Goal: Task Accomplishment & Management: Manage account settings

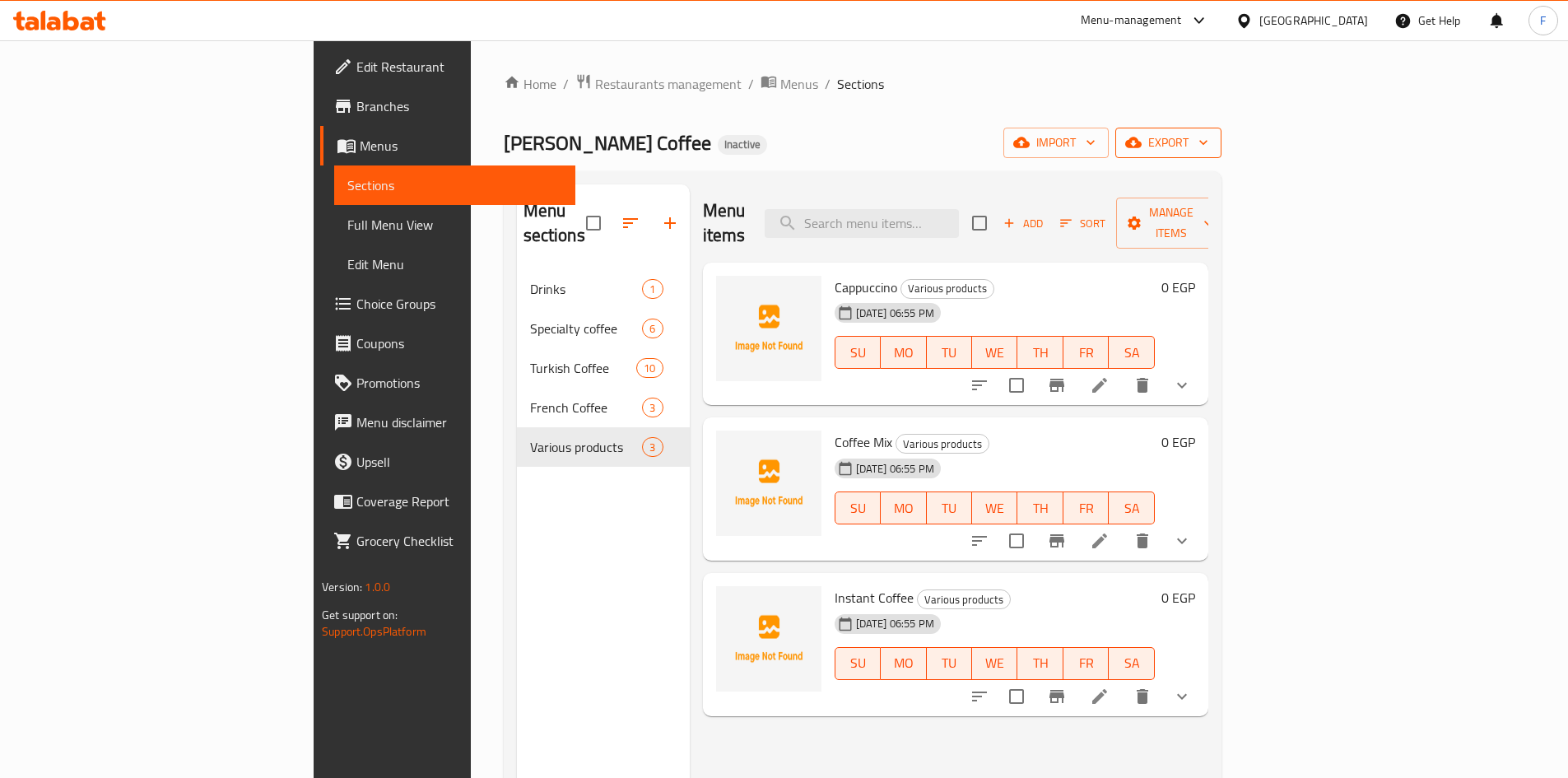
click at [1209, 140] on span "export" at bounding box center [1168, 143] width 80 height 21
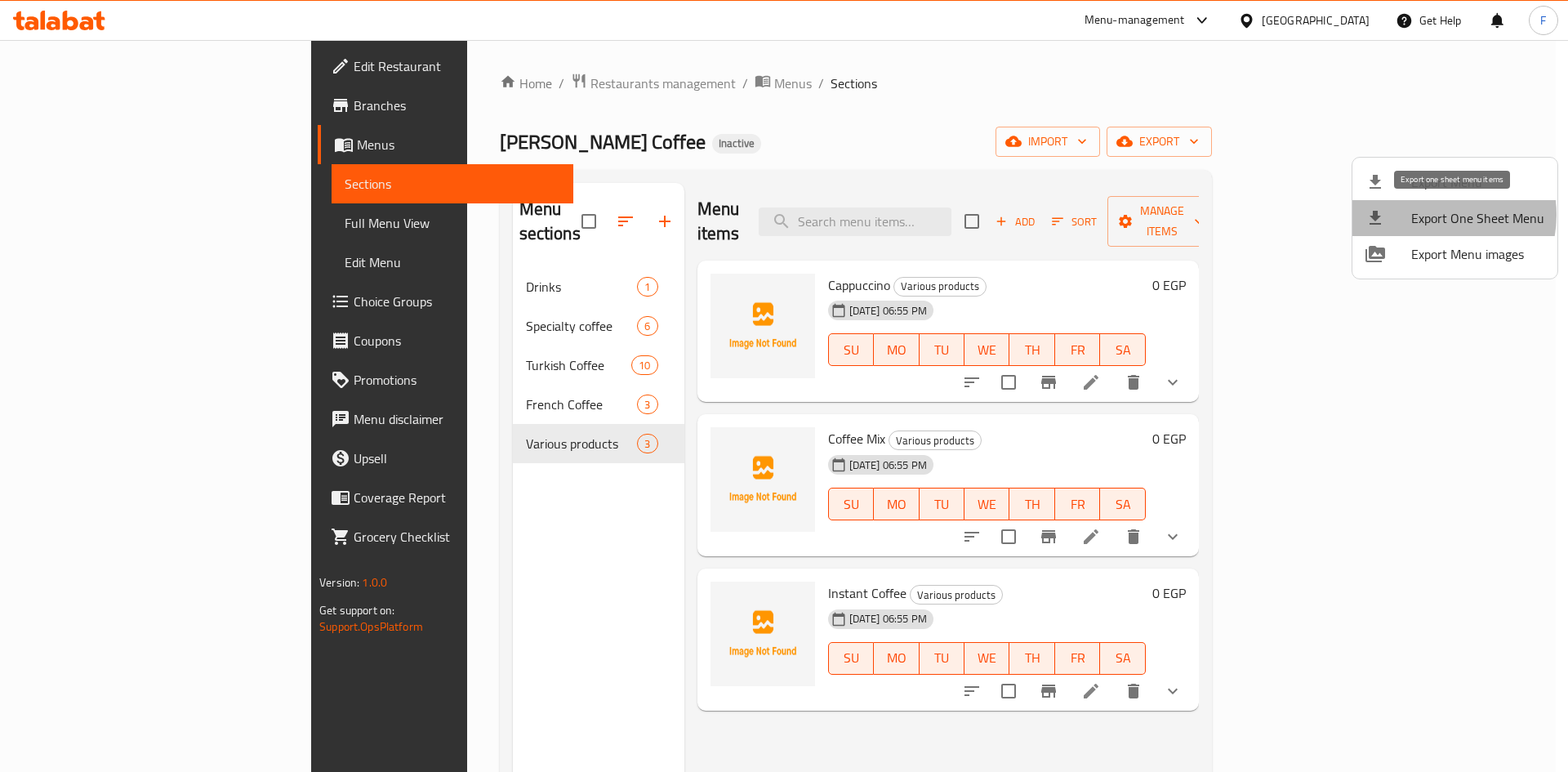
click at [1433, 215] on span "Export One Sheet Menu" at bounding box center [1478, 218] width 133 height 20
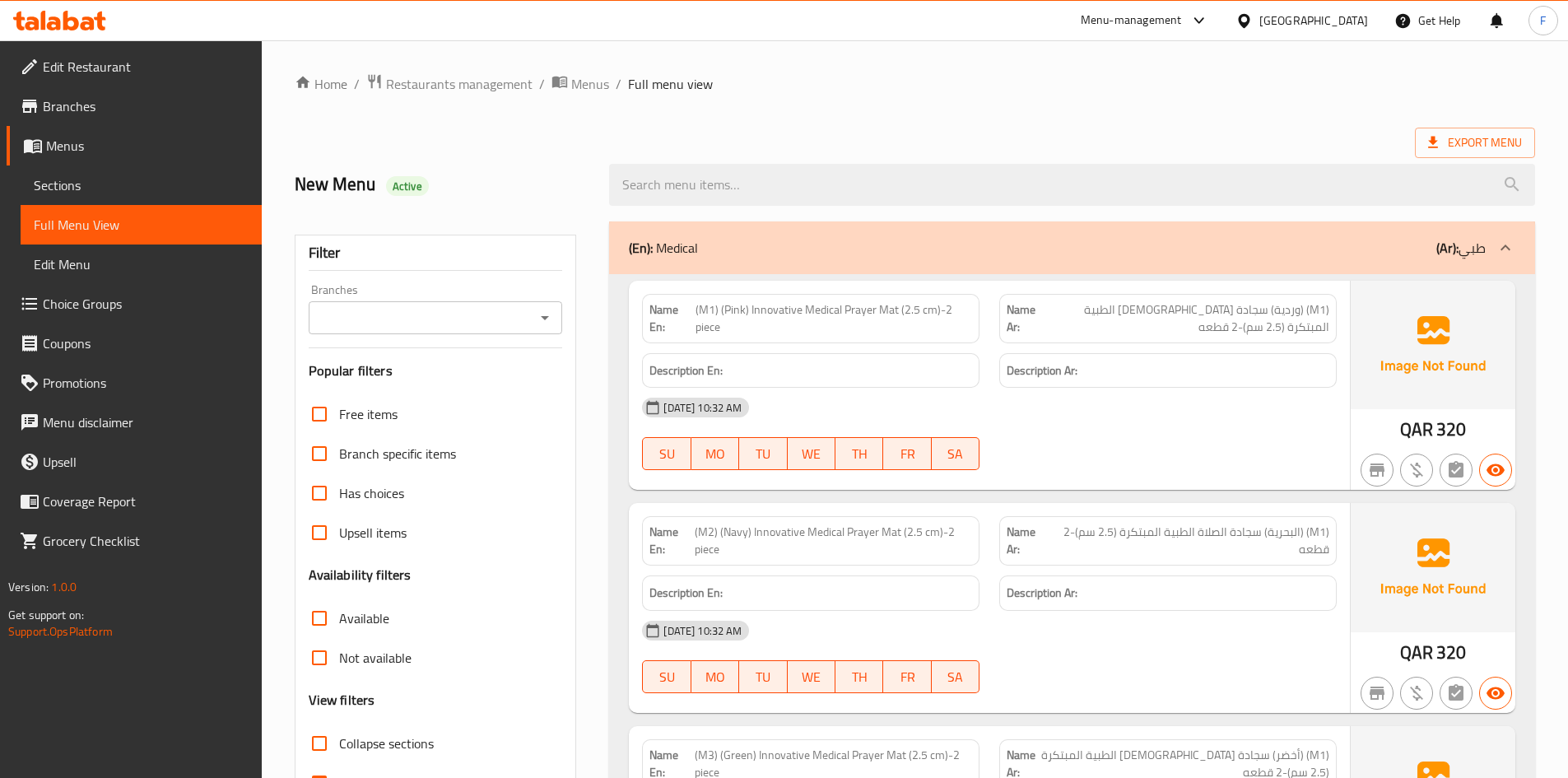
click at [1258, 327] on span "(M1) (وردية) سجادة [DEMOGRAPHIC_DATA] الطبية المبتكرة (2.5 سم)-2 قطعه" at bounding box center [1185, 318] width 289 height 34
click at [469, 89] on span "Restaurants management" at bounding box center [459, 84] width 146 height 20
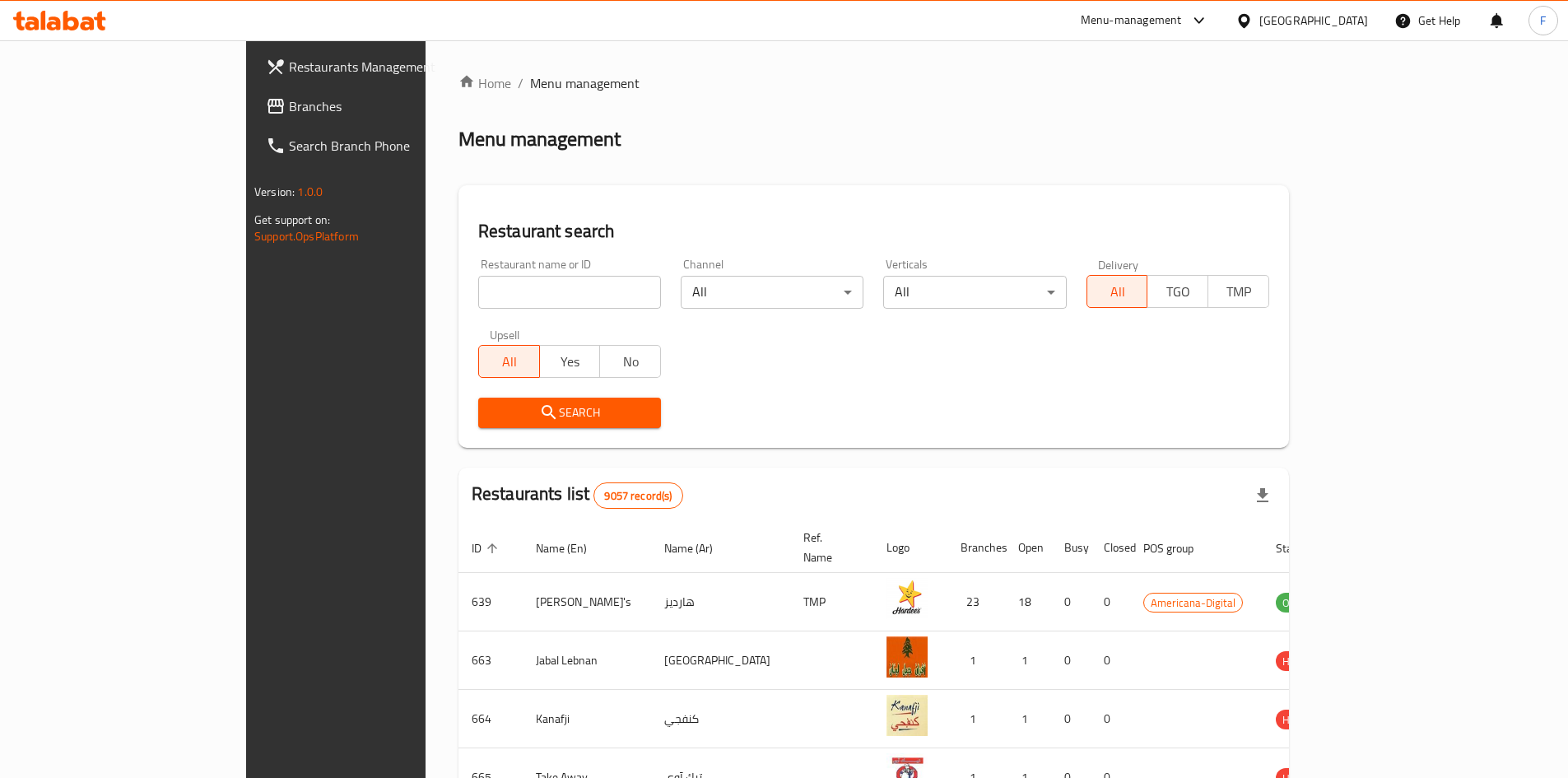
click at [289, 102] on span "Branches" at bounding box center [392, 106] width 206 height 20
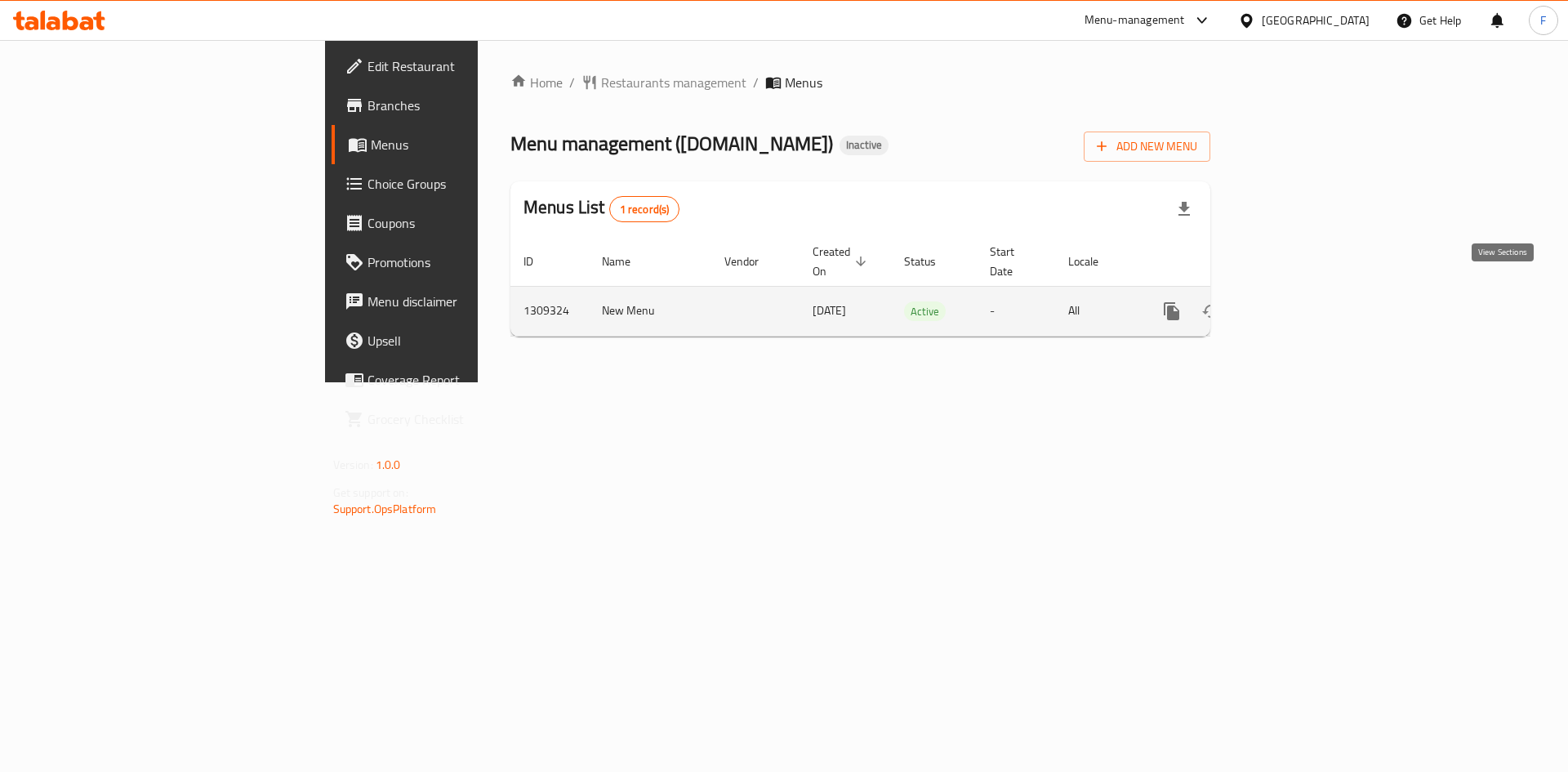
click at [1297, 303] on icon "enhanced table" at bounding box center [1289, 311] width 15 height 15
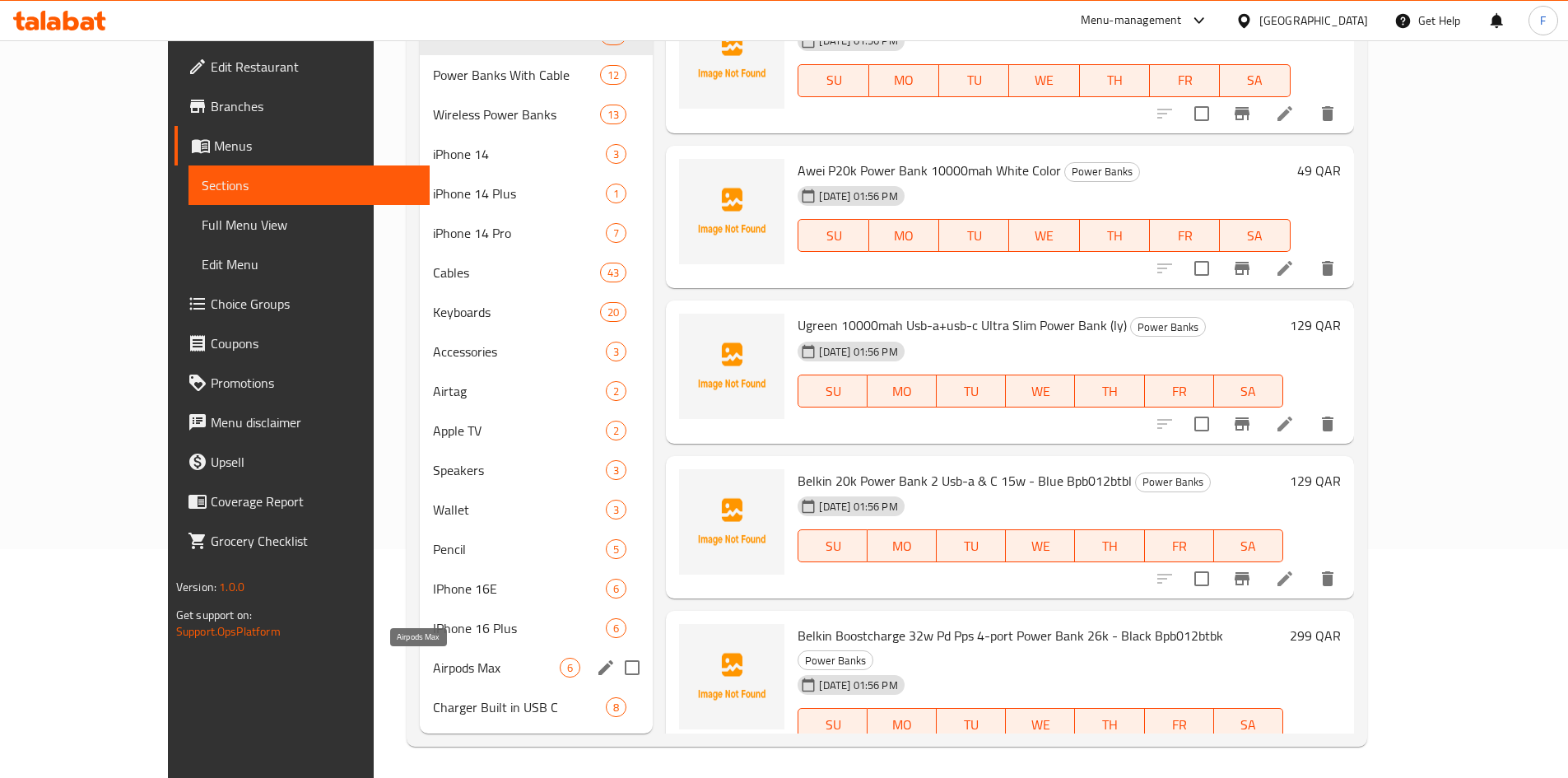
scroll to position [231, 0]
click at [433, 664] on span "Airpods Max" at bounding box center [496, 666] width 128 height 20
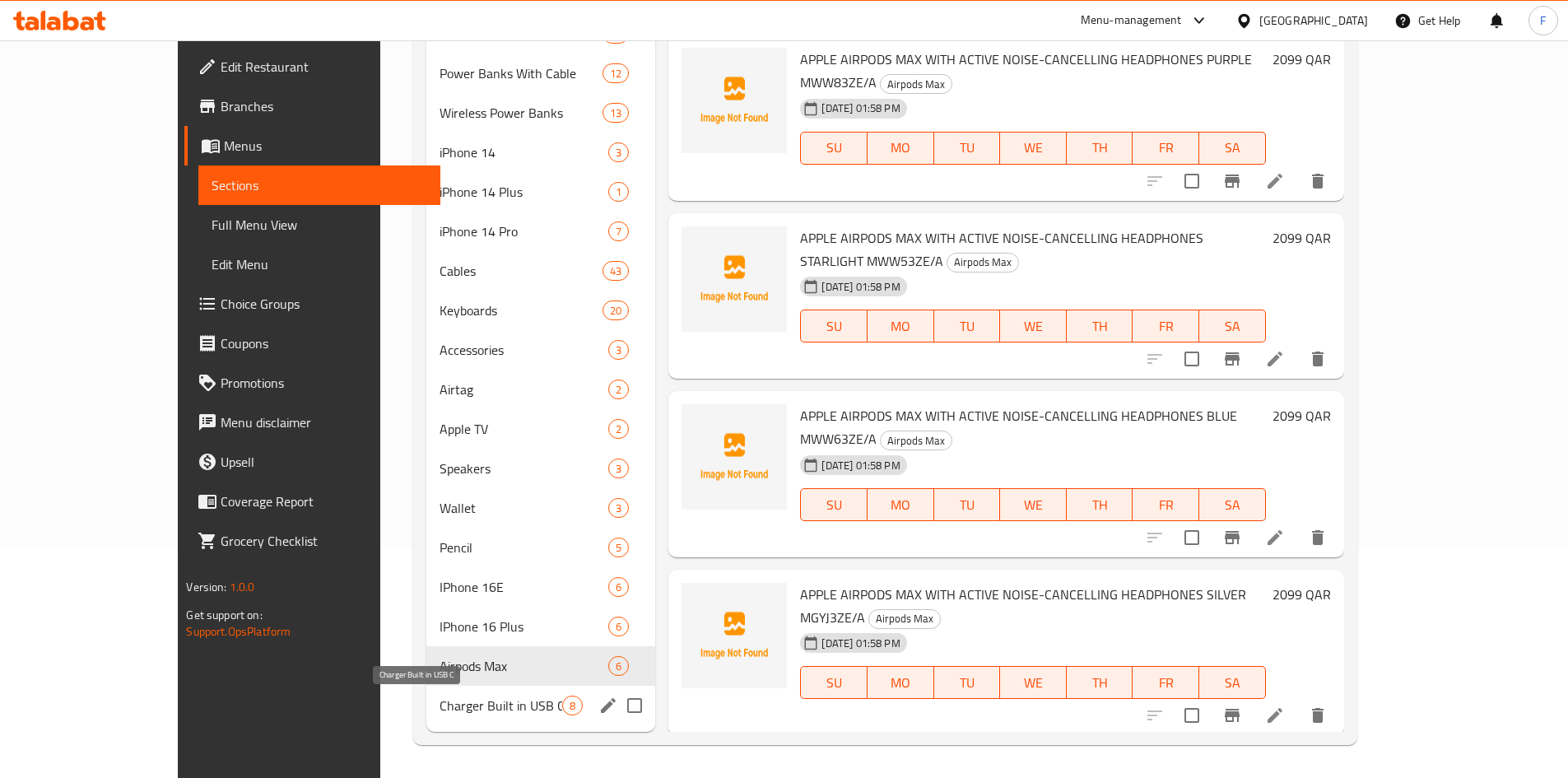
scroll to position [194, 0]
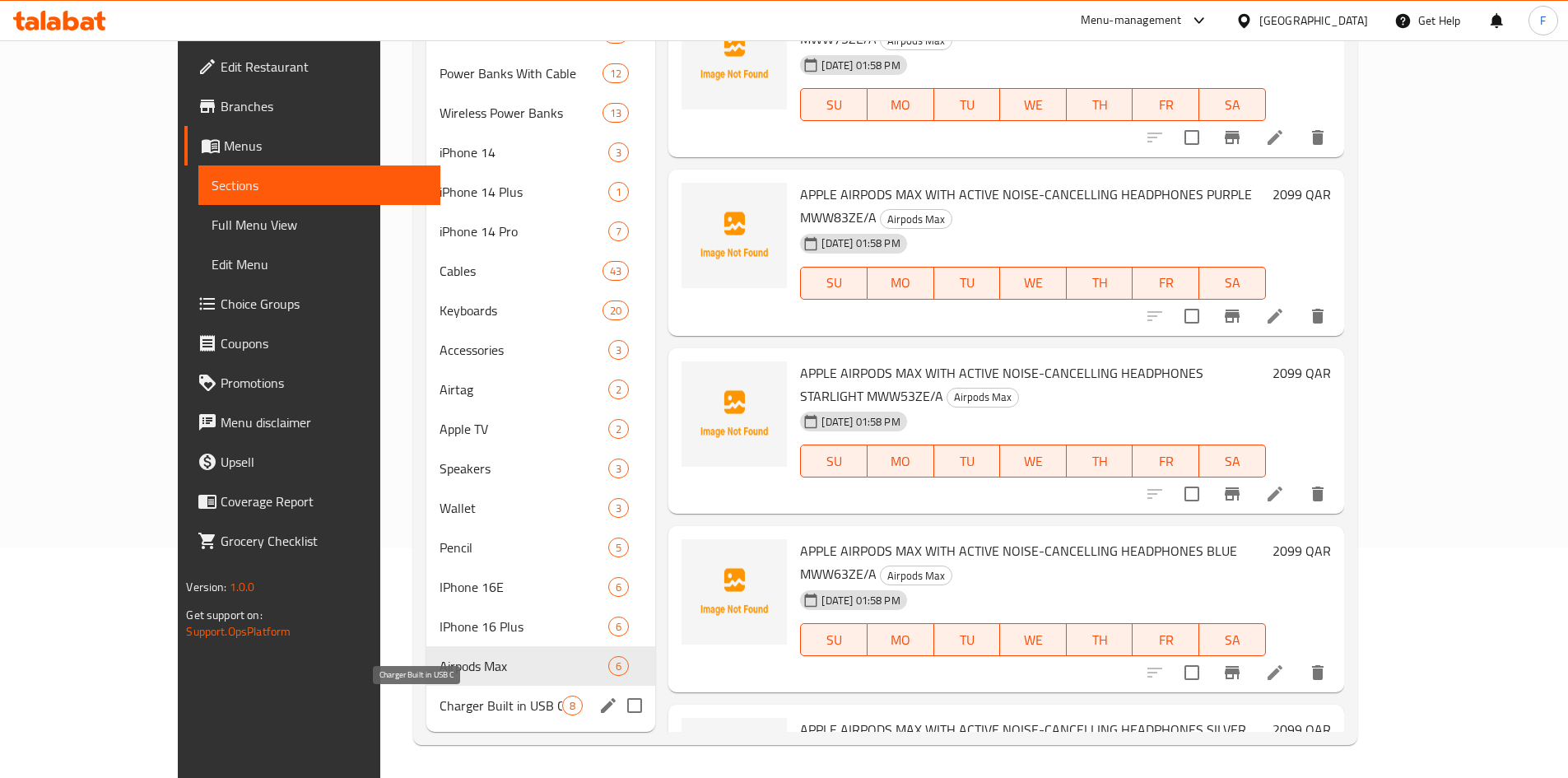
click at [440, 699] on span "Charger Built in USB C" at bounding box center [501, 705] width 124 height 20
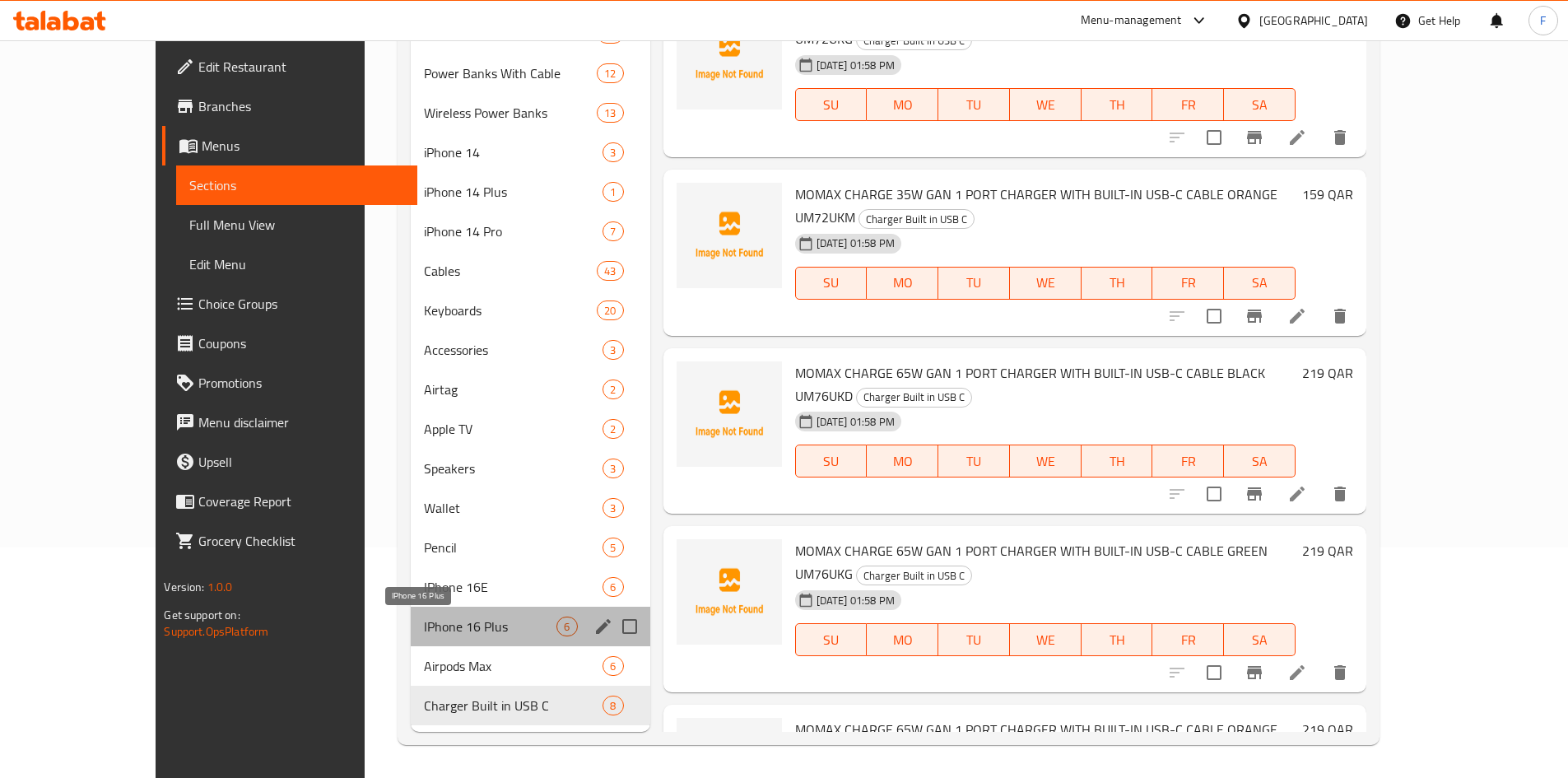
click at [424, 633] on span "IPhone 16 Plus" at bounding box center [490, 627] width 133 height 20
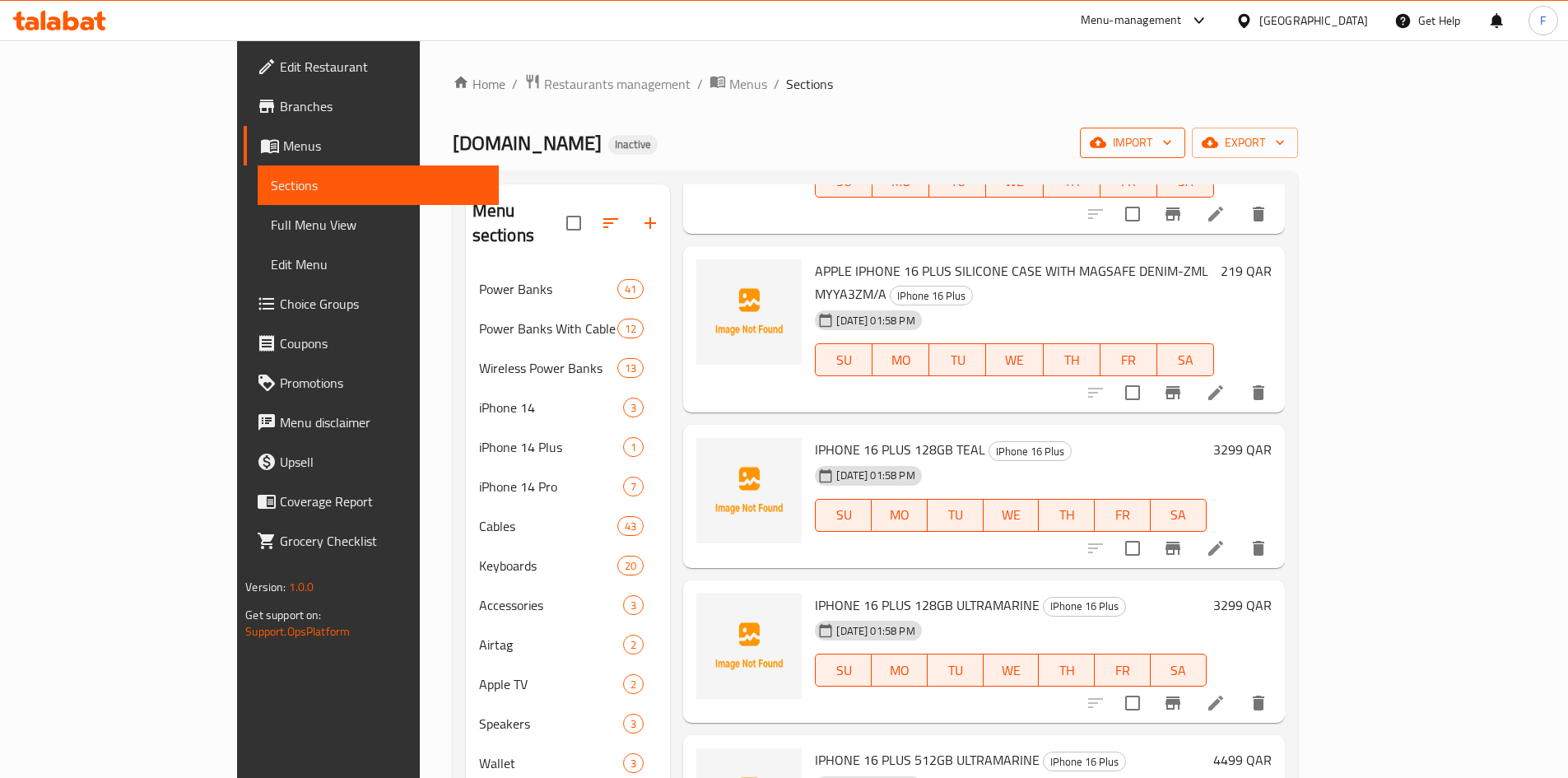
click at [1172, 138] on span "import" at bounding box center [1133, 143] width 79 height 21
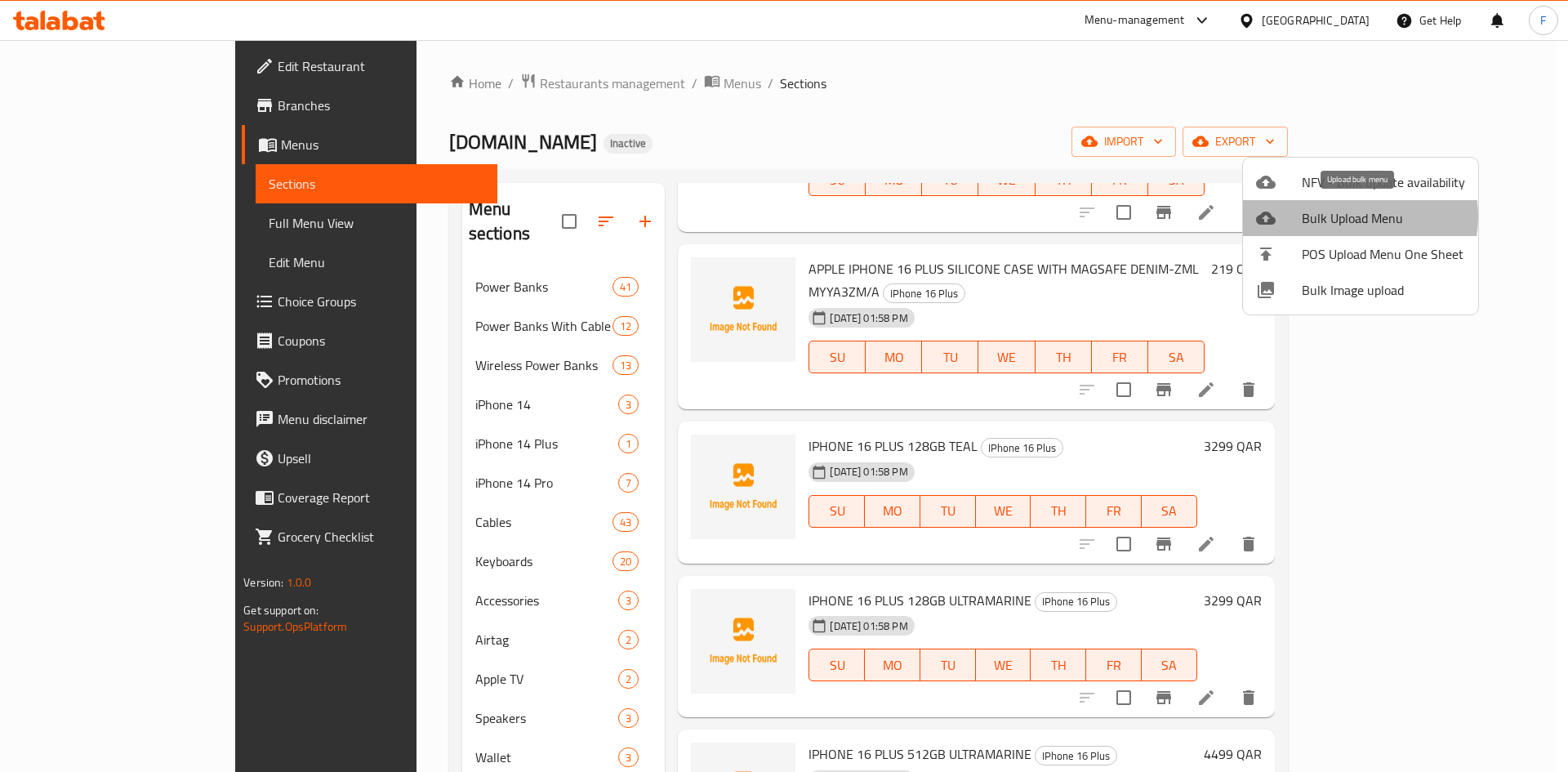
click at [1342, 216] on span "Bulk Upload Menu" at bounding box center [1383, 218] width 163 height 20
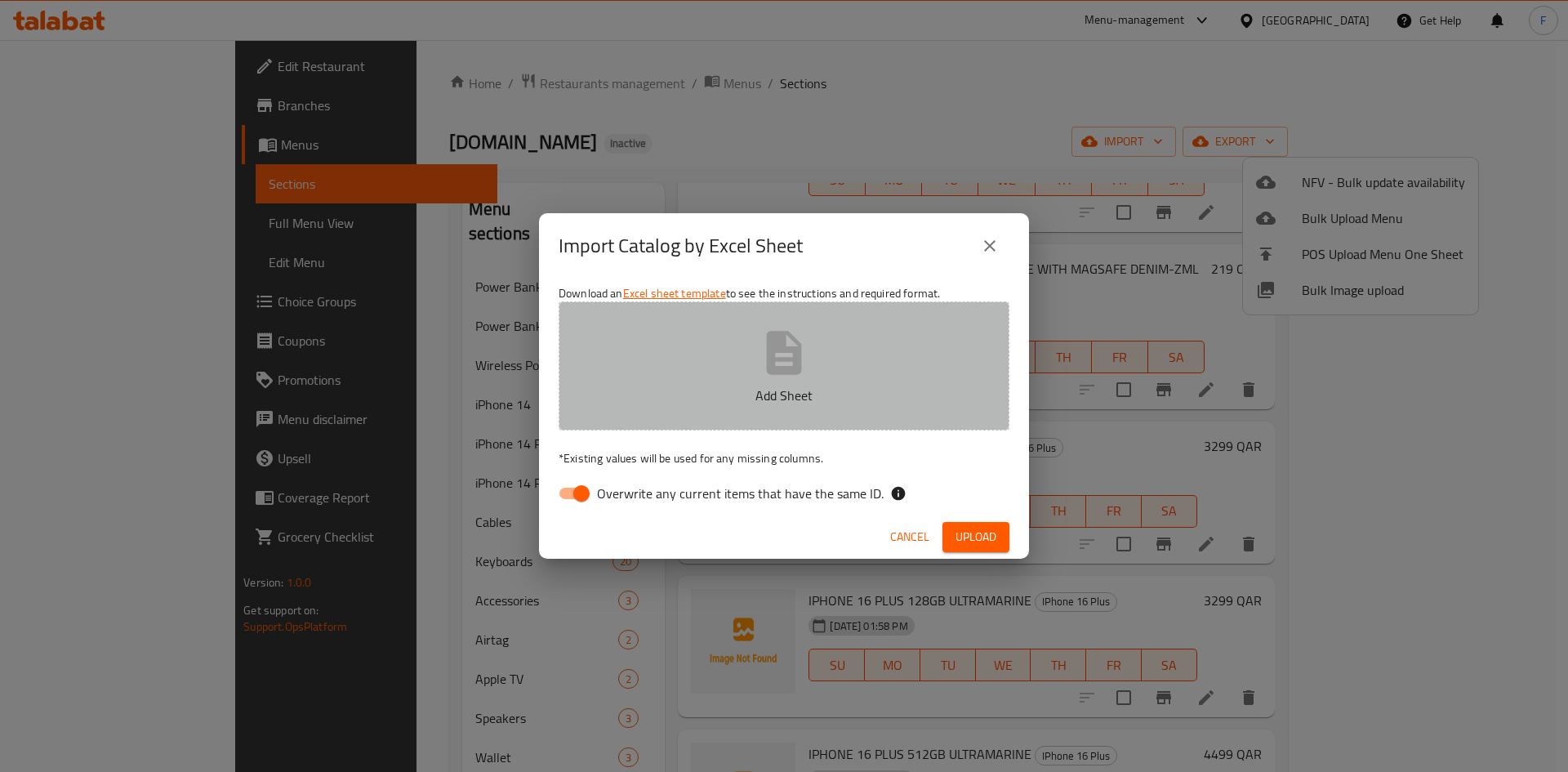
click at [781, 347] on icon "button" at bounding box center [784, 352] width 35 height 43
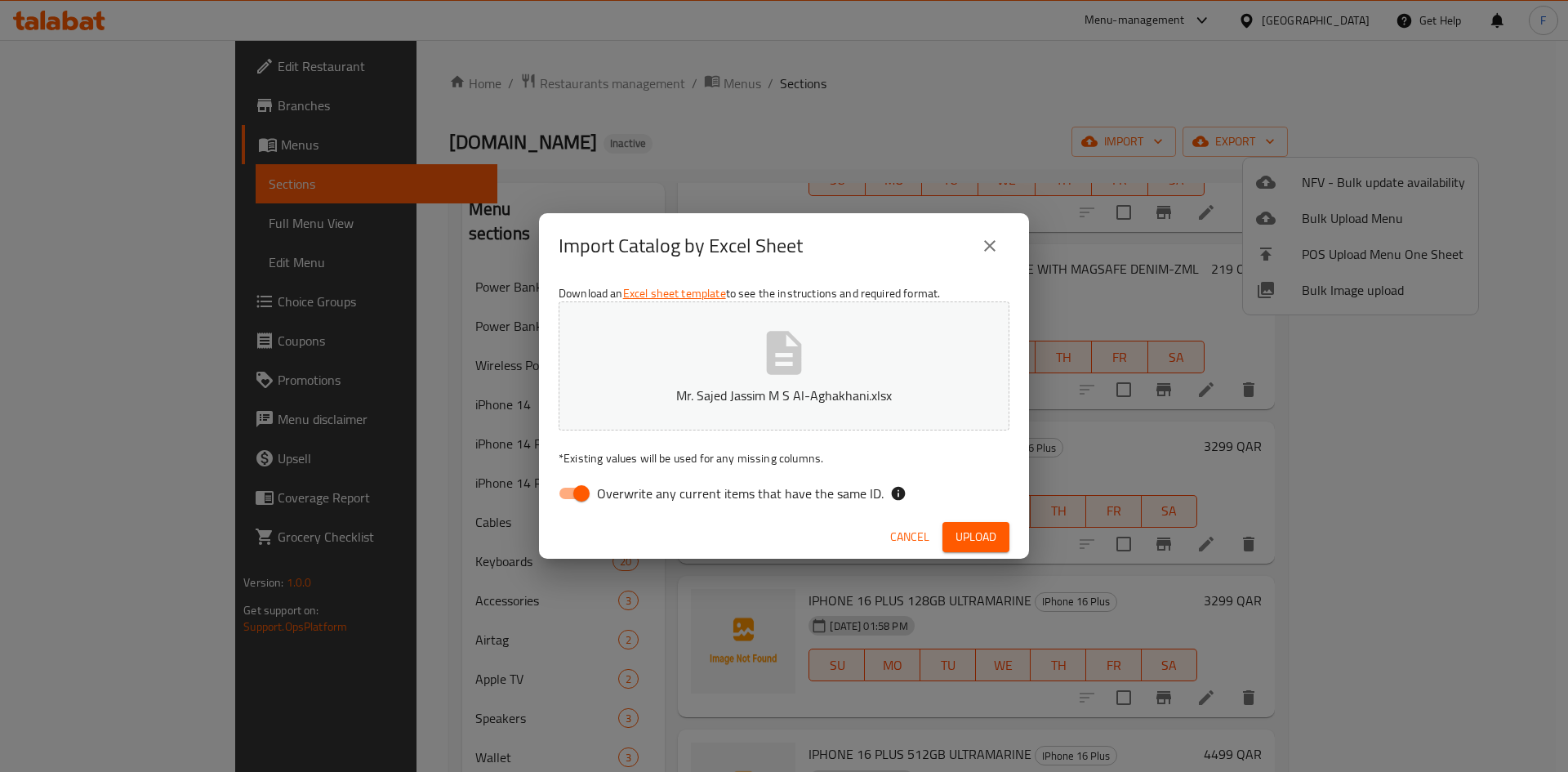
click at [566, 487] on input "Overwrite any current items that have the same ID." at bounding box center [581, 493] width 93 height 31
checkbox input "false"
click at [959, 530] on span "Upload" at bounding box center [975, 537] width 41 height 21
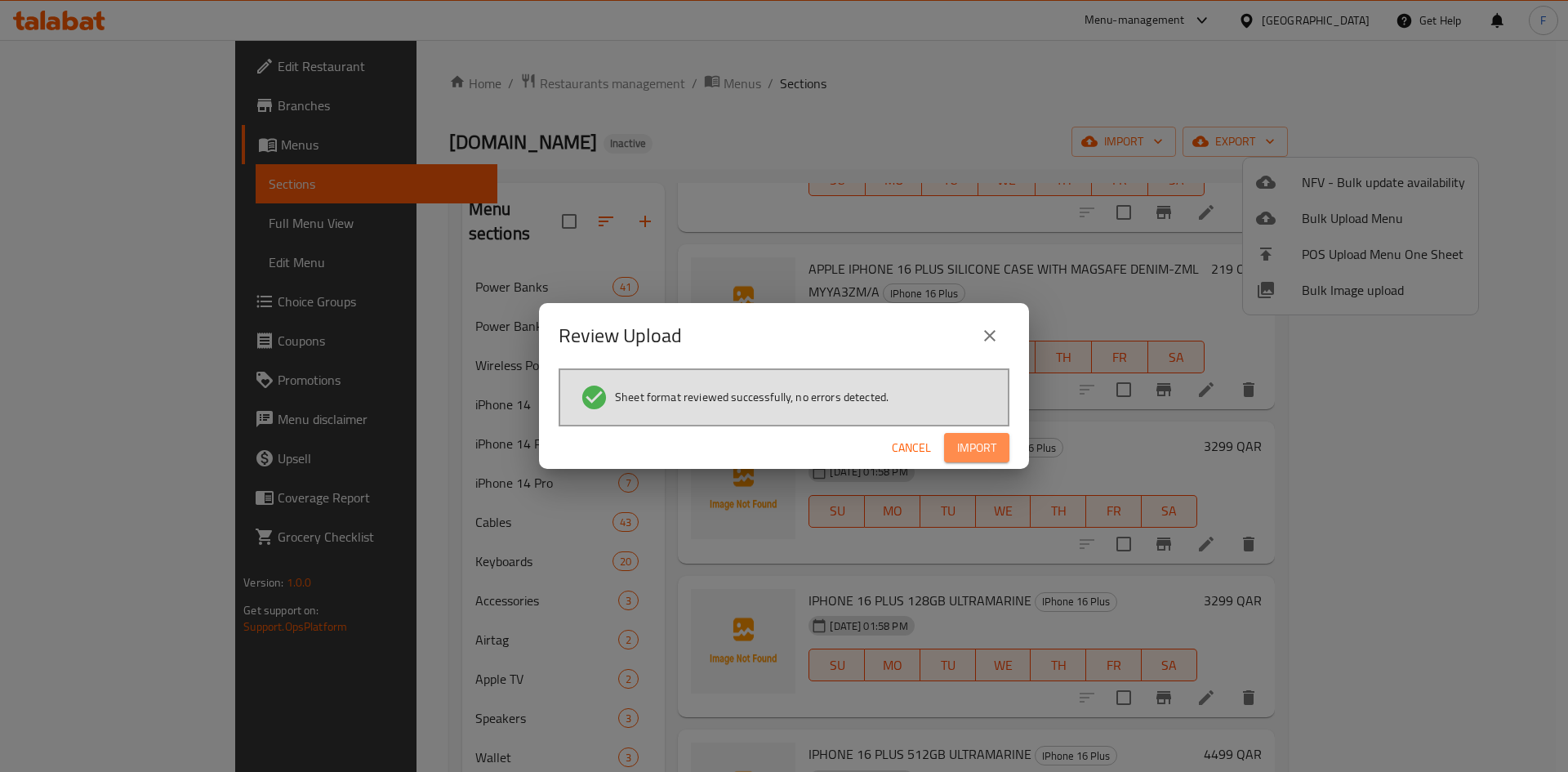
click at [975, 454] on span "Import" at bounding box center [976, 448] width 39 height 21
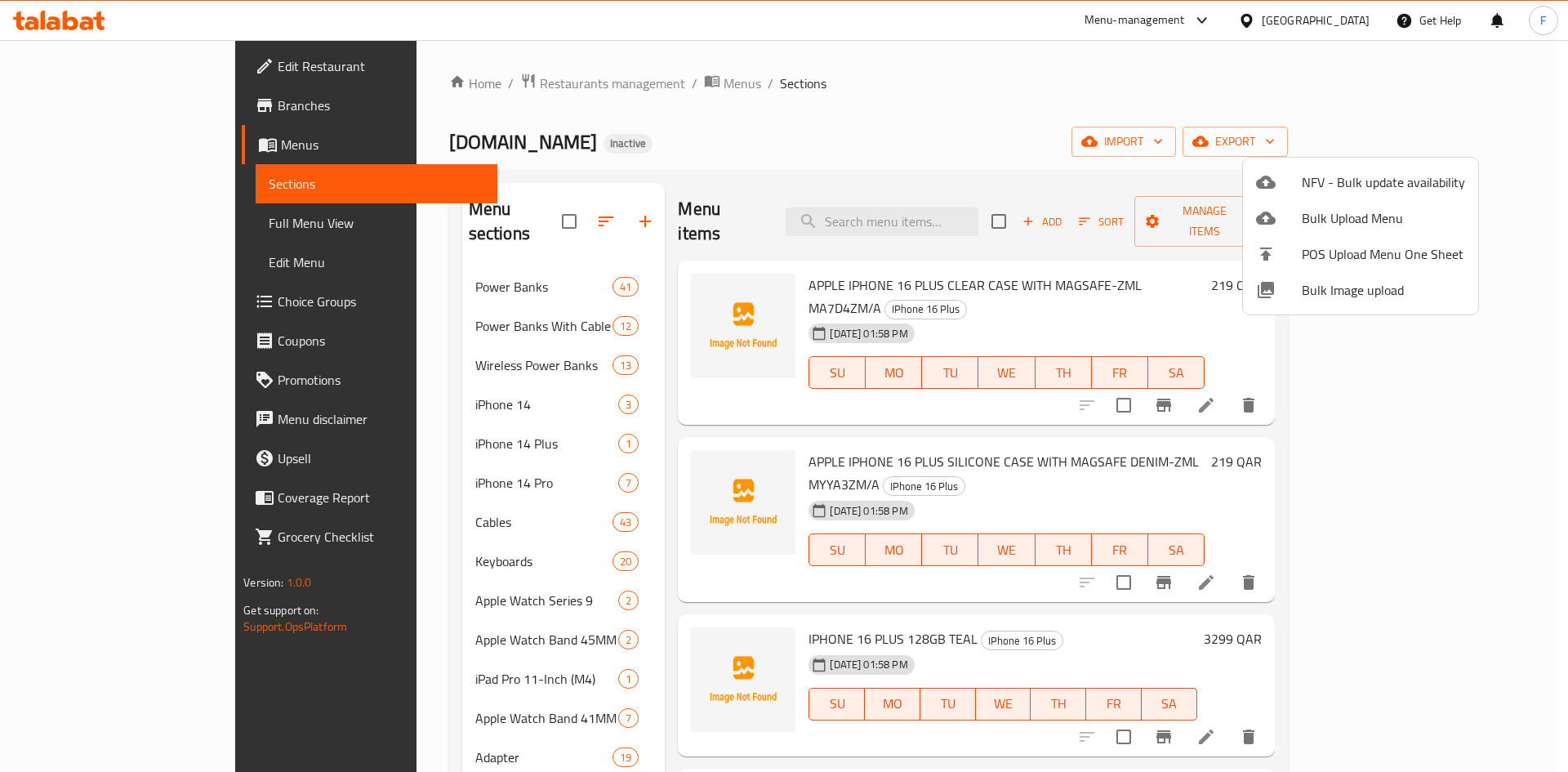
click at [1181, 123] on div at bounding box center [784, 386] width 1568 height 772
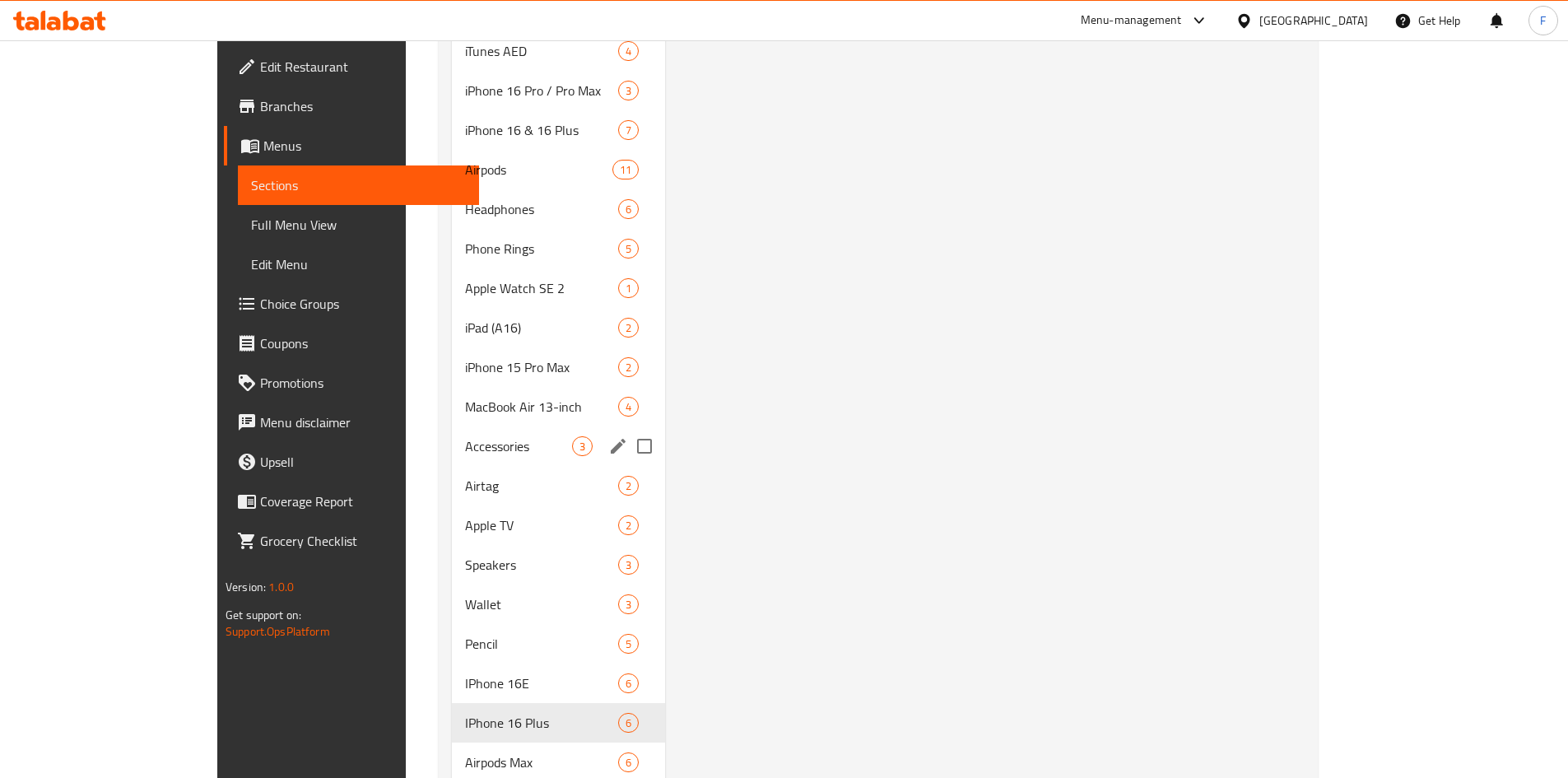
scroll to position [1889, 0]
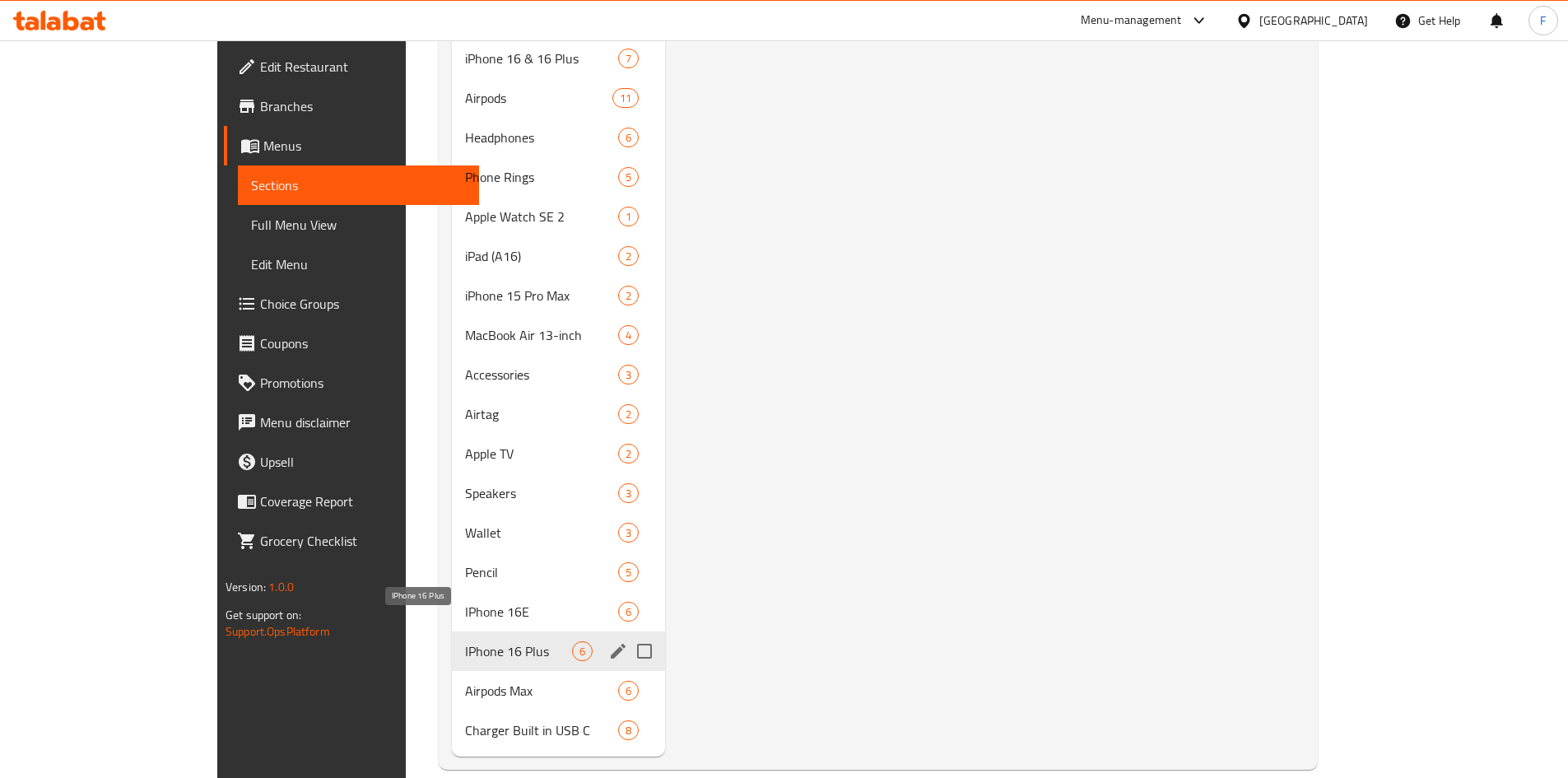
click at [465, 641] on span "IPhone 16 Plus" at bounding box center [518, 651] width 107 height 20
click at [465, 680] on span "Airpods Max" at bounding box center [518, 690] width 107 height 20
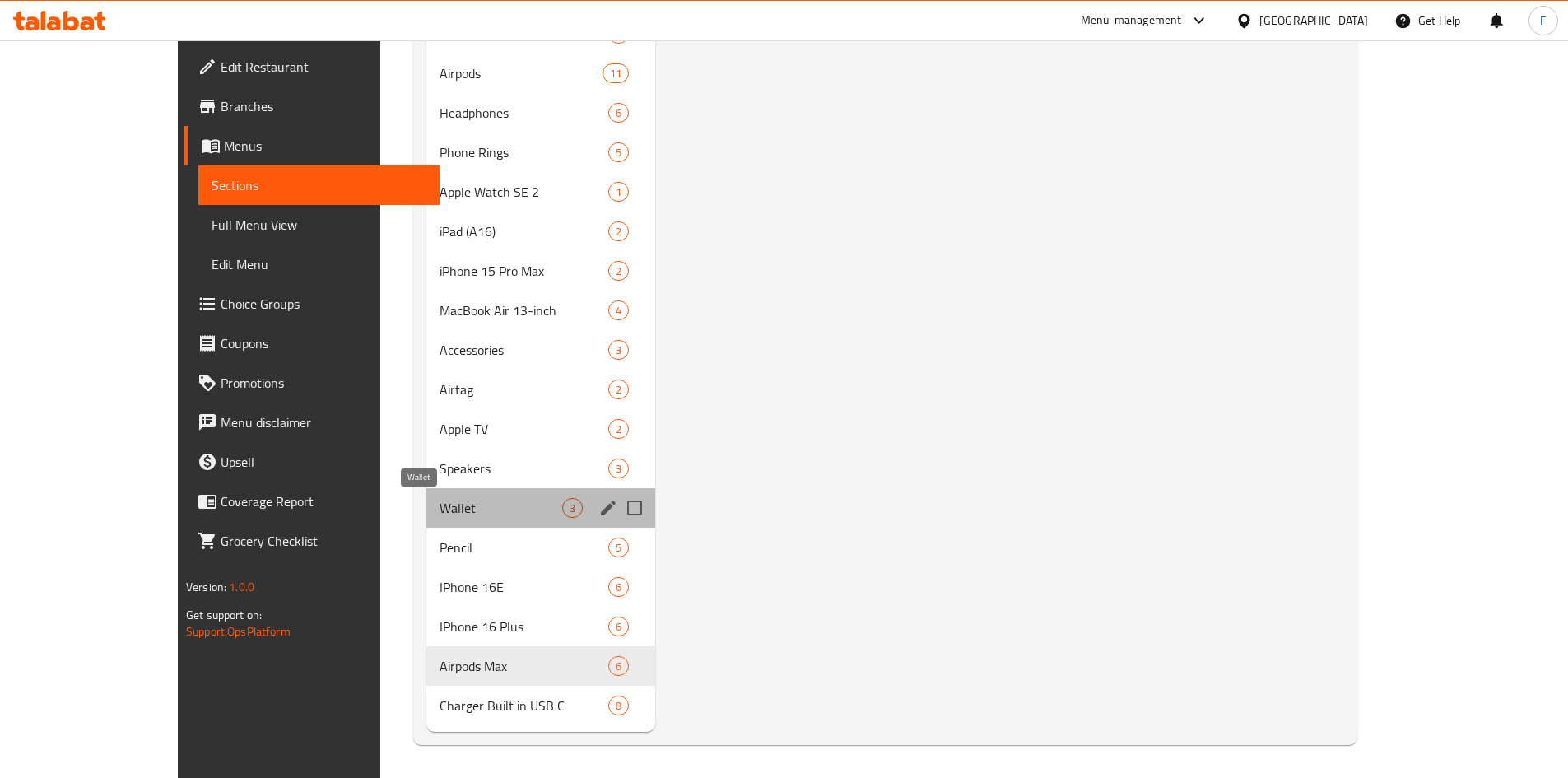
click at [440, 511] on span "Wallet" at bounding box center [501, 508] width 124 height 20
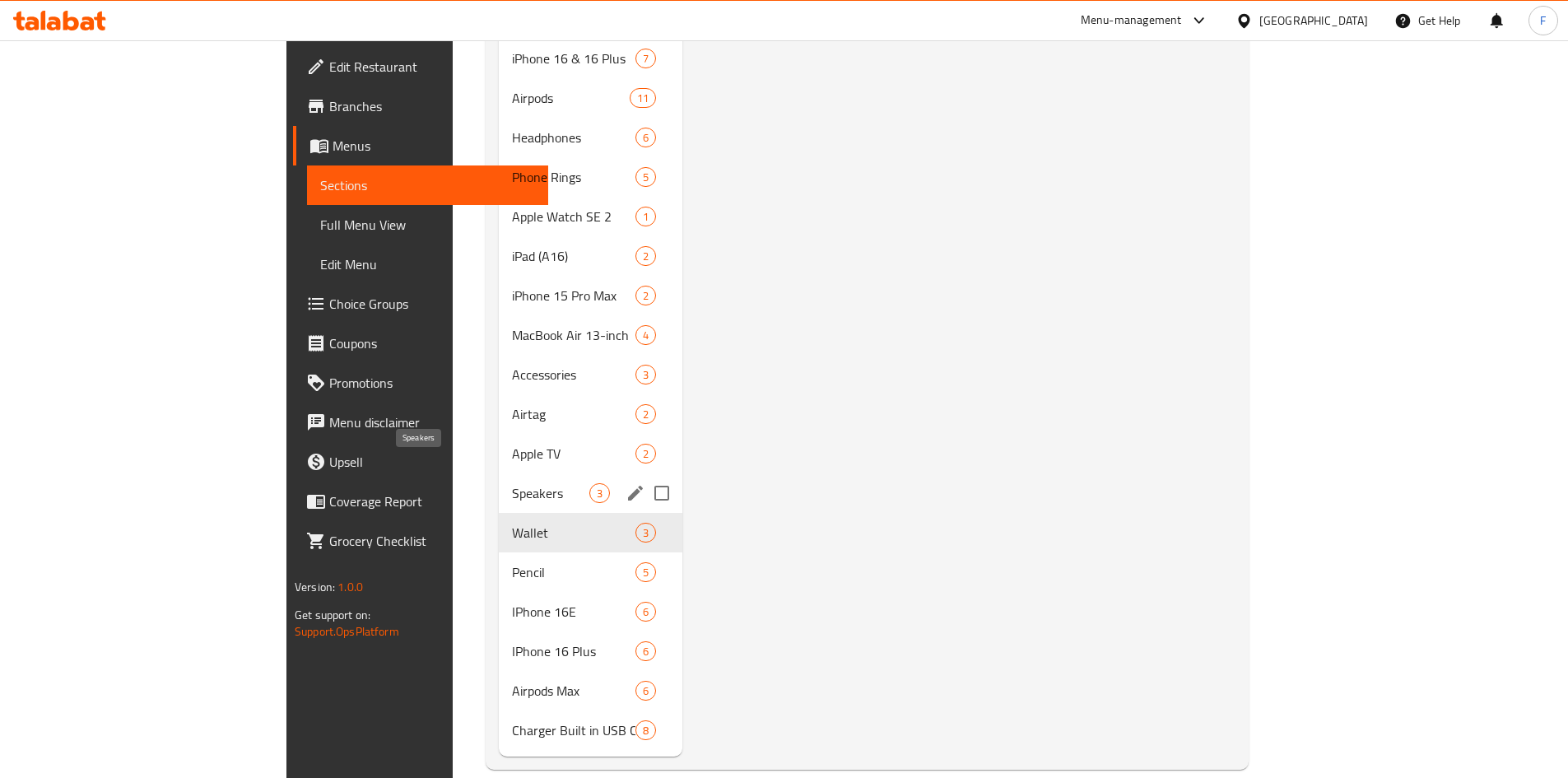
click at [512, 483] on span "Speakers" at bounding box center [551, 493] width 79 height 20
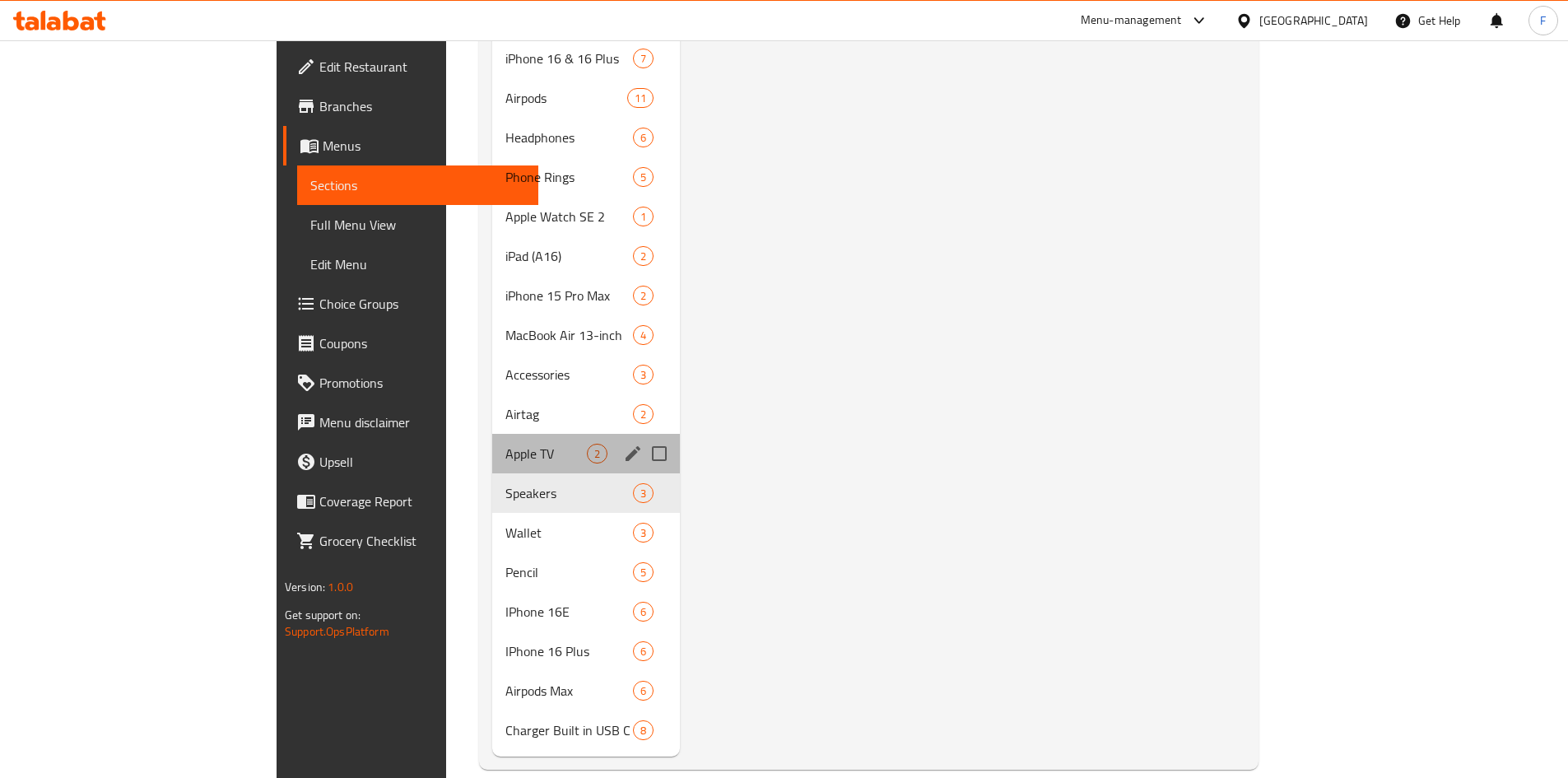
click at [492, 434] on div "Apple TV 2" at bounding box center [586, 453] width 188 height 39
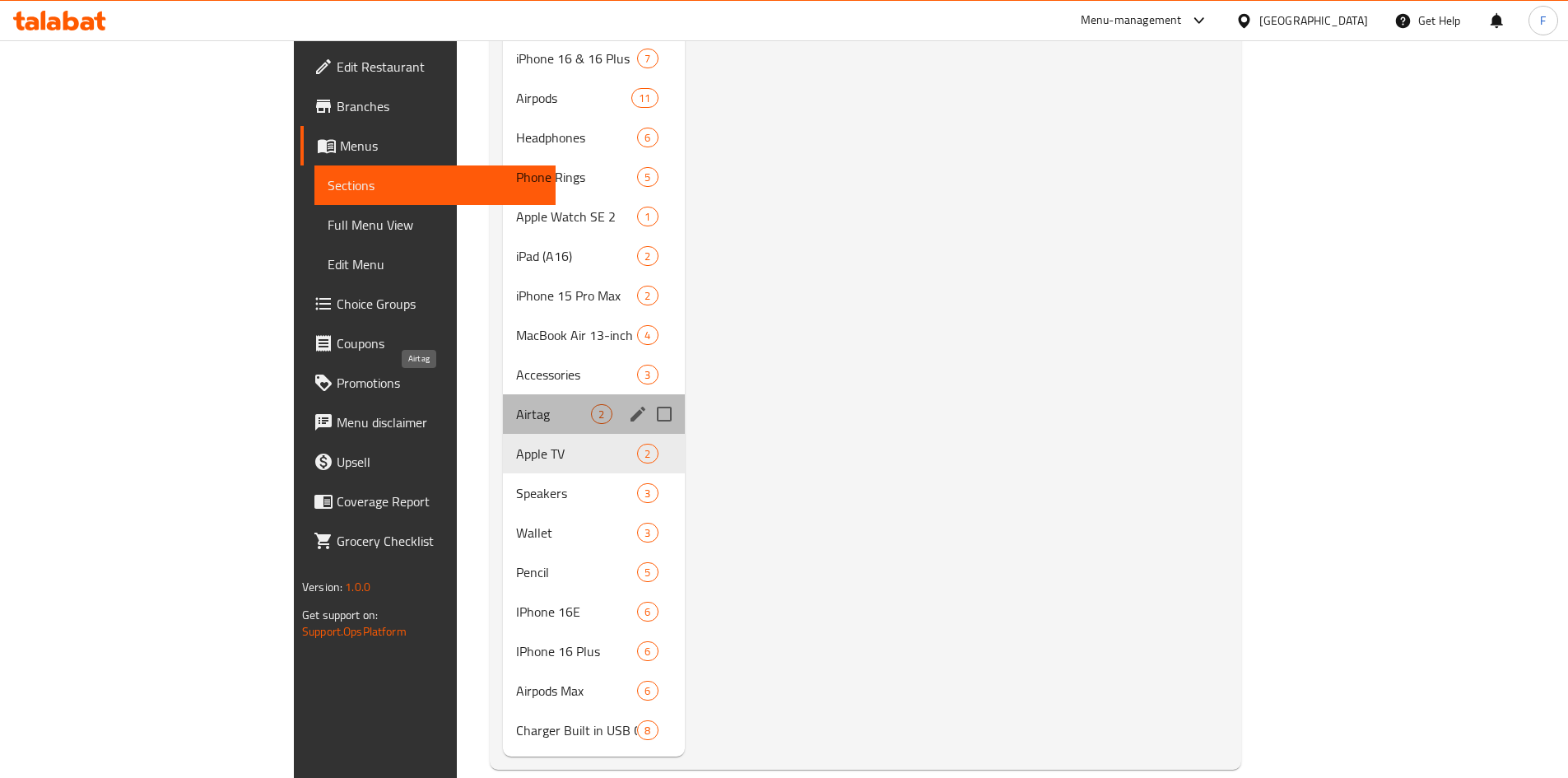
click at [516, 404] on span "Airtag" at bounding box center [553, 414] width 75 height 20
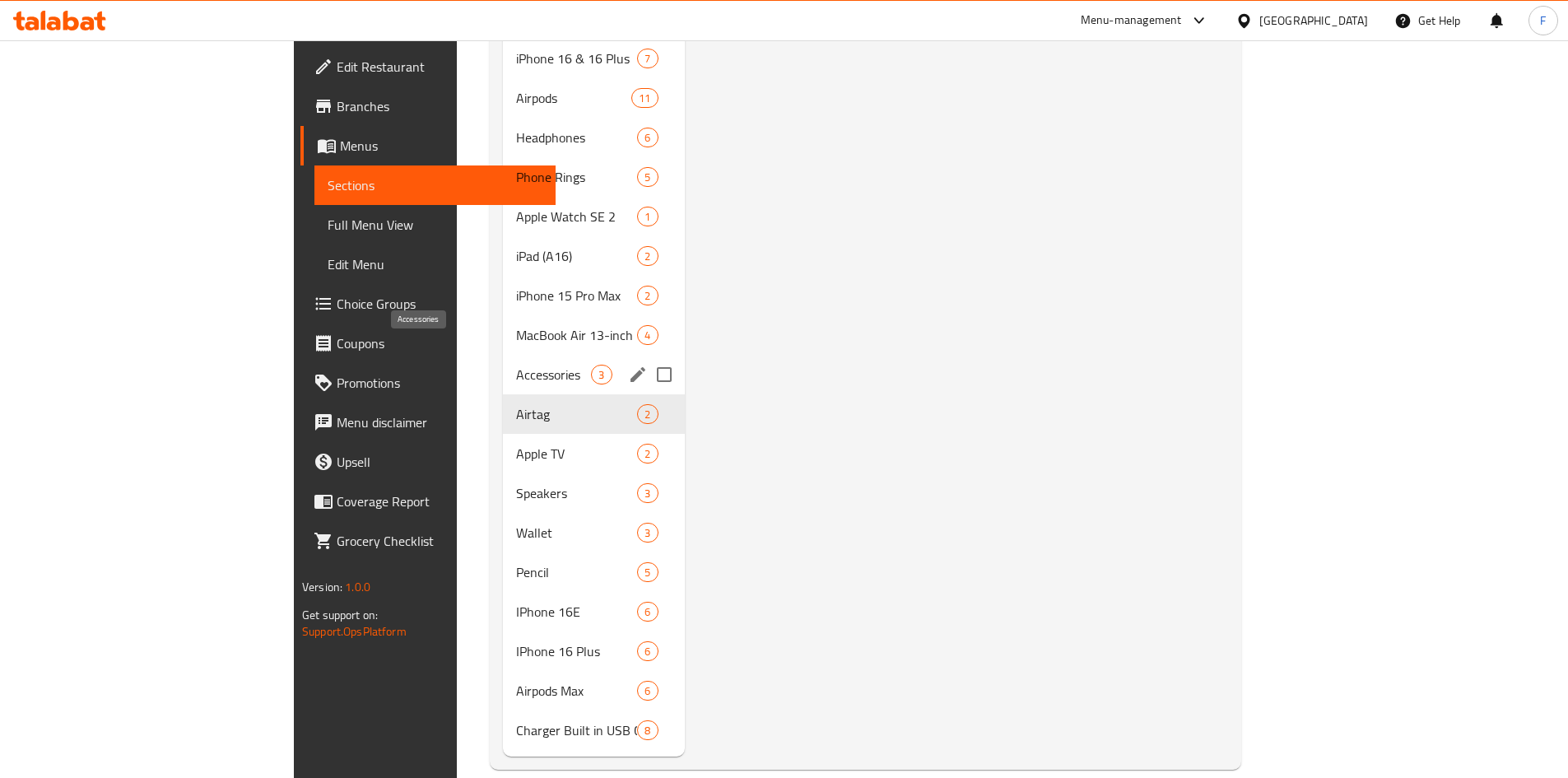
drag, startPoint x: 369, startPoint y: 358, endPoint x: 368, endPoint y: 346, distance: 12.0
click at [516, 364] on span "Accessories" at bounding box center [553, 374] width 75 height 20
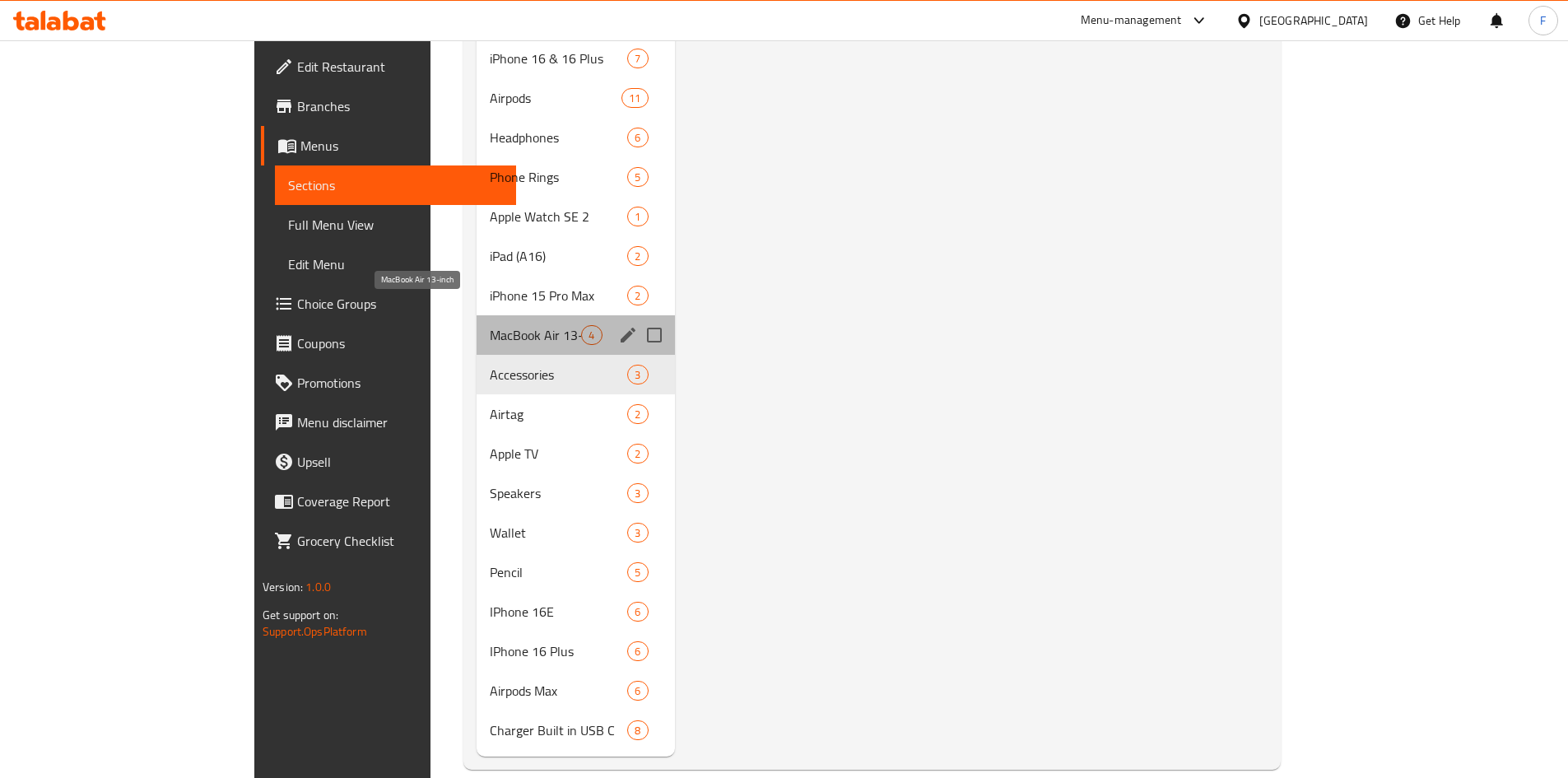
click at [490, 325] on span "MacBook Air 13-inch" at bounding box center [535, 335] width 91 height 20
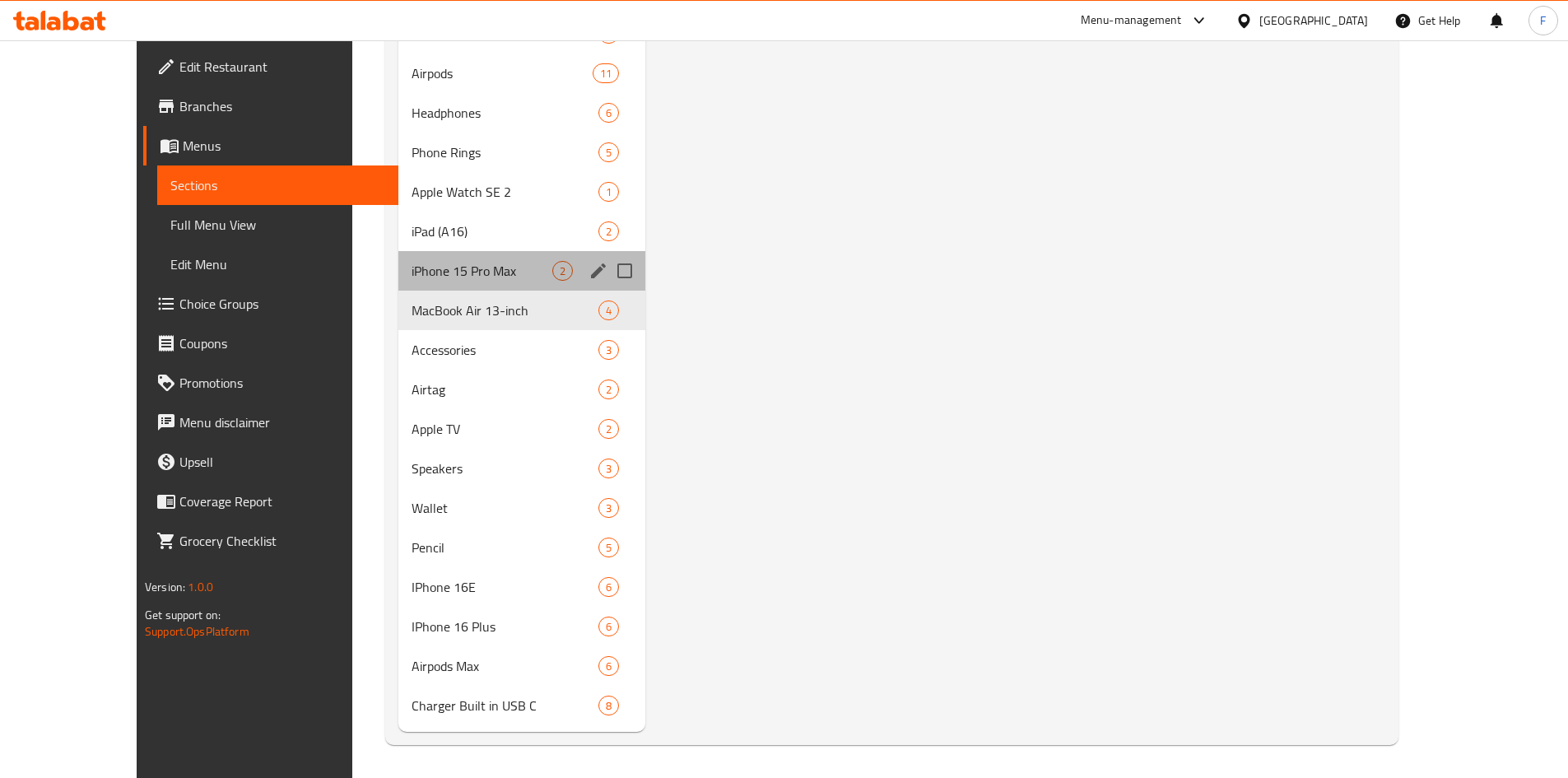
click at [399, 282] on div "iPhone 15 Pro Max 2" at bounding box center [522, 270] width 247 height 39
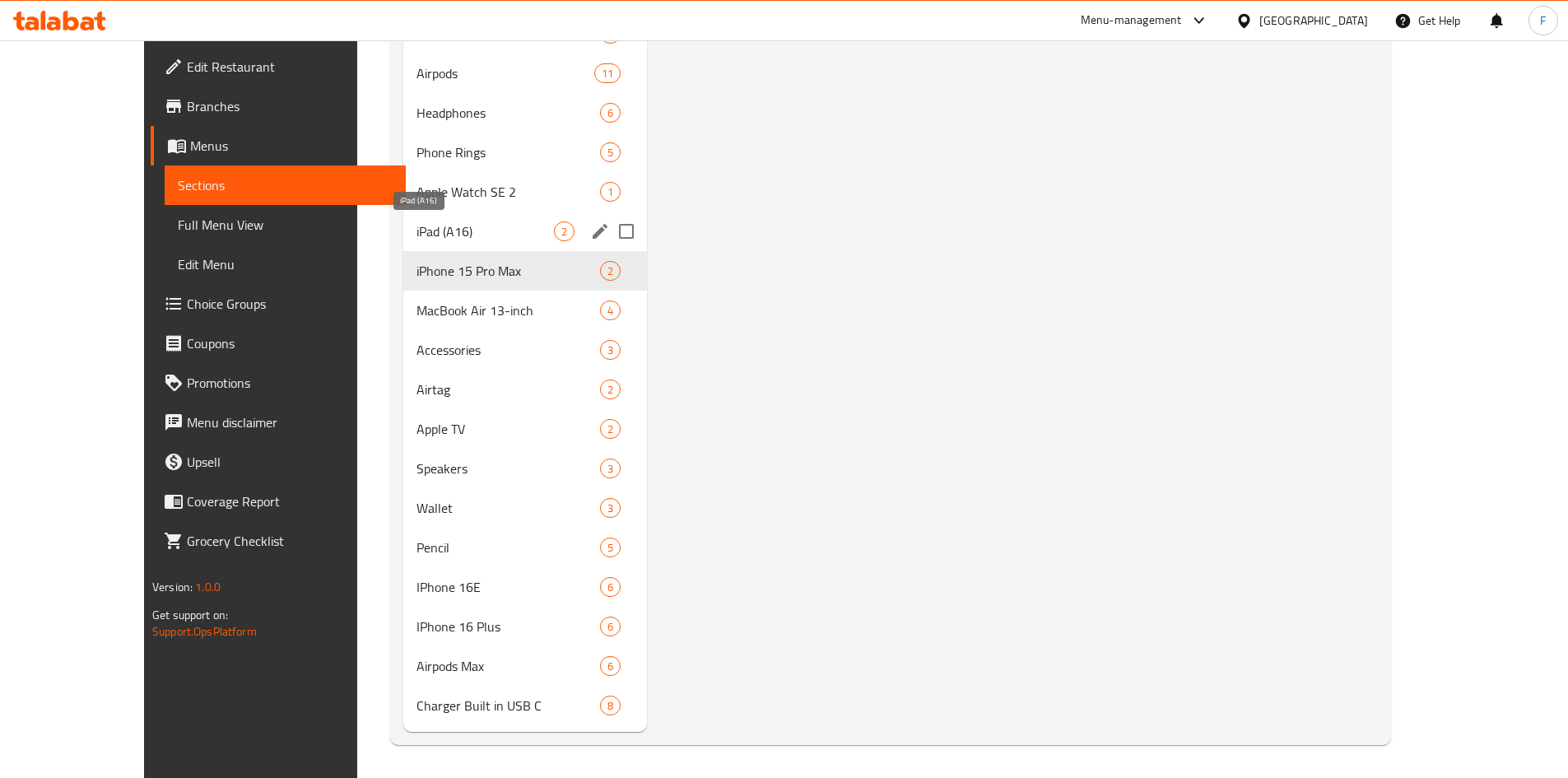
click at [416, 232] on span "iPad (A16)" at bounding box center [485, 231] width 137 height 20
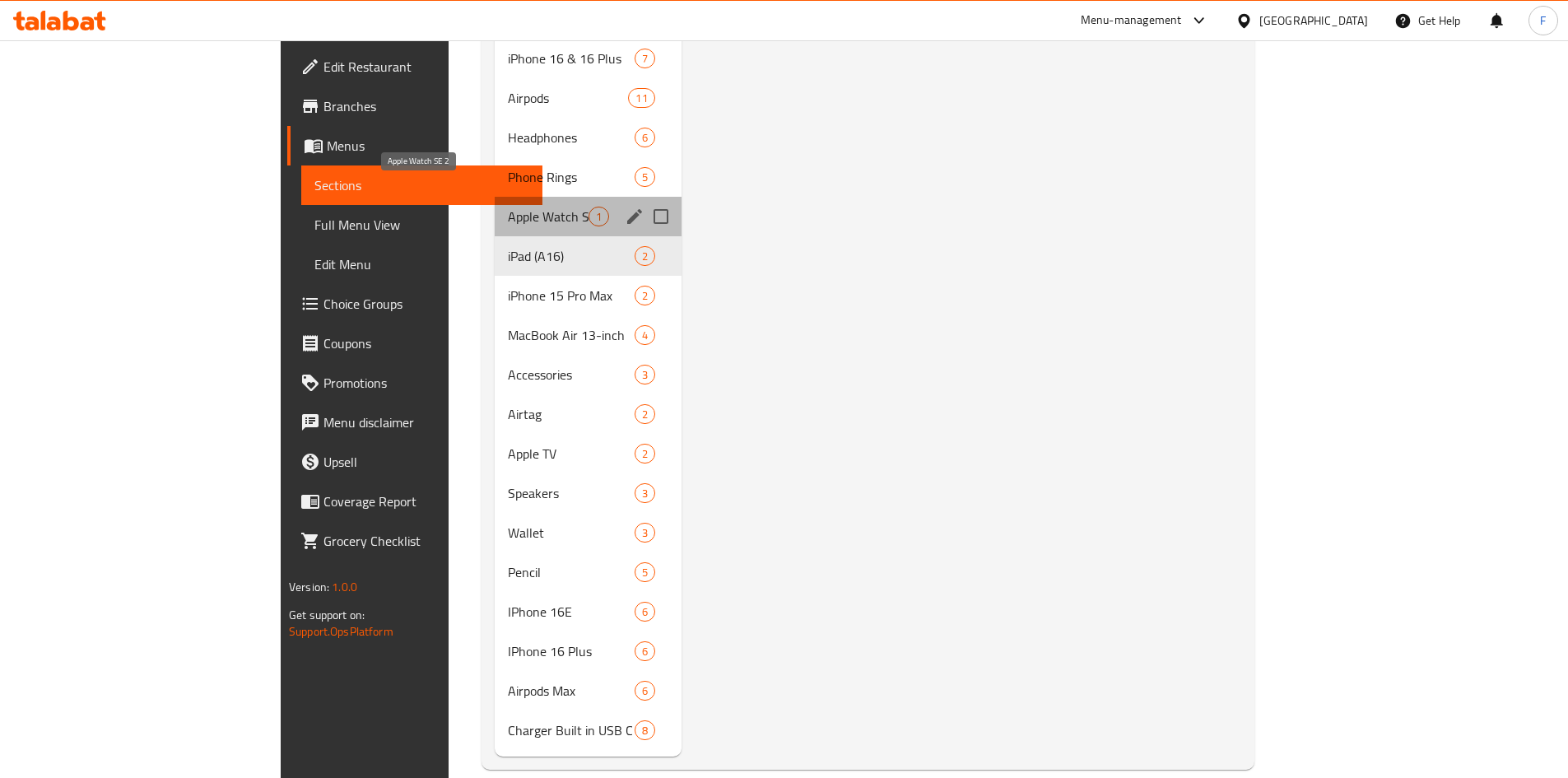
click at [508, 206] on span "Apple Watch SE 2" at bounding box center [548, 216] width 80 height 20
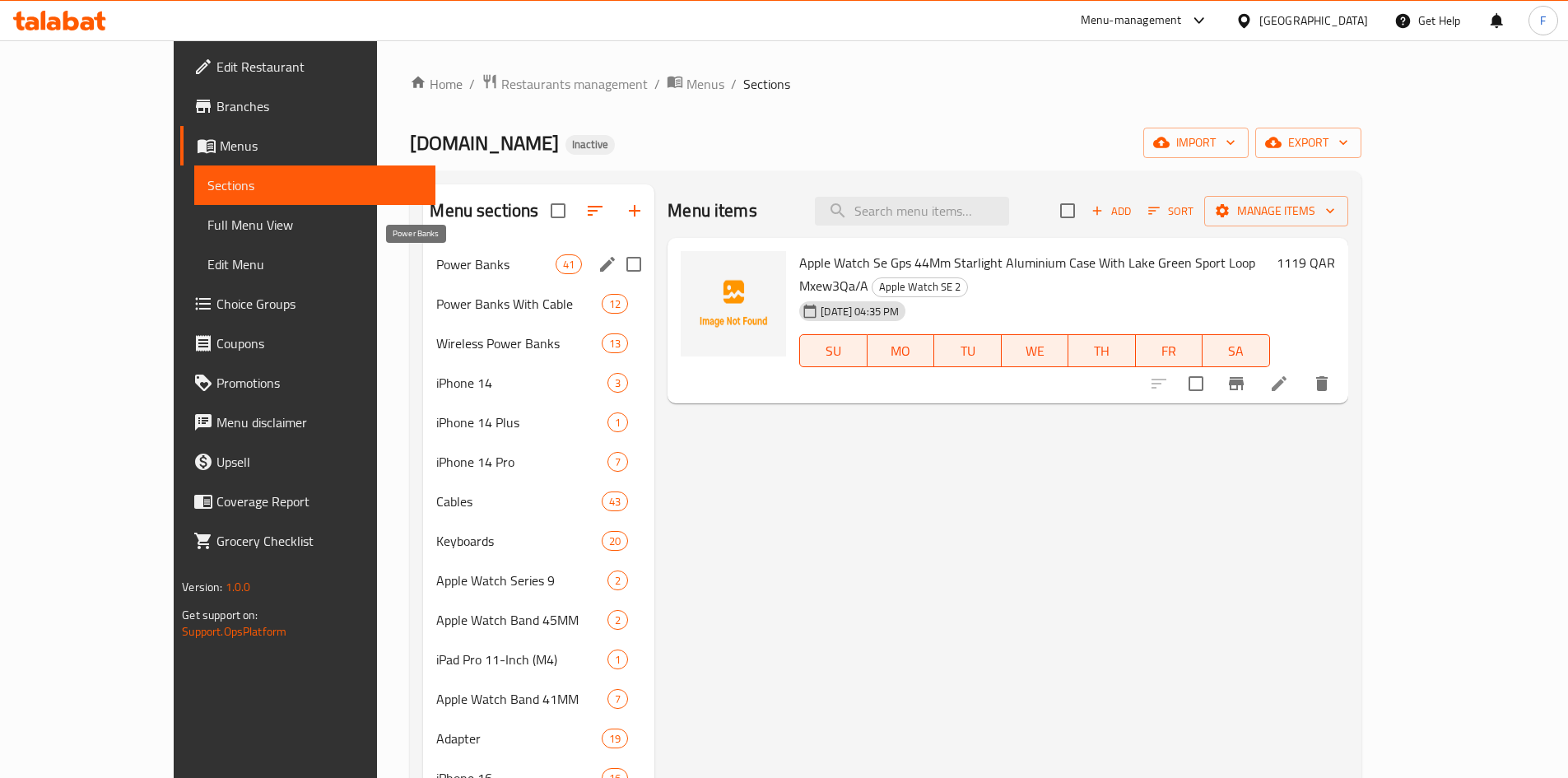
click at [436, 266] on span "Power Banks" at bounding box center [496, 264] width 120 height 20
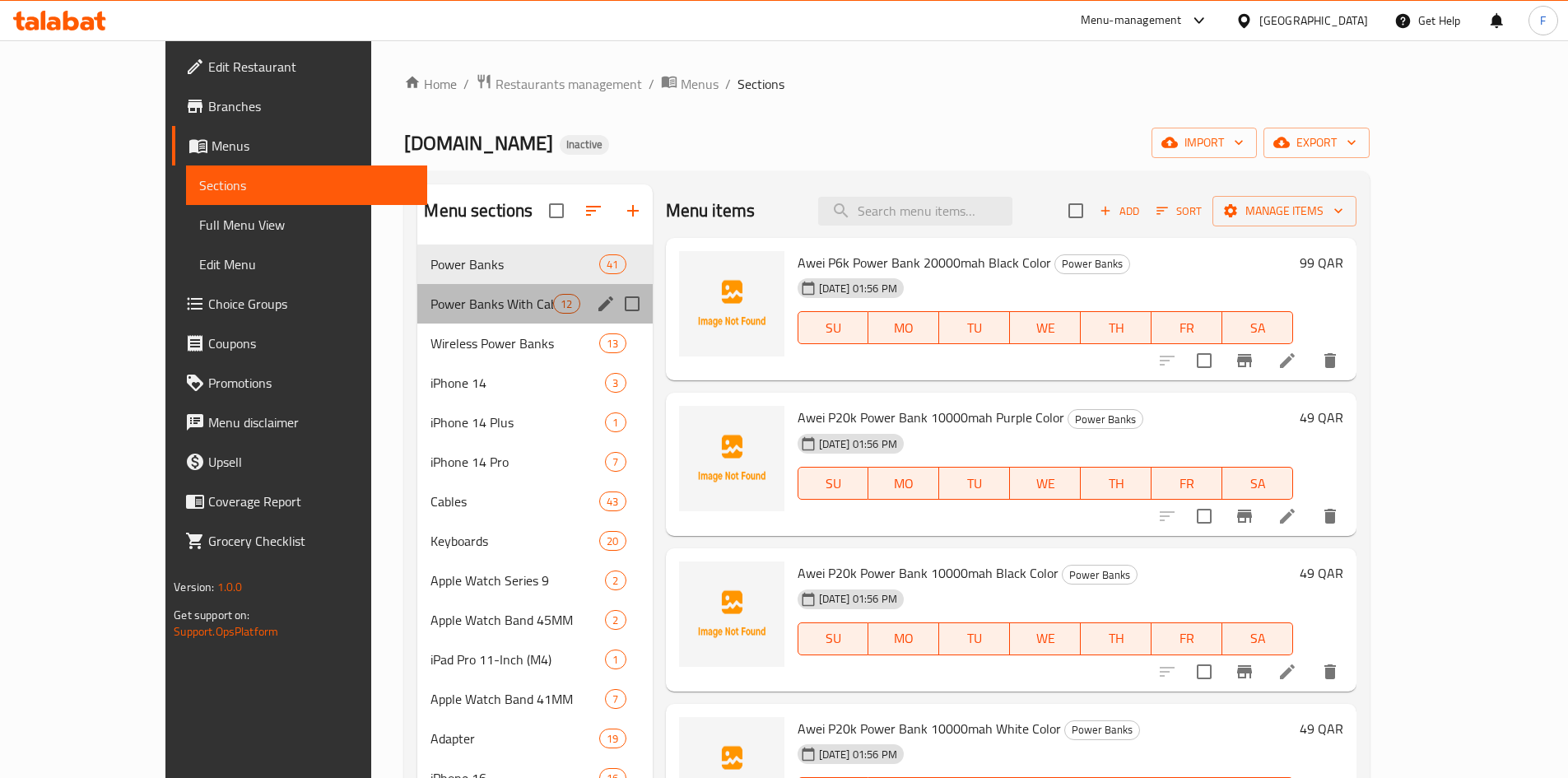
click at [430, 301] on span "Power Banks With Cable" at bounding box center [491, 304] width 123 height 20
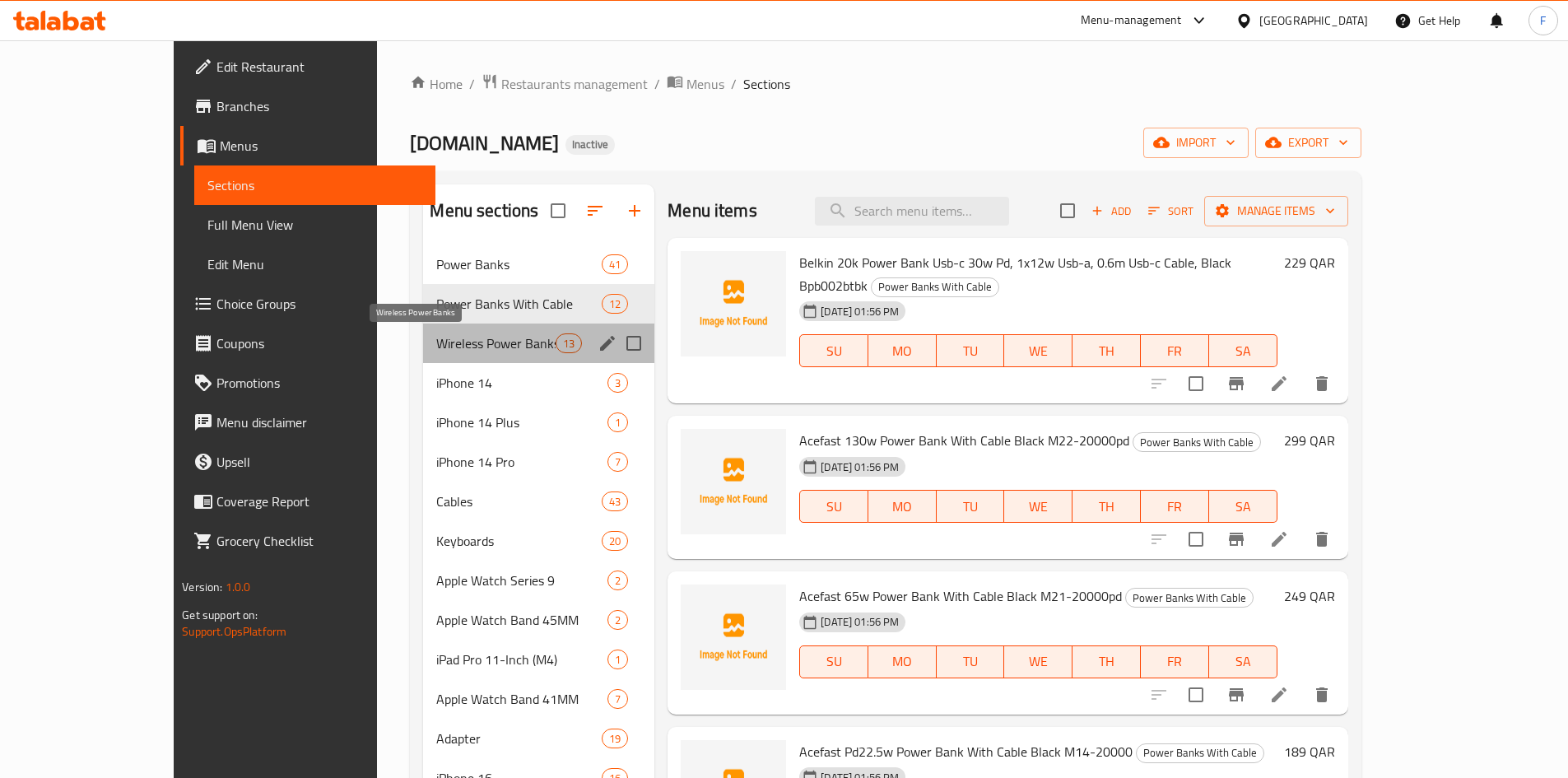
click at [436, 344] on span "Wireless Power Banks" at bounding box center [496, 343] width 120 height 20
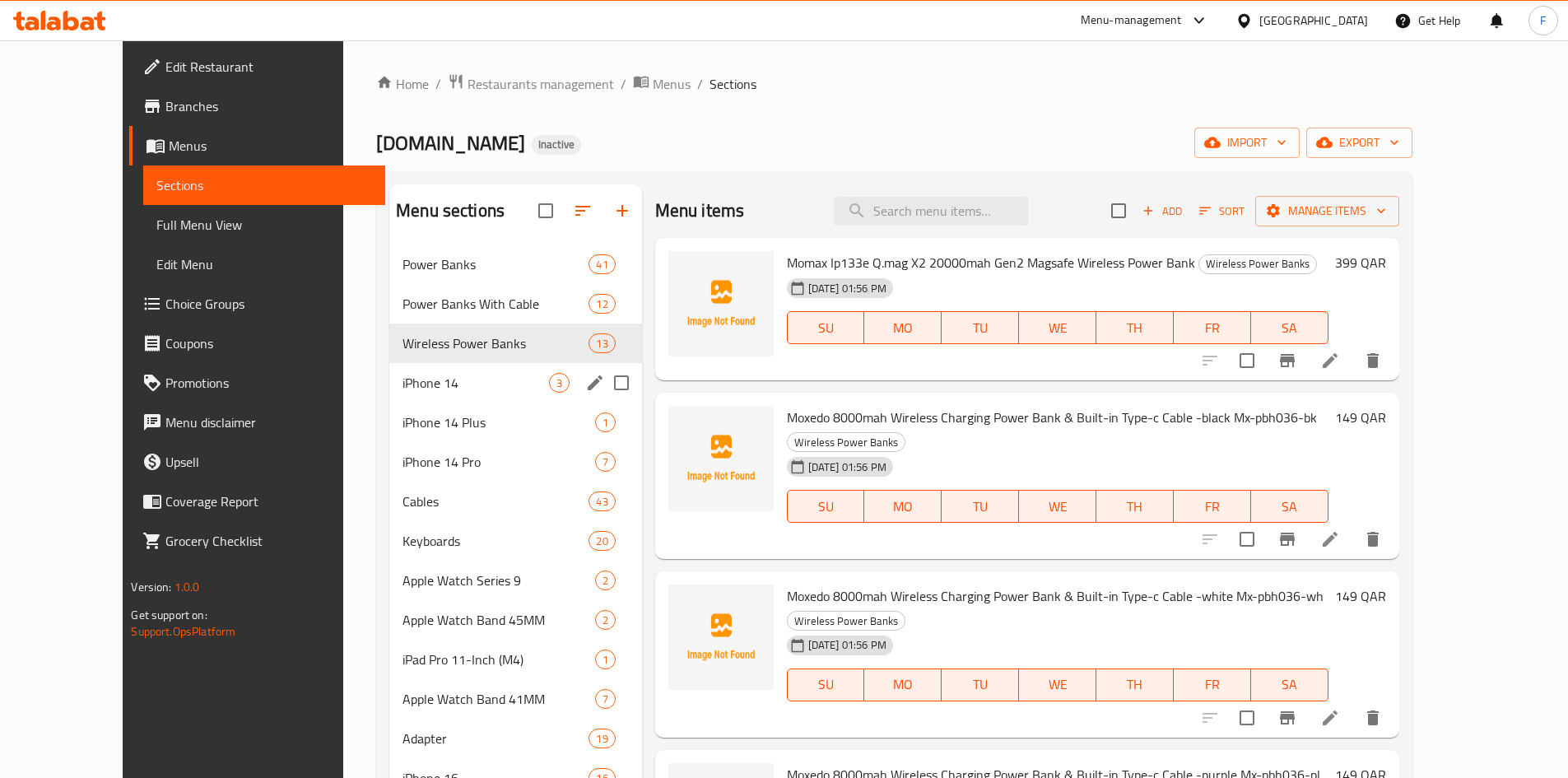
click at [403, 389] on span "iPhone 14" at bounding box center [476, 383] width 145 height 20
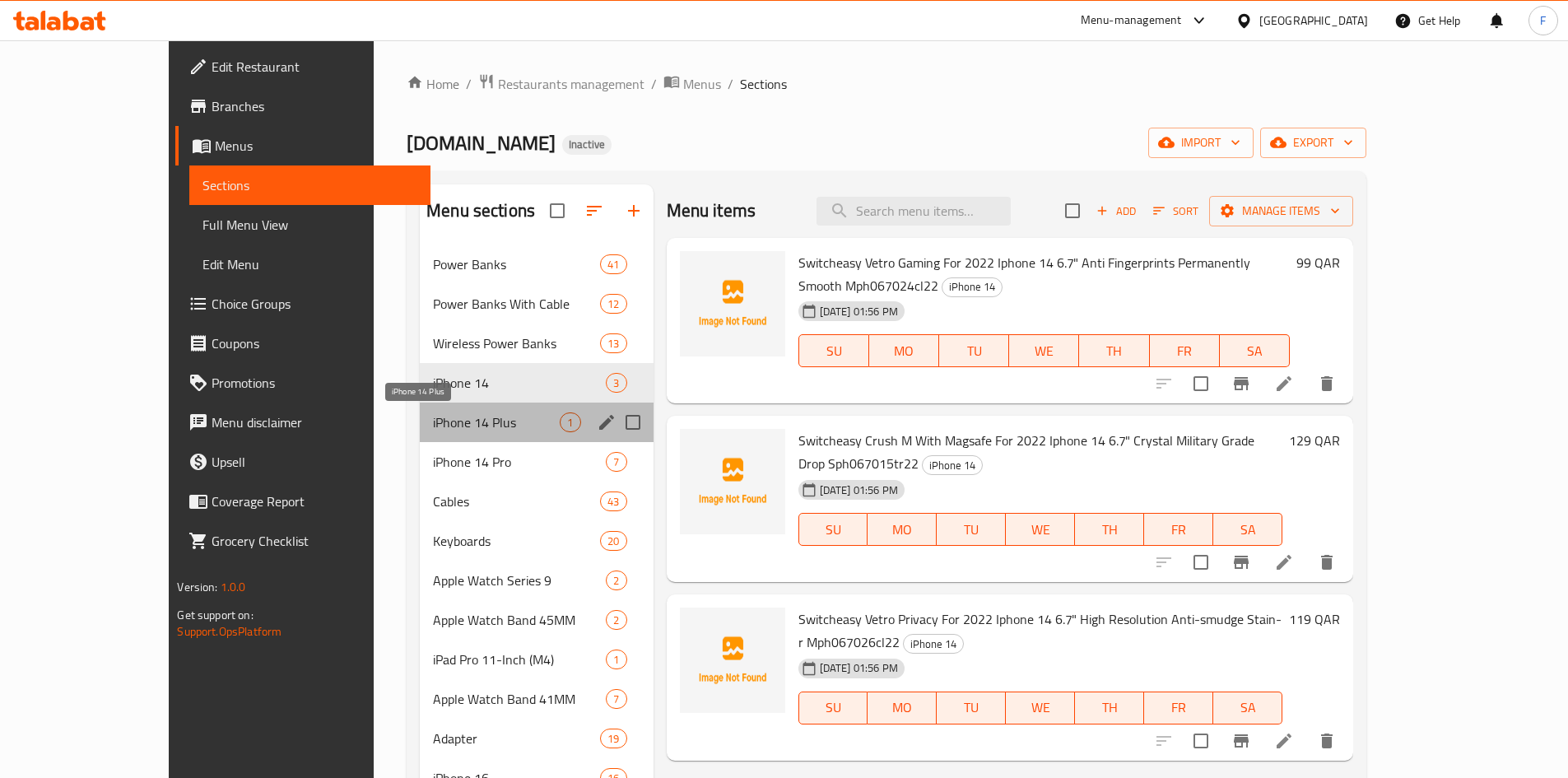
click at [433, 423] on span "iPhone 14 Plus" at bounding box center [496, 422] width 127 height 20
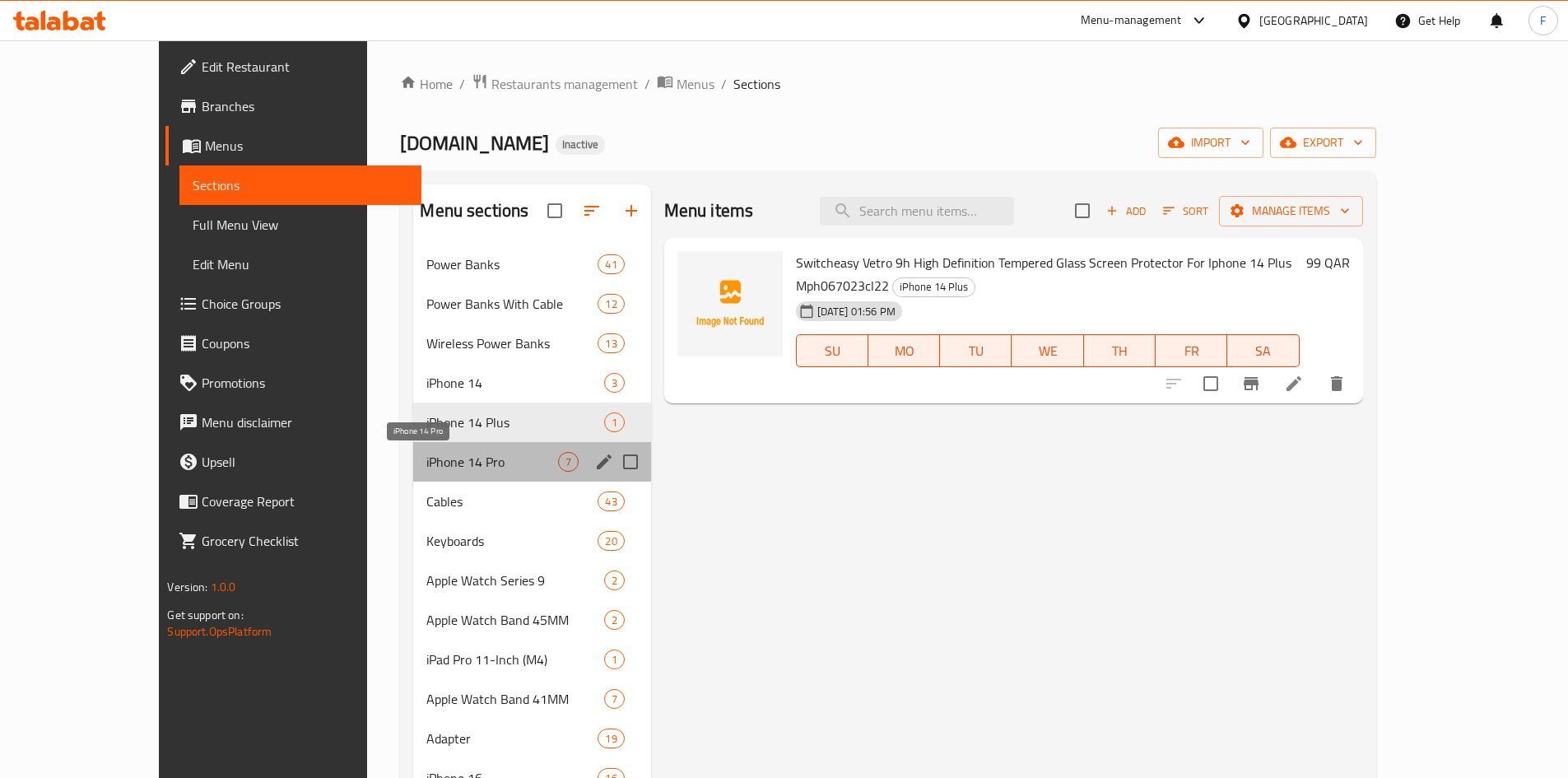
click at [426, 457] on span "iPhone 14 Pro" at bounding box center [491, 462] width 131 height 20
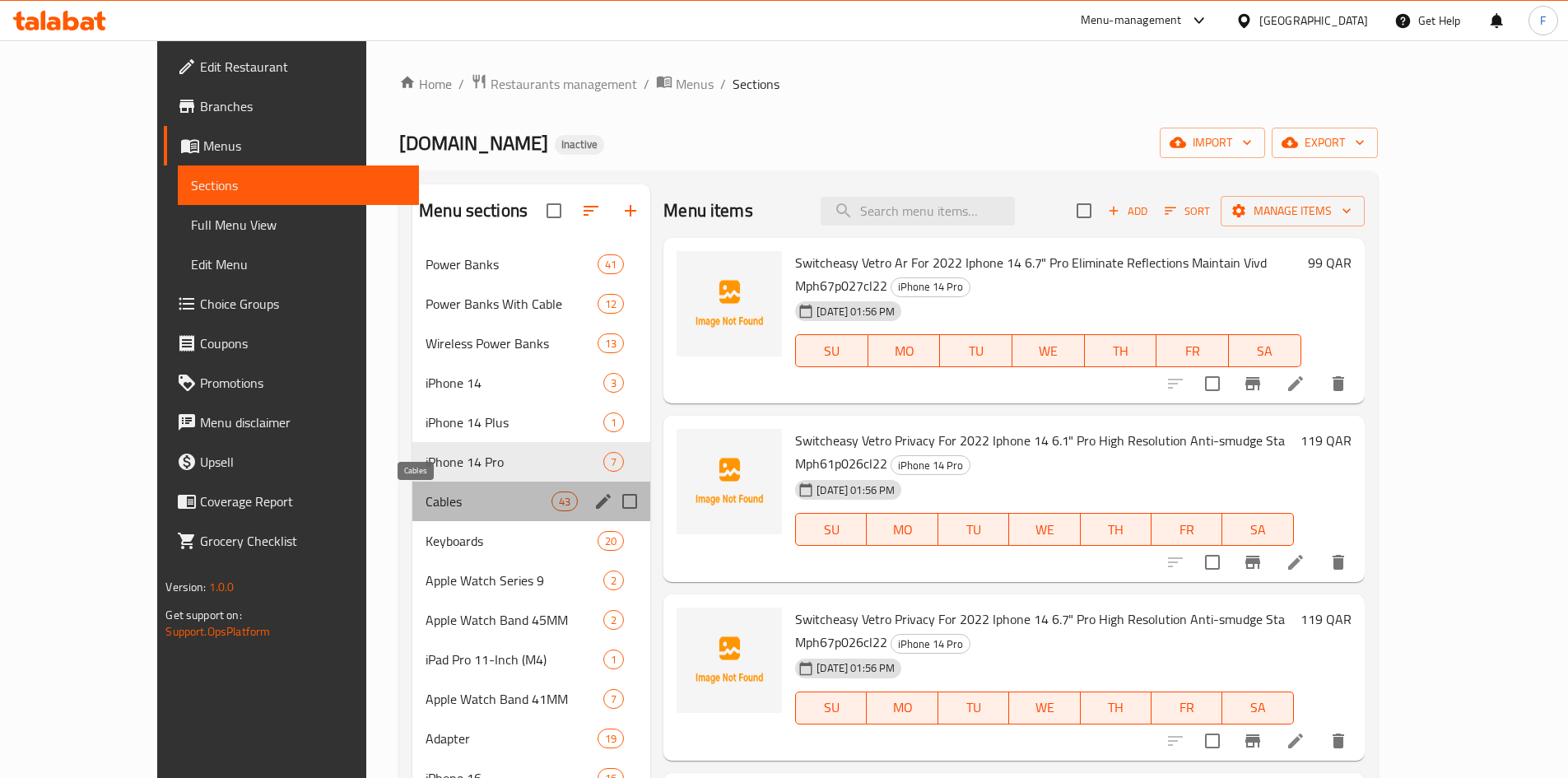
click at [425, 503] on span "Cables" at bounding box center [488, 501] width 126 height 20
click at [425, 542] on span "Keyboards" at bounding box center [512, 541] width 172 height 20
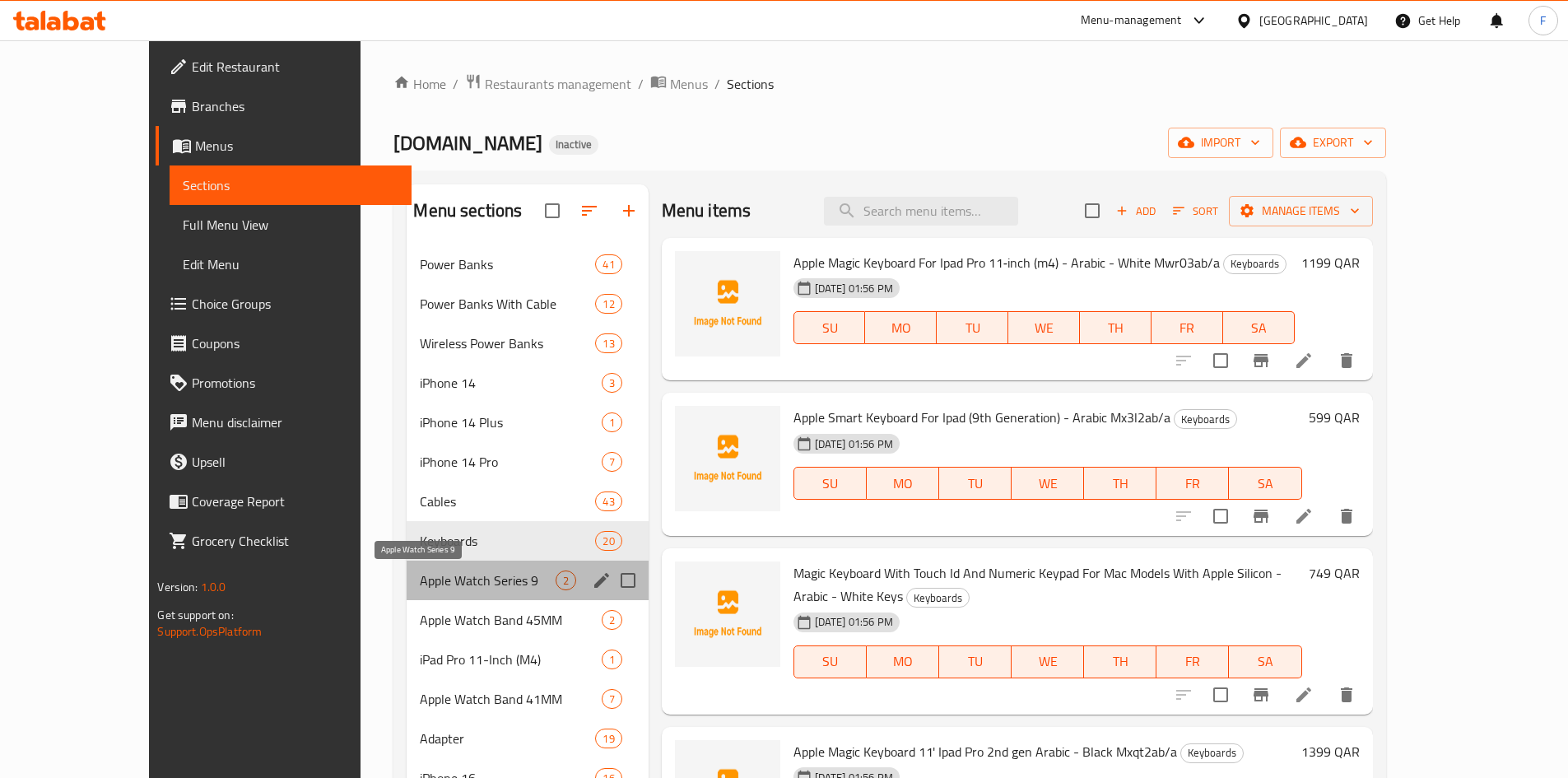
click at [420, 577] on span "Apple Watch Series 9" at bounding box center [486, 580] width 135 height 20
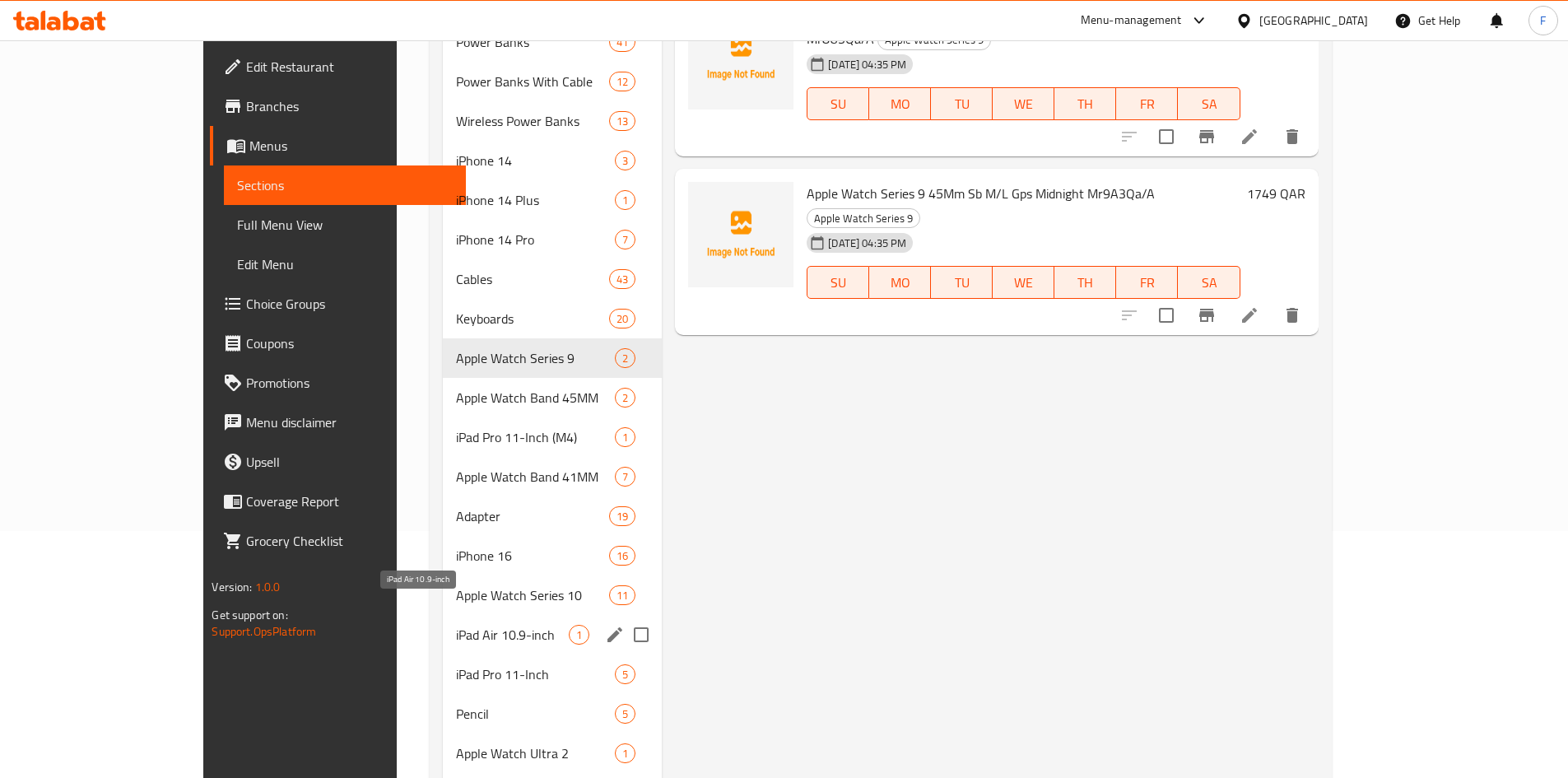
scroll to position [329, 0]
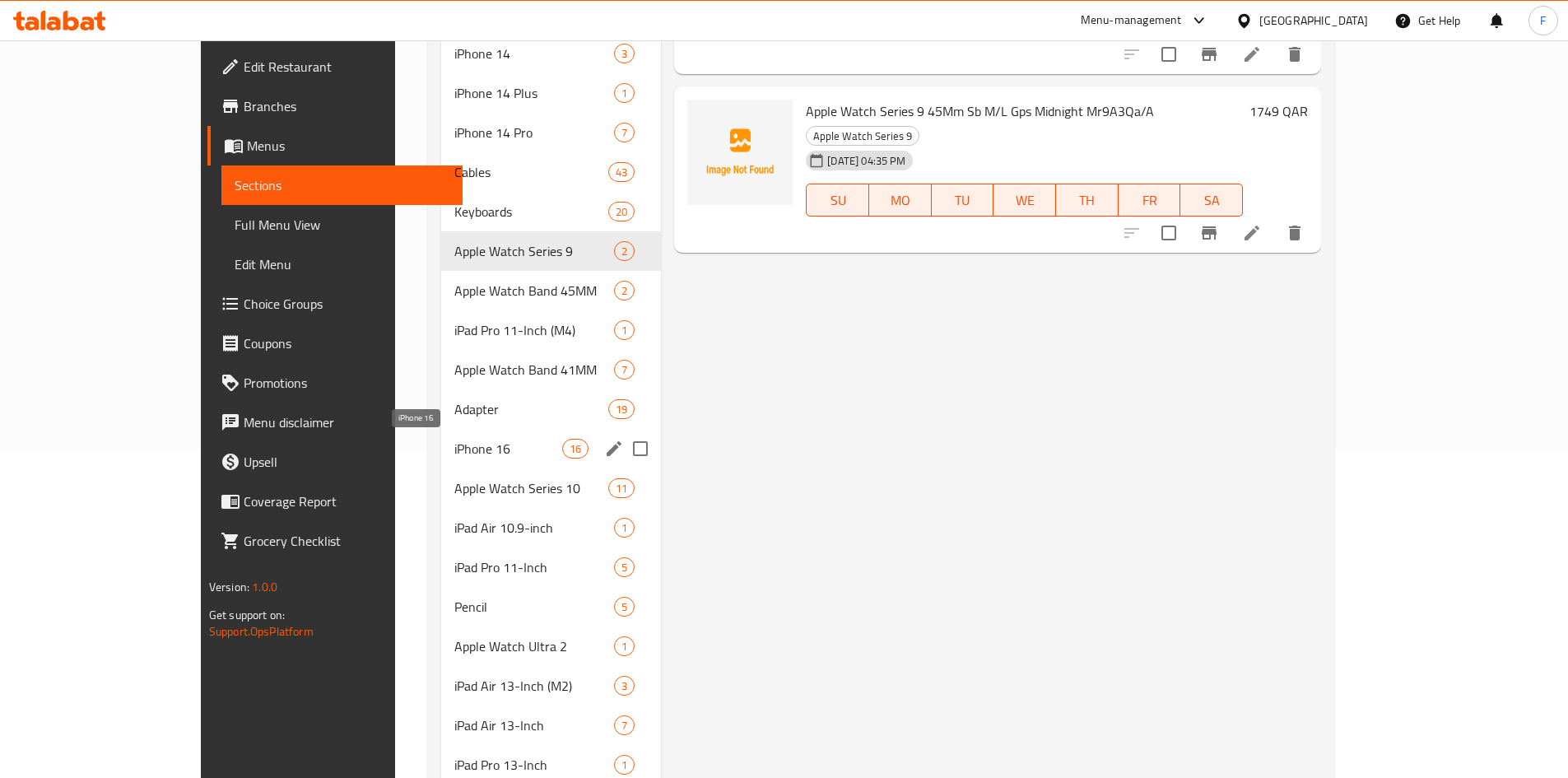
click at [455, 447] on span "iPhone 16" at bounding box center [508, 449] width 108 height 20
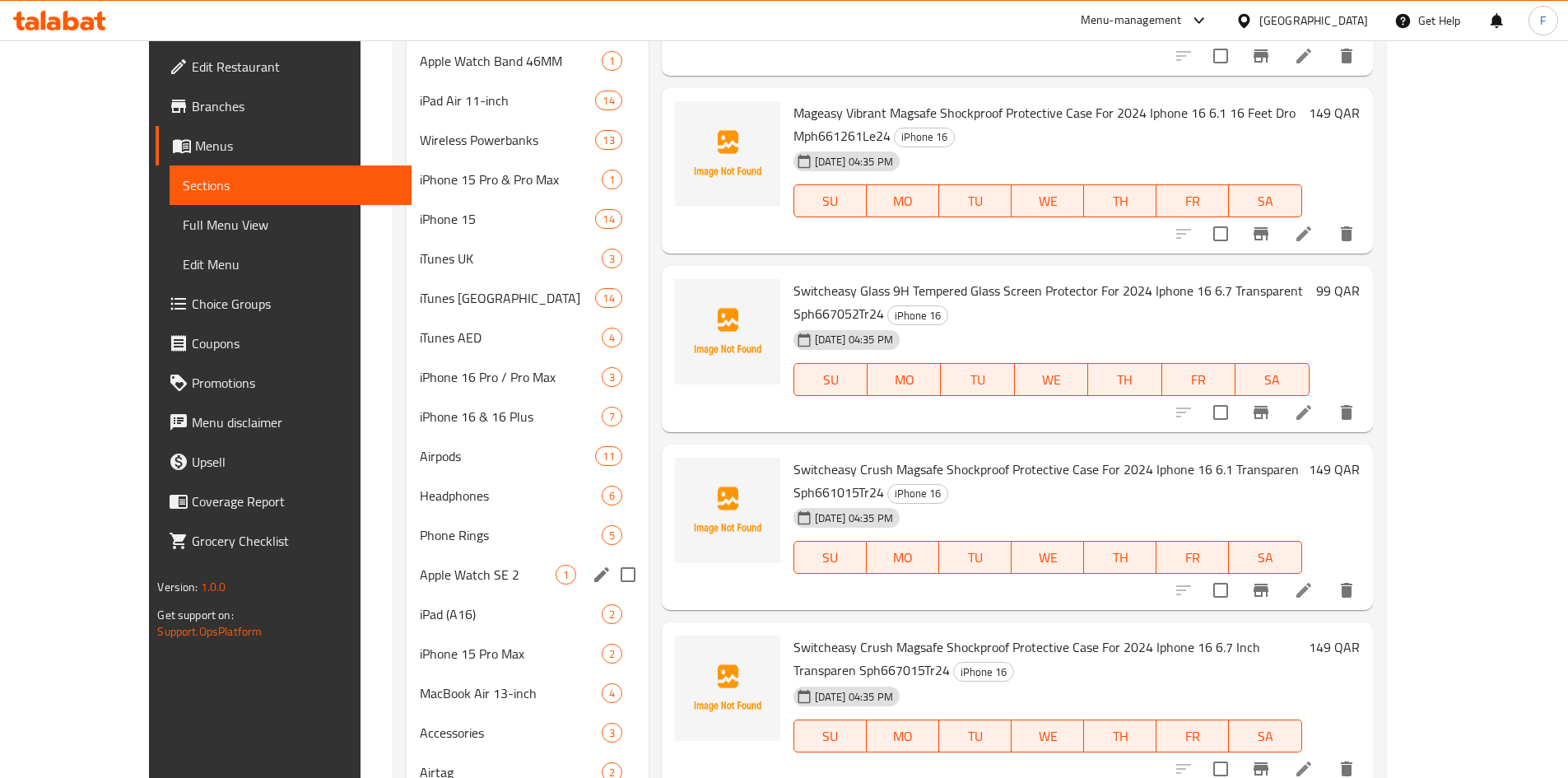
scroll to position [1478, 0]
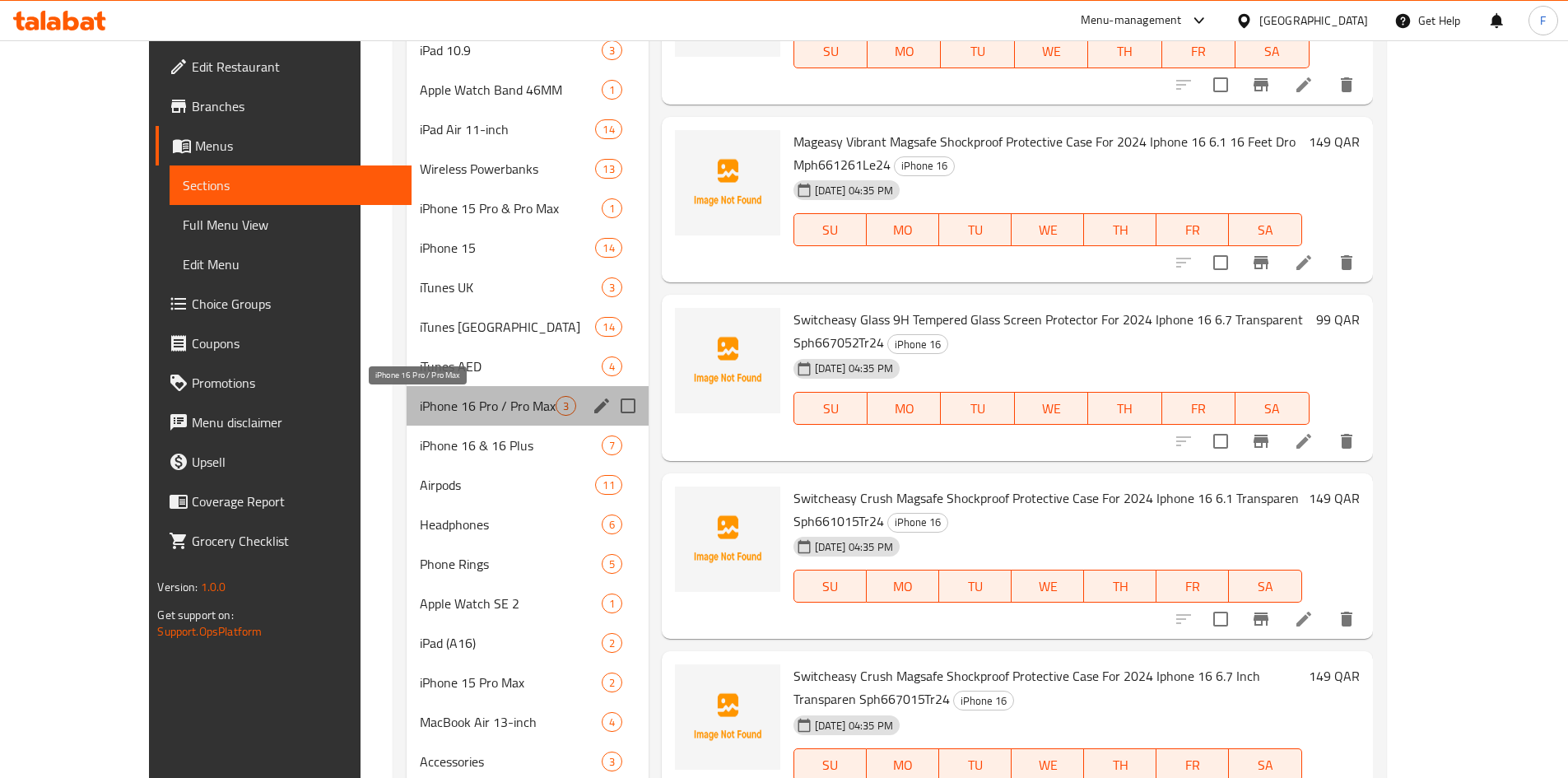
click at [420, 409] on span "iPhone 16 Pro / Pro Max" at bounding box center [486, 406] width 135 height 20
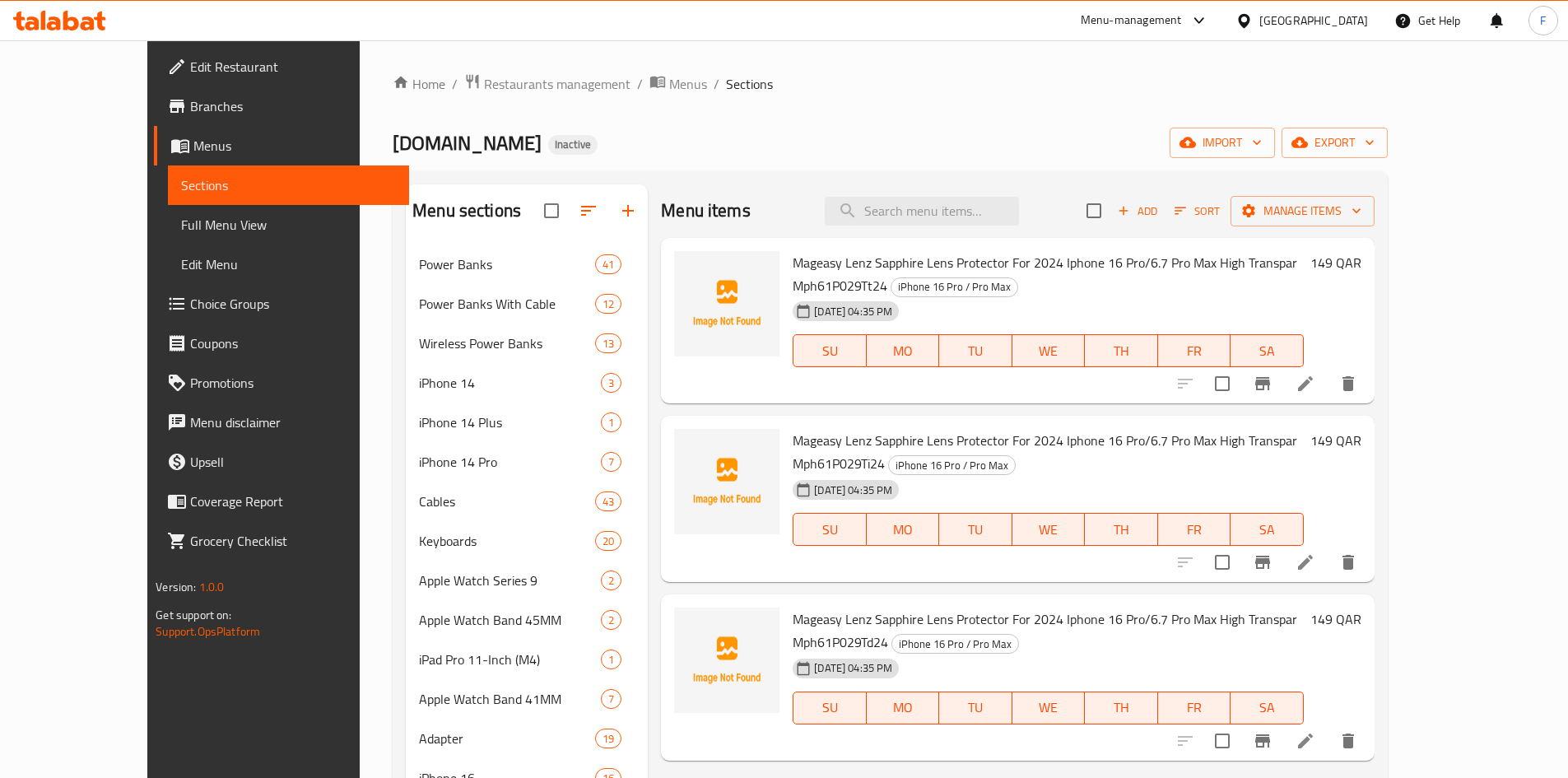
click at [802, 267] on span "Mageasy Lenz Sapphire Lens Protector For 2024 Iphone 16 Pro/6.7 Pro Max High Tr…" at bounding box center [1045, 273] width 505 height 48
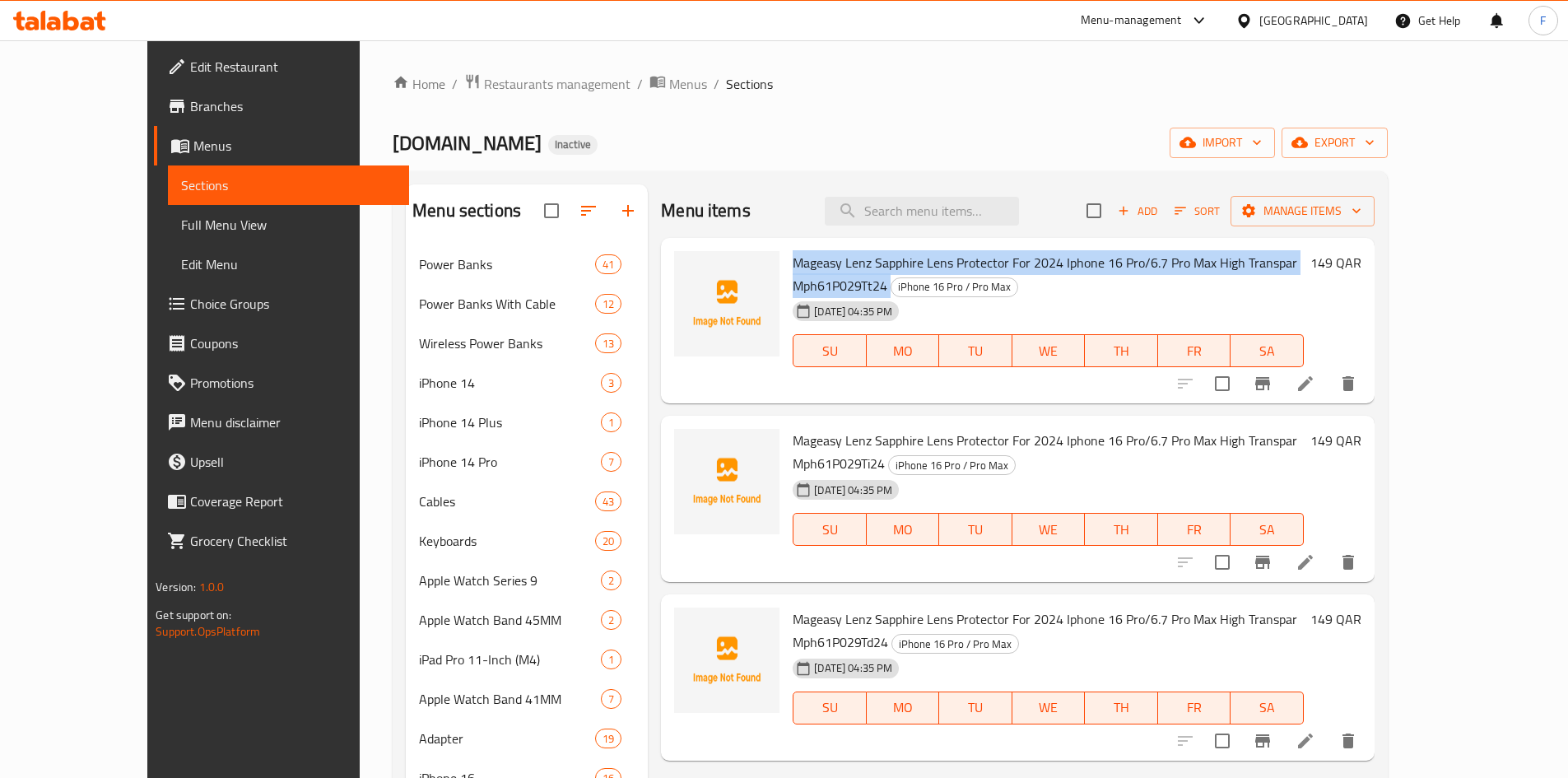
click at [802, 267] on span "Mageasy Lenz Sapphire Lens Protector For 2024 Iphone 16 Pro/6.7 Pro Max High Tr…" at bounding box center [1045, 273] width 505 height 48
click at [1150, 267] on span "Mageasy Lenz Sapphire Lens Protector For 2024 Iphone 16 Pro/6.7 Pro Max High Tr…" at bounding box center [1045, 273] width 505 height 48
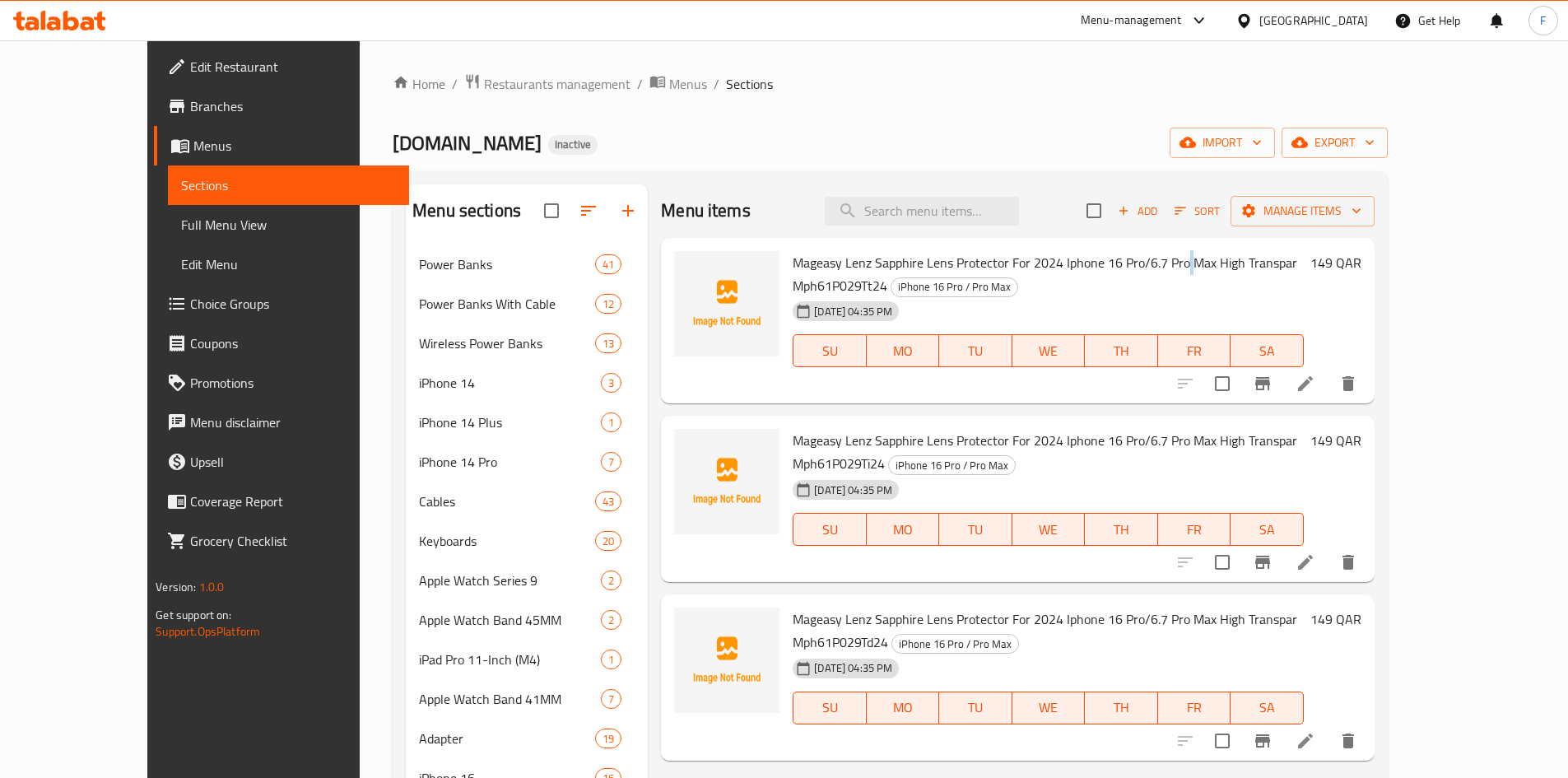
click at [1150, 267] on span "Mageasy Lenz Sapphire Lens Protector For 2024 Iphone 16 Pro/6.7 Pro Max High Tr…" at bounding box center [1045, 273] width 505 height 48
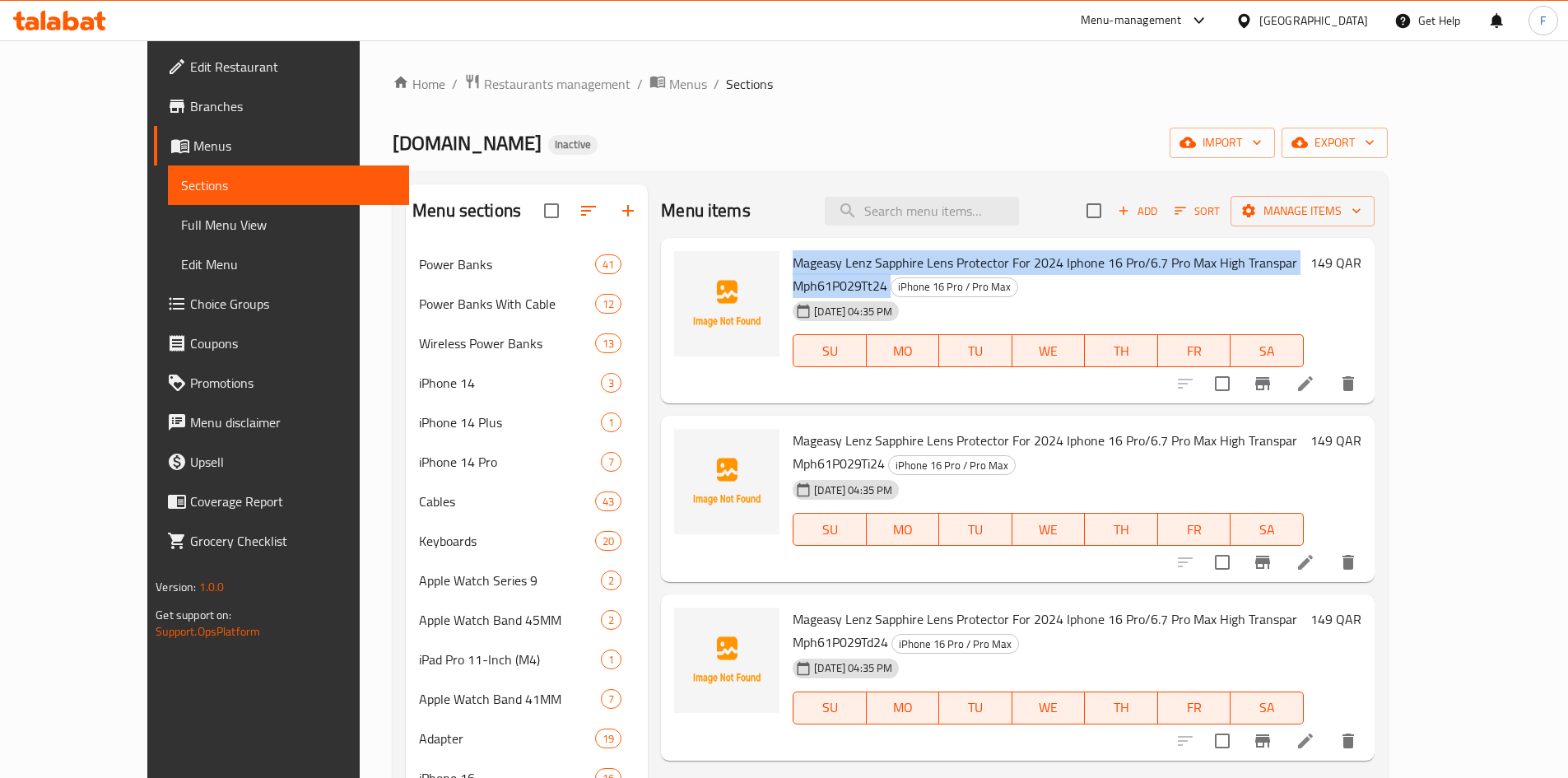
click at [1150, 267] on span "Mageasy Lenz Sapphire Lens Protector For 2024 Iphone 16 Pro/6.7 Pro Max High Tr…" at bounding box center [1045, 273] width 505 height 48
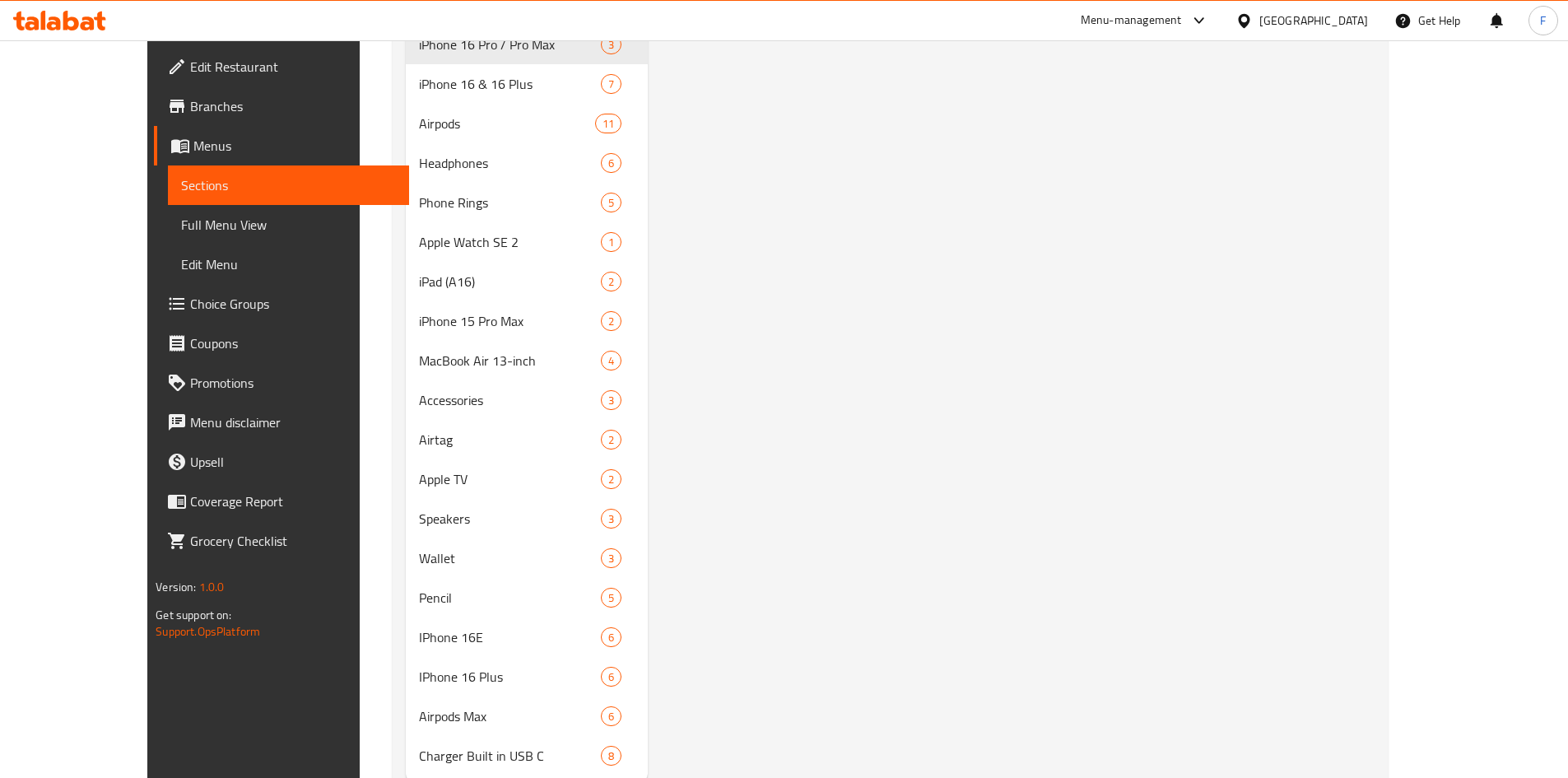
scroll to position [1889, 0]
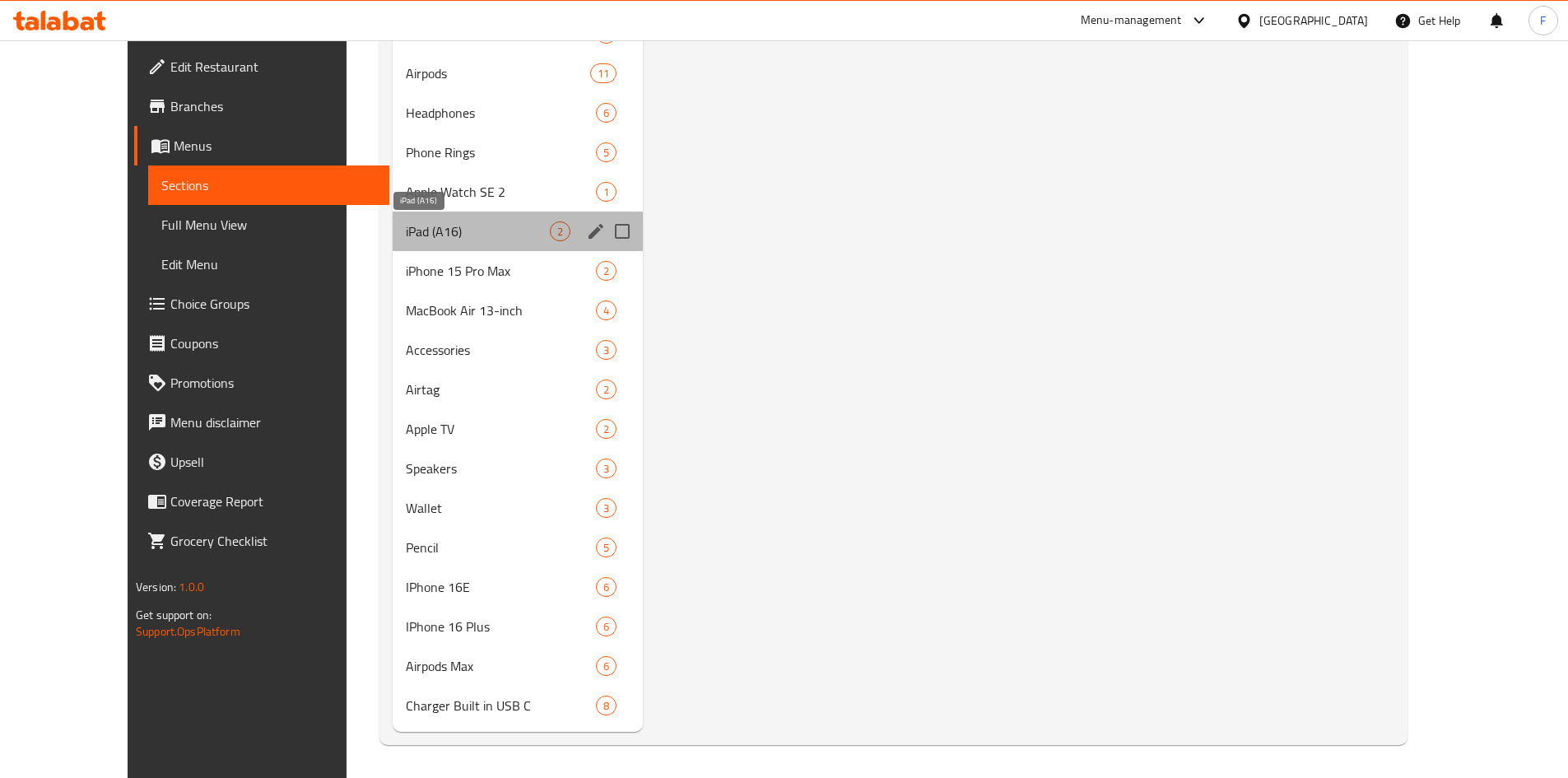
click at [405, 236] on span "iPad (A16)" at bounding box center [477, 231] width 144 height 20
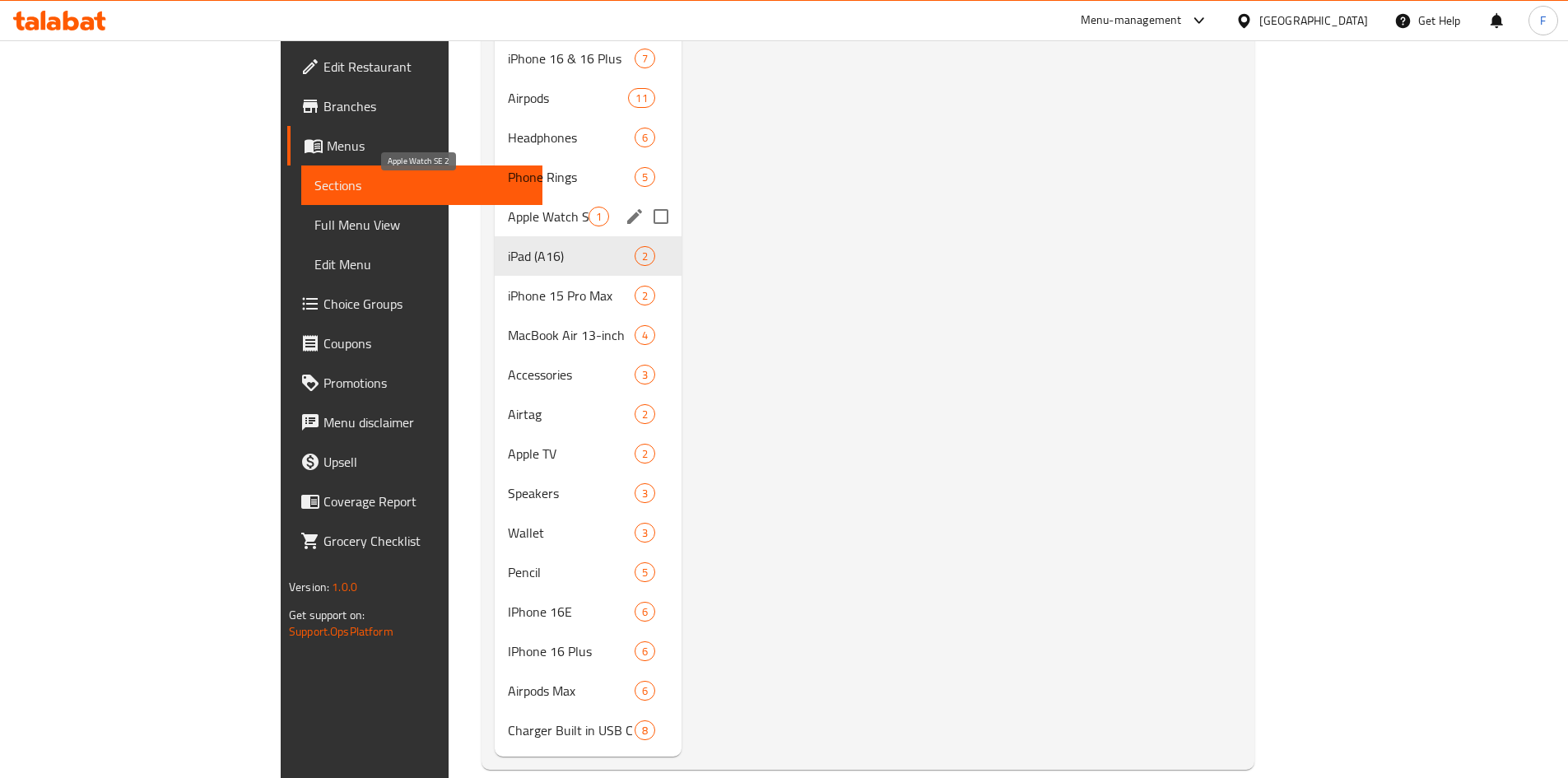
click at [508, 206] on span "Apple Watch SE 2" at bounding box center [548, 216] width 80 height 20
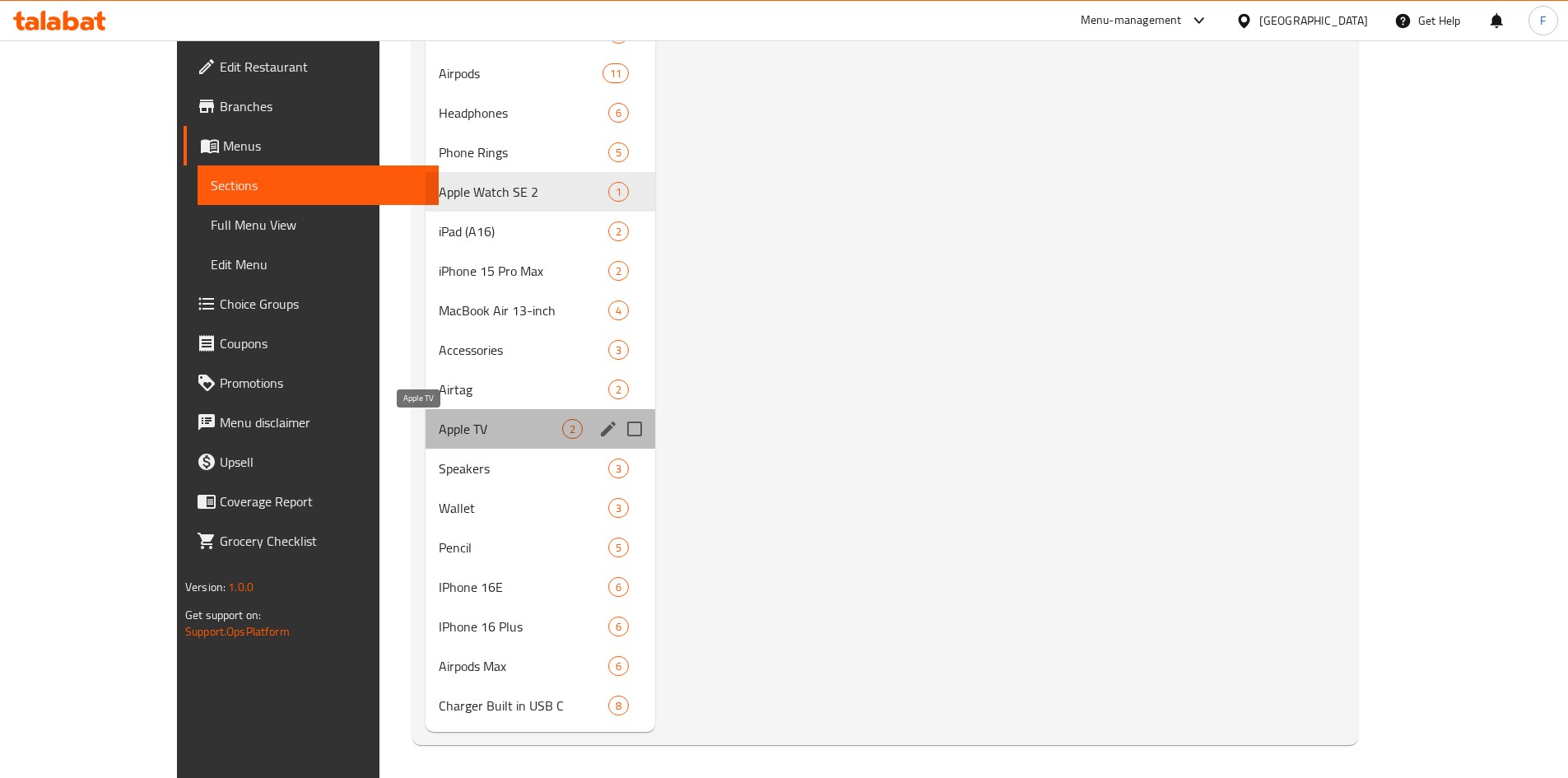
click at [439, 428] on span "Apple TV" at bounding box center [501, 429] width 124 height 20
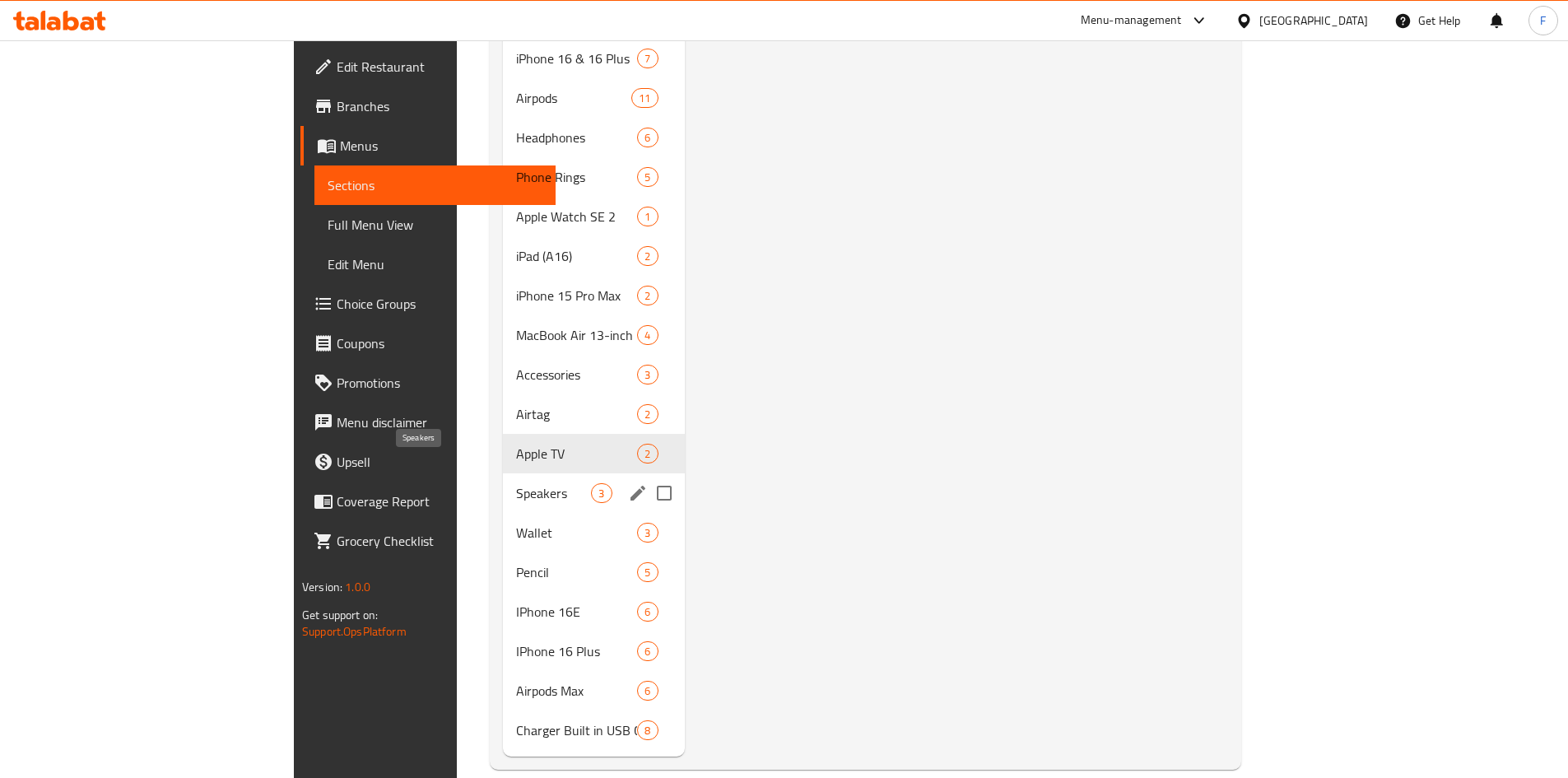
click at [516, 483] on span "Speakers" at bounding box center [553, 493] width 75 height 20
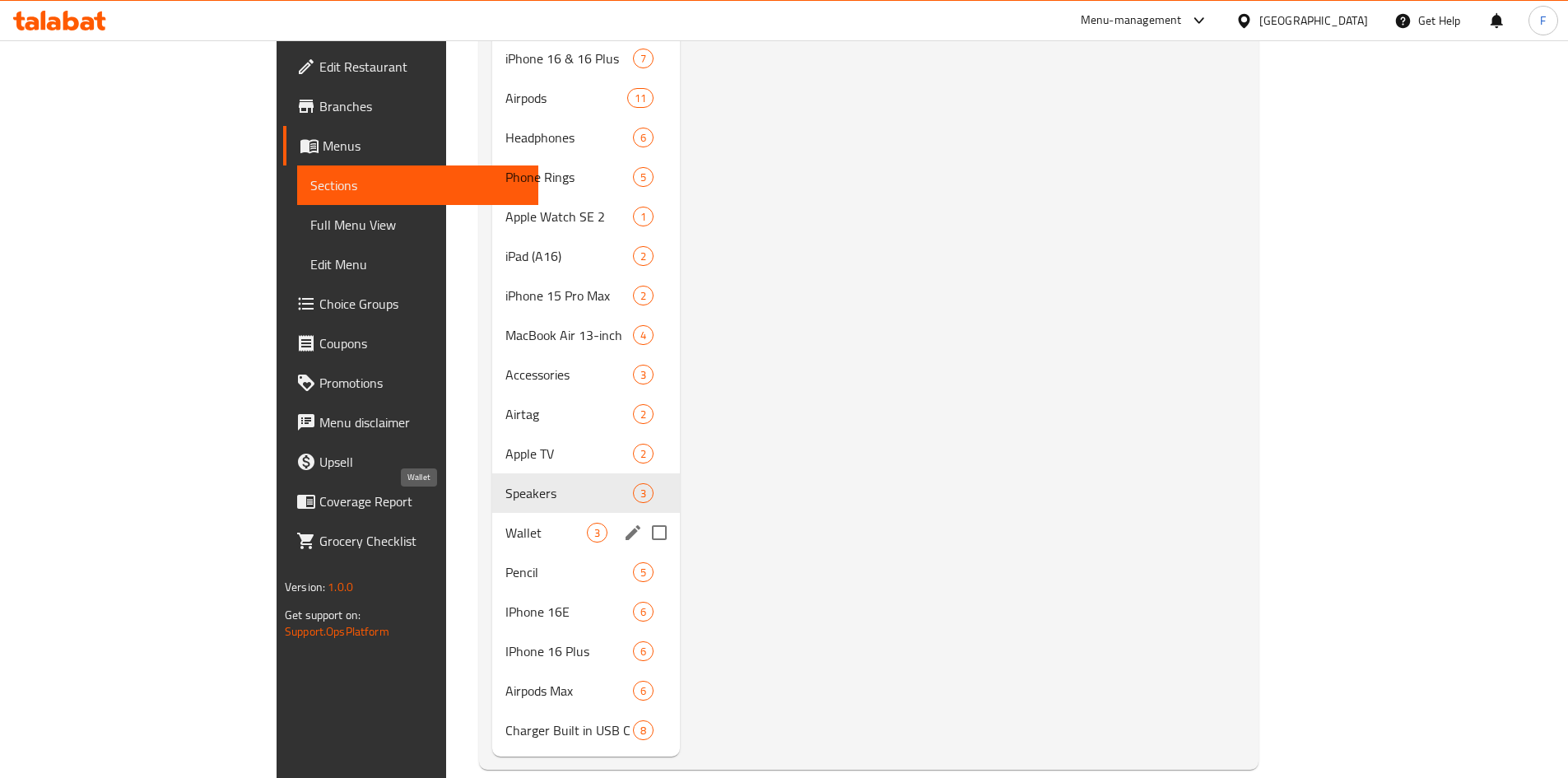
click at [506, 522] on span "Wallet" at bounding box center [547, 532] width 82 height 20
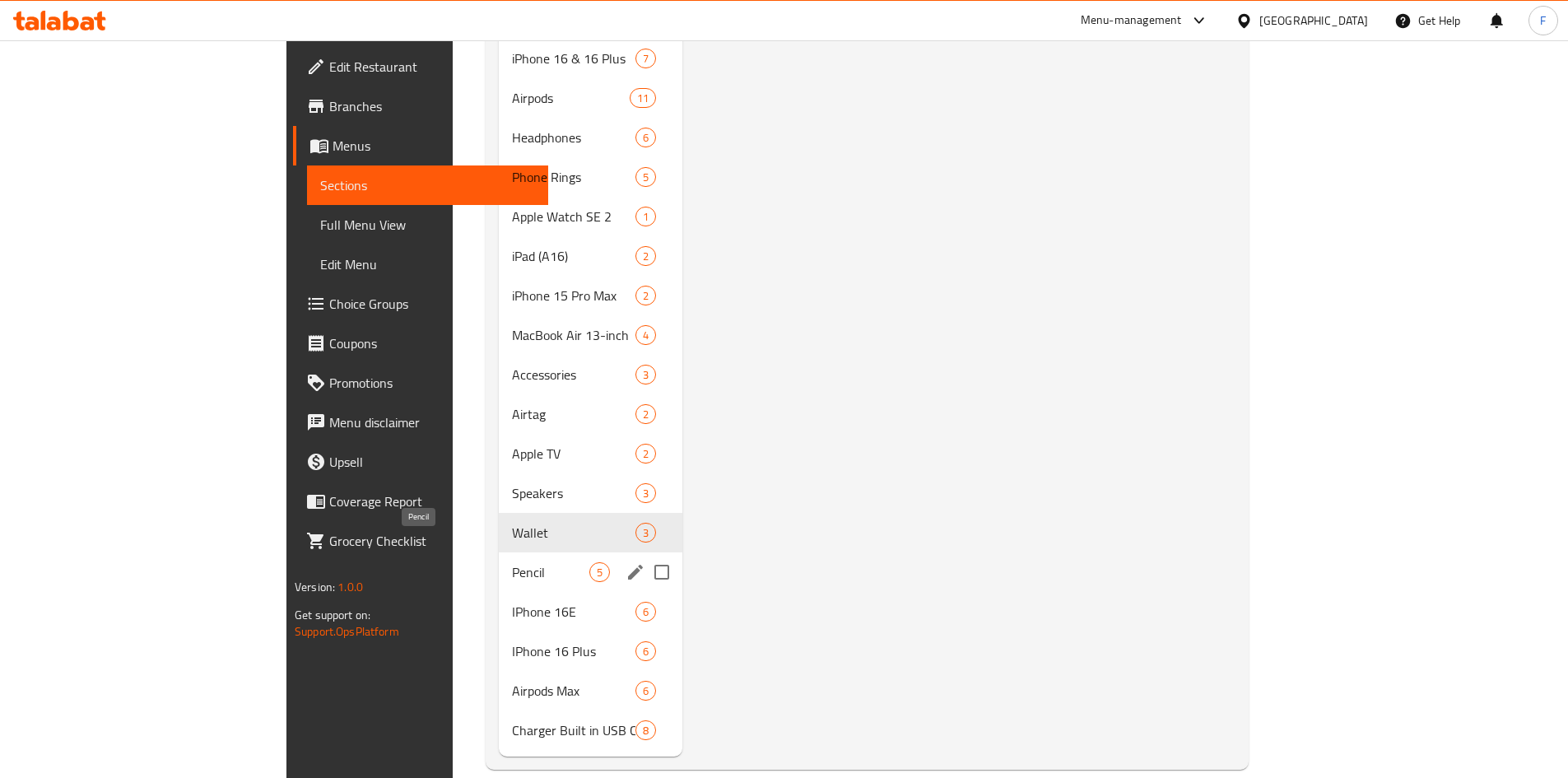
click at [512, 562] on span "Pencil" at bounding box center [551, 572] width 79 height 20
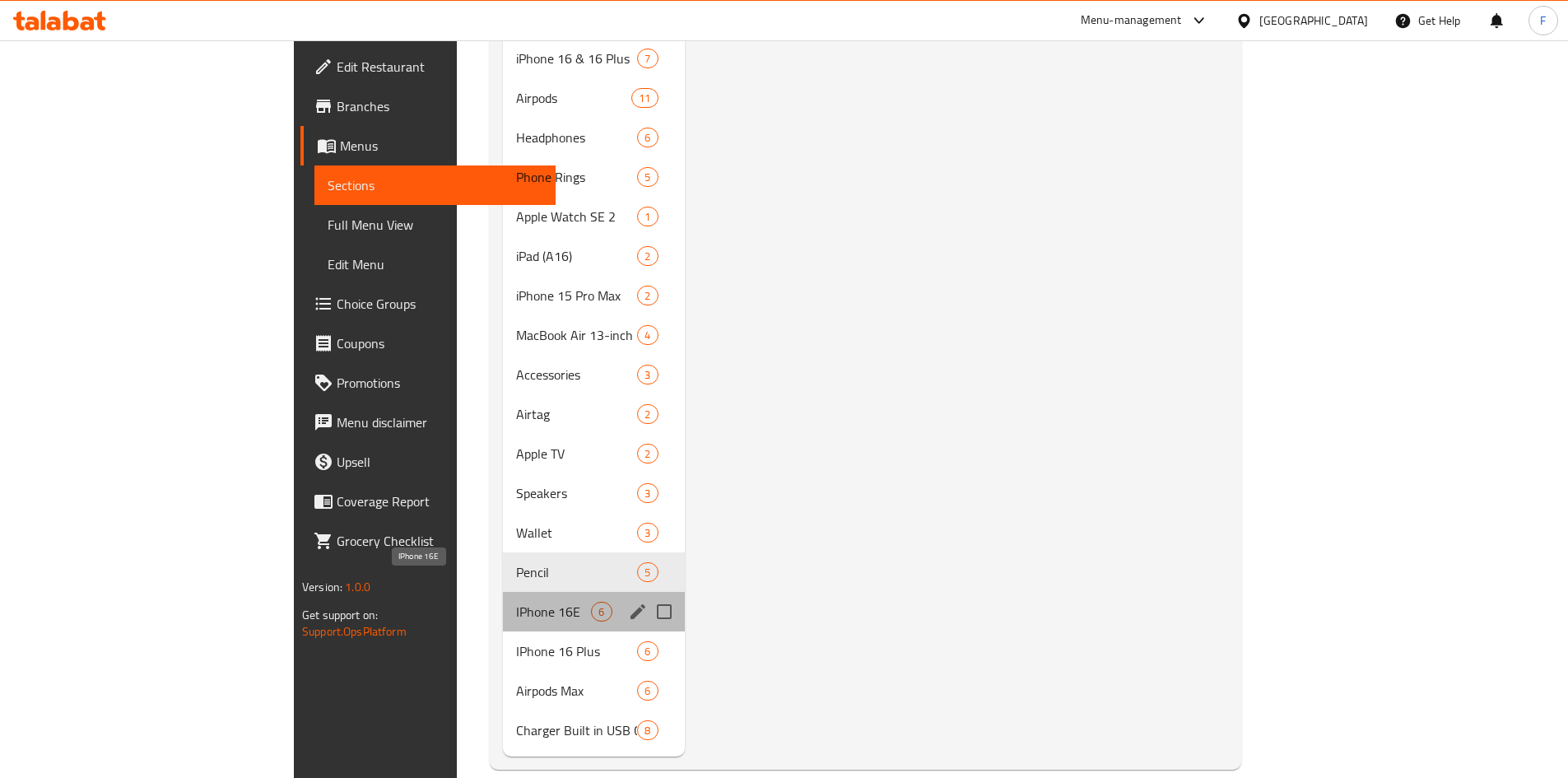
click at [516, 602] on span "IPhone 16E" at bounding box center [553, 612] width 75 height 20
click at [516, 562] on span "Pencil" at bounding box center [553, 572] width 75 height 20
click at [516, 641] on span "IPhone 16 Plus" at bounding box center [553, 651] width 75 height 20
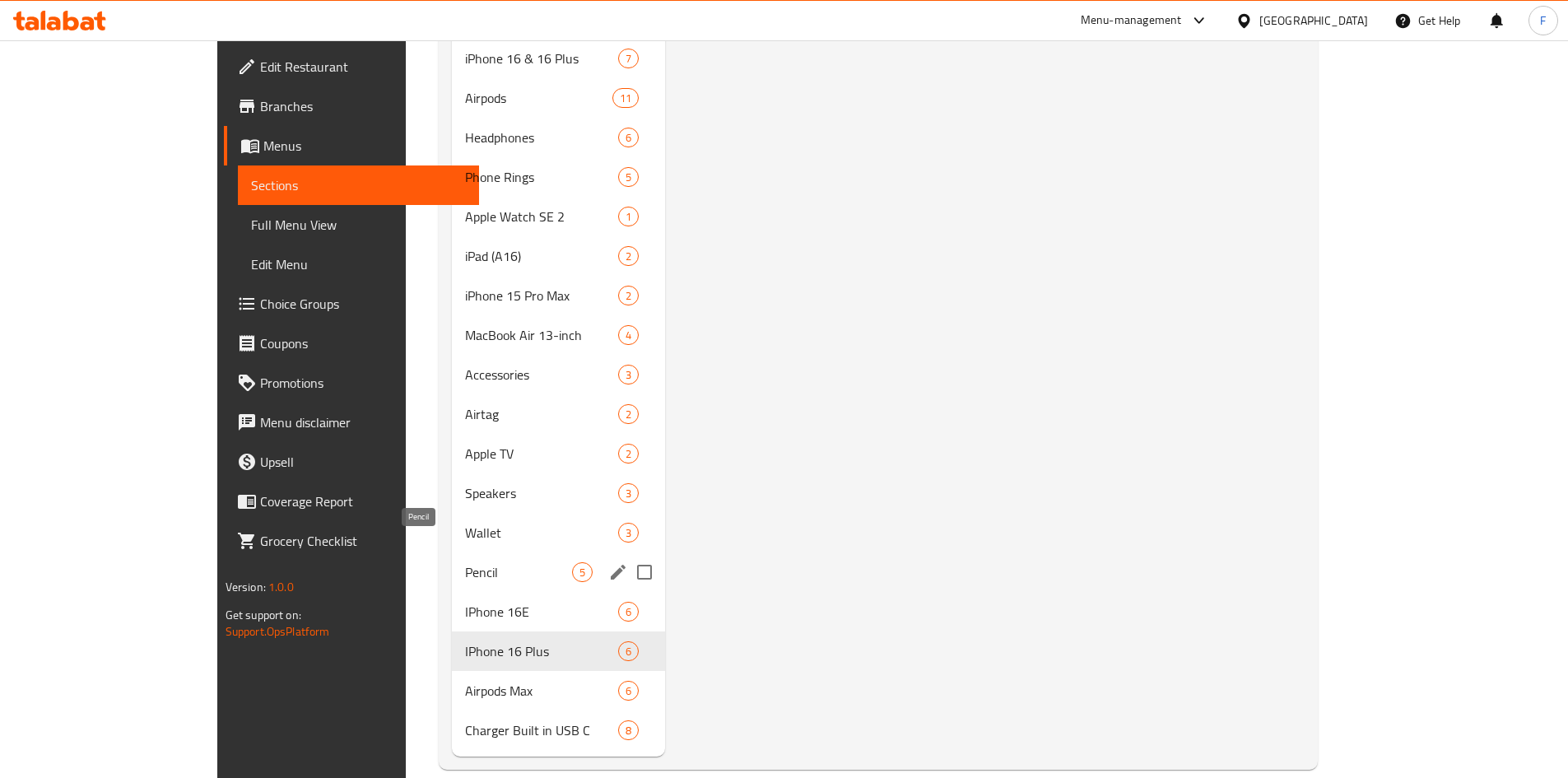
click at [465, 562] on span "Pencil" at bounding box center [518, 572] width 107 height 20
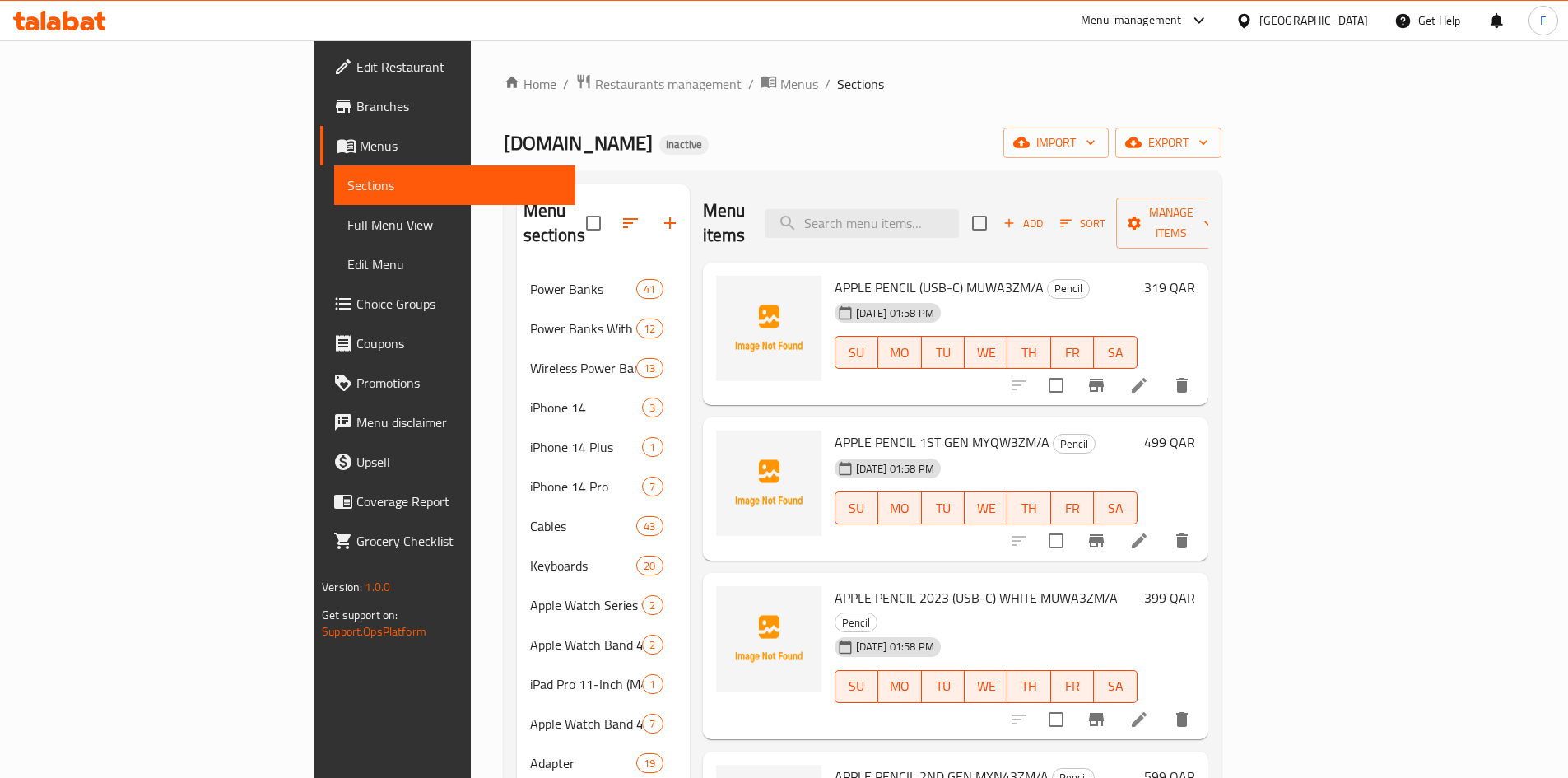
click at [834, 275] on span "APPLE PENCIL (USB-C) MUWA3ZM/A" at bounding box center [939, 287] width 209 height 25
click at [853, 275] on span "APPLE PENCIL (USB-C) MUWA3ZM/A" at bounding box center [939, 287] width 209 height 25
drag, startPoint x: 899, startPoint y: 267, endPoint x: 957, endPoint y: 270, distance: 58.1
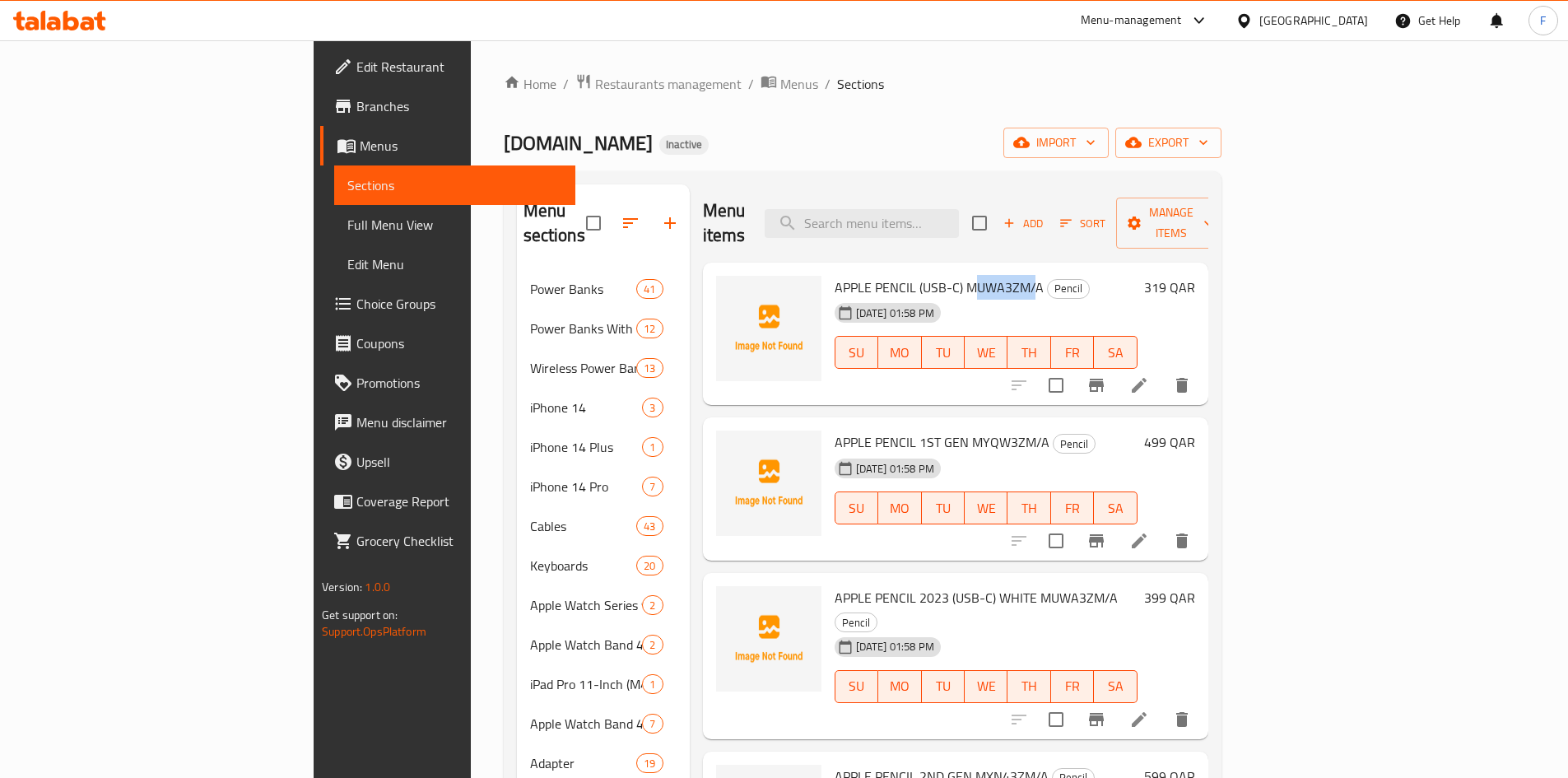
click at [957, 275] on span "APPLE PENCIL (USB-C) MUWA3ZM/A" at bounding box center [939, 287] width 209 height 25
click at [929, 430] on span "APPLE PENCIL 1ST GEN MYQW3ZM/A" at bounding box center [941, 442] width 215 height 25
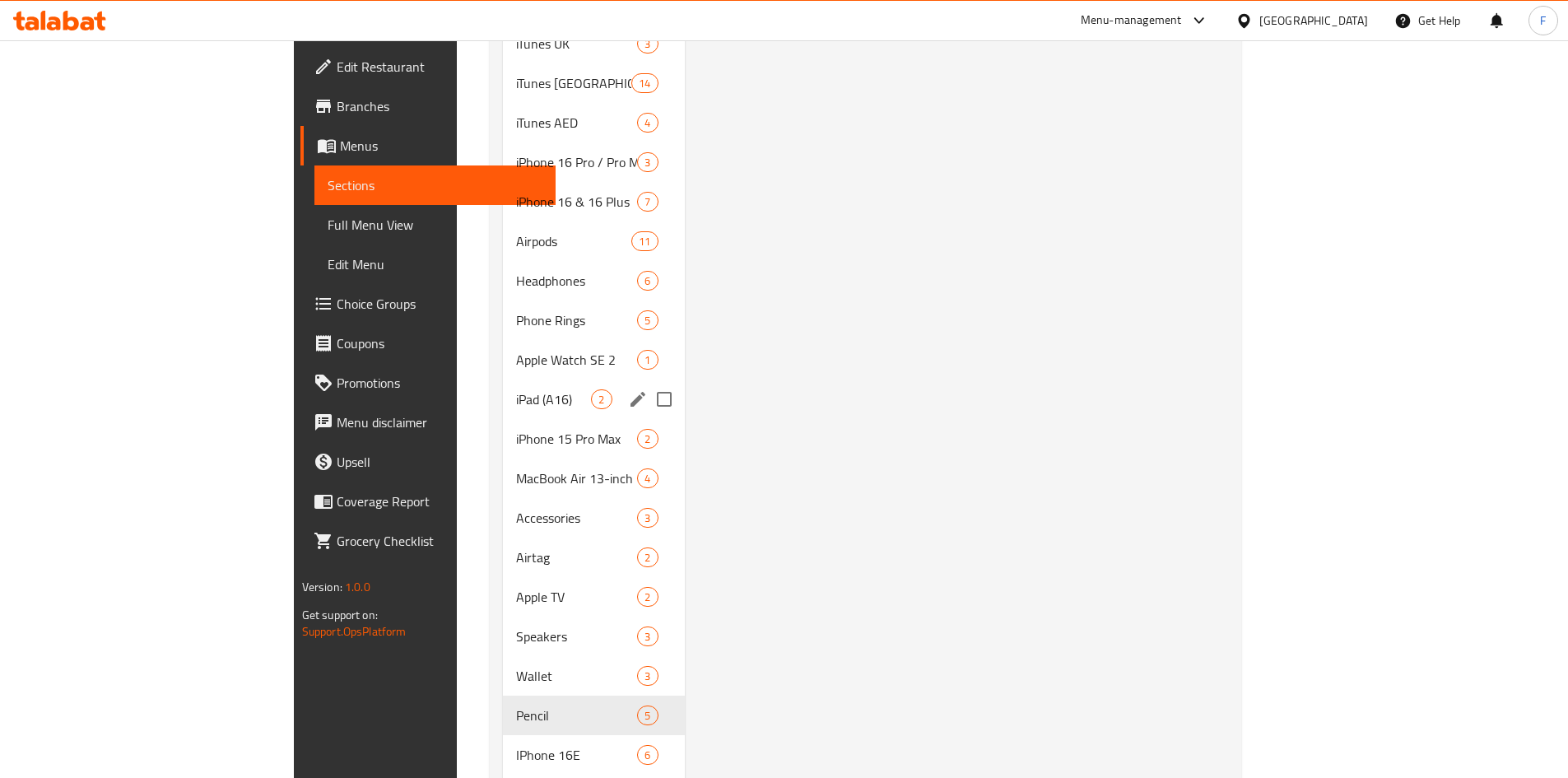
scroll to position [1889, 0]
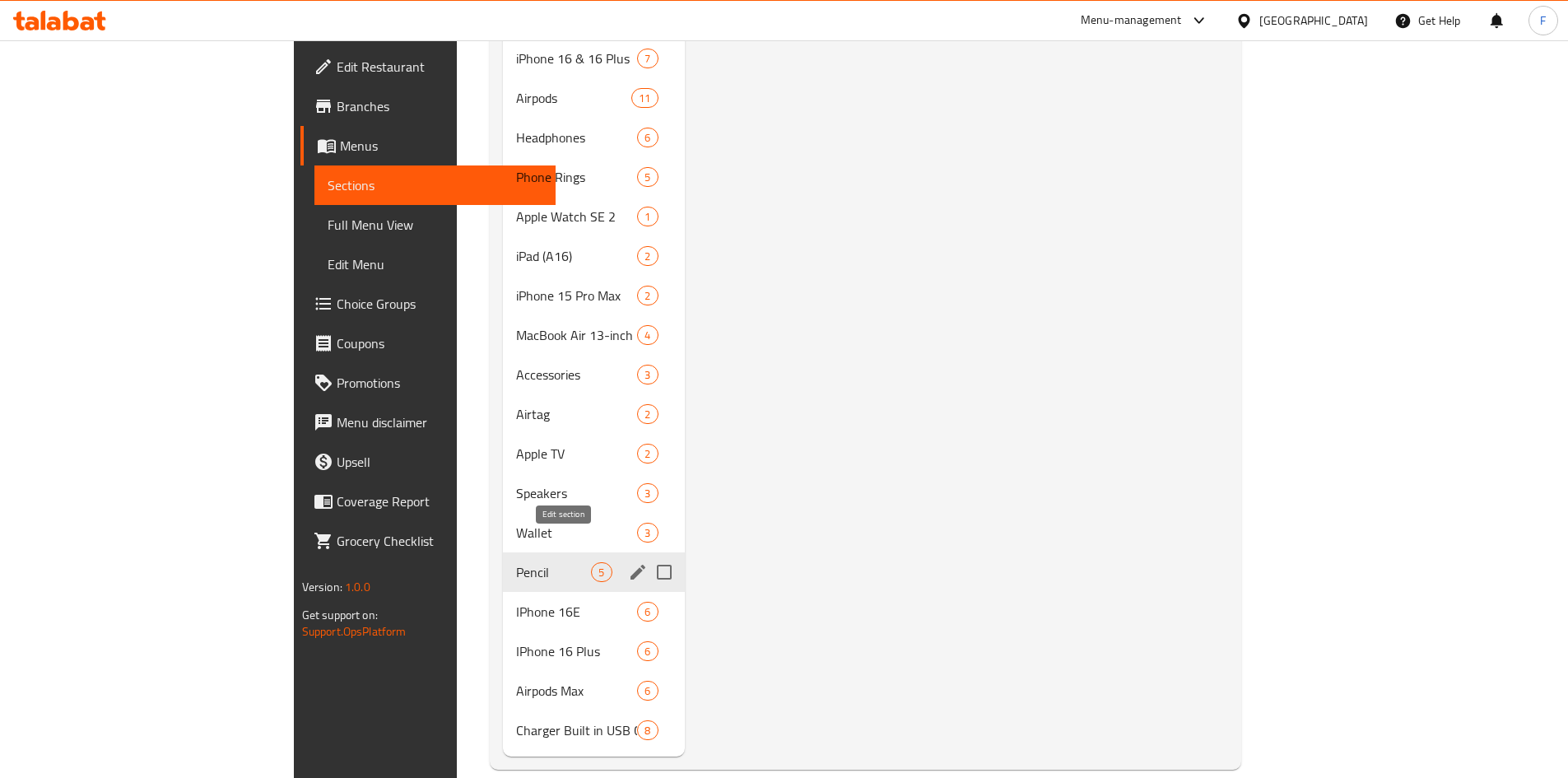
click at [630, 565] on icon "edit" at bounding box center [638, 572] width 15 height 15
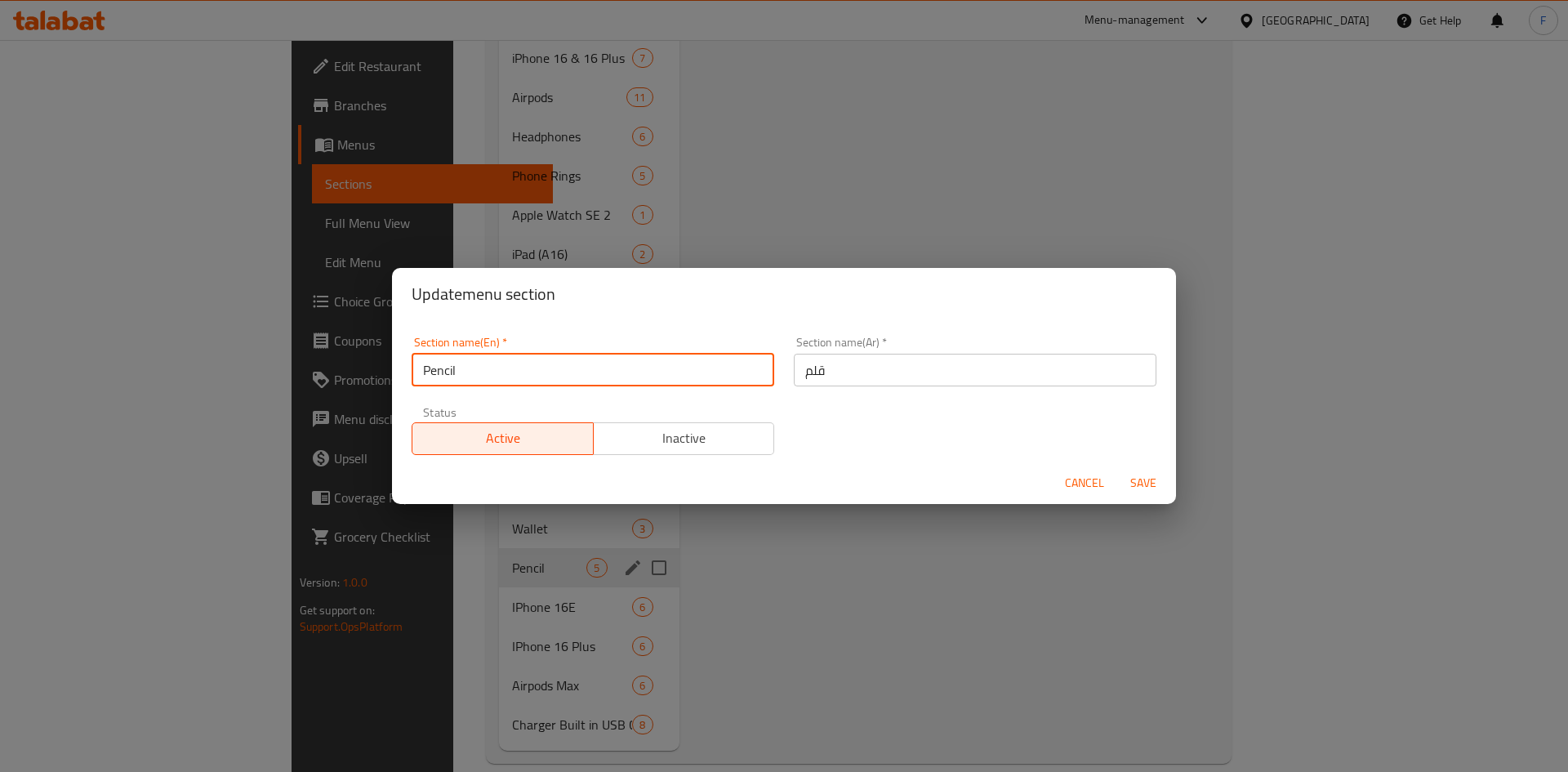
click at [496, 377] on input "Pencil" at bounding box center [592, 369] width 362 height 32
click at [1158, 486] on span "Save" at bounding box center [1143, 483] width 39 height 21
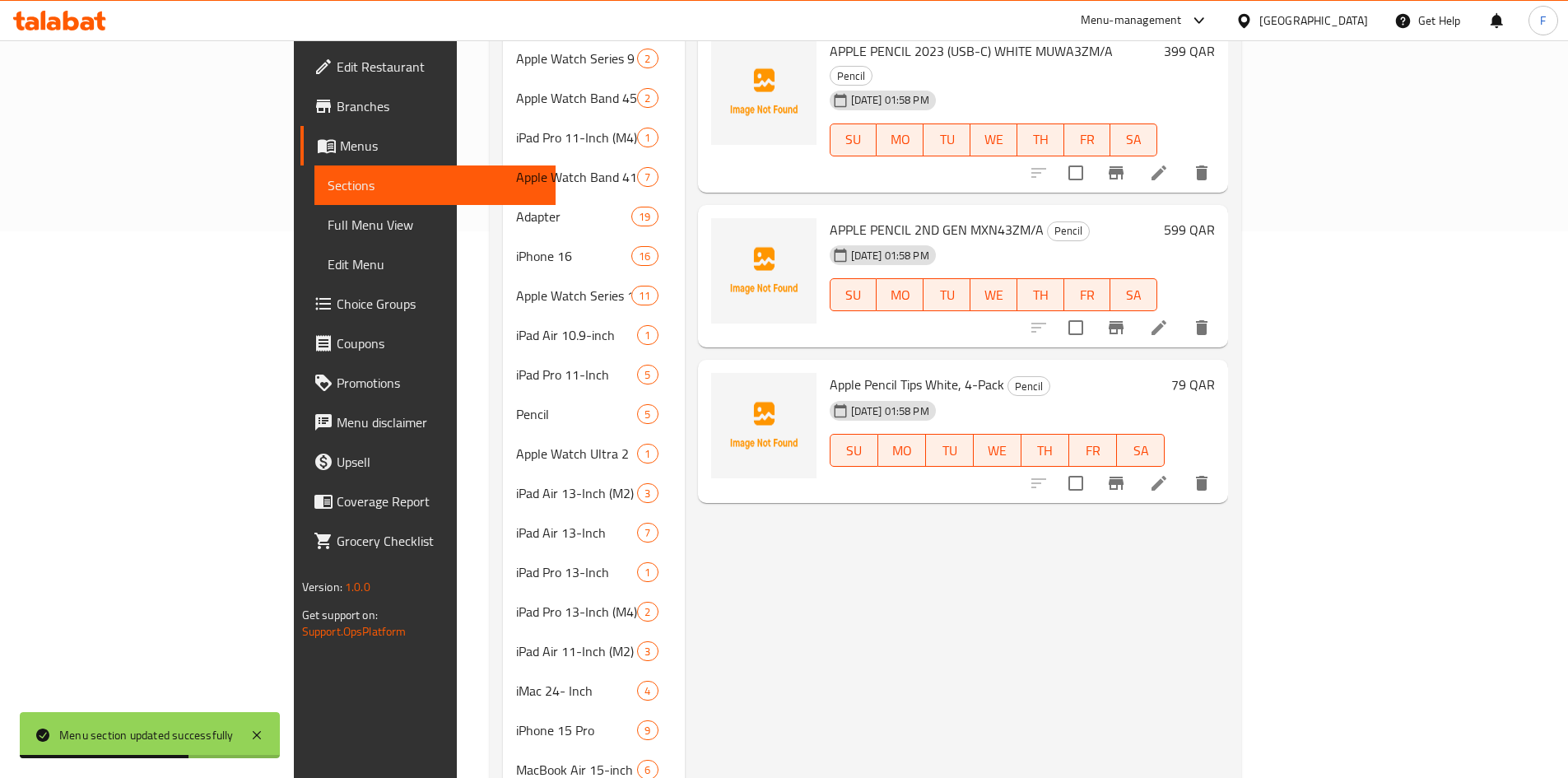
click at [1209, 11] on icon at bounding box center [1199, 21] width 20 height 20
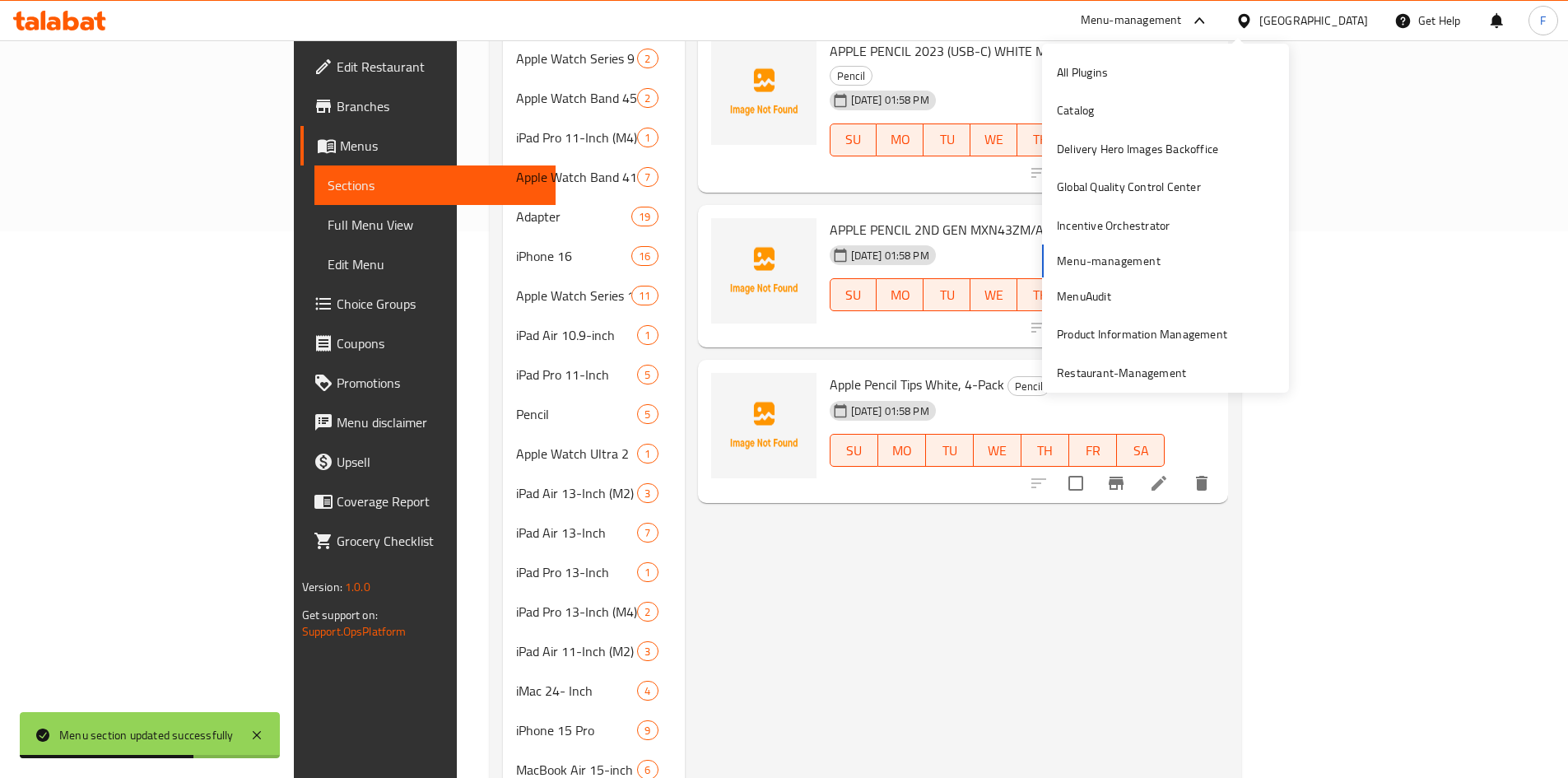
click at [1209, 11] on icon at bounding box center [1199, 21] width 20 height 20
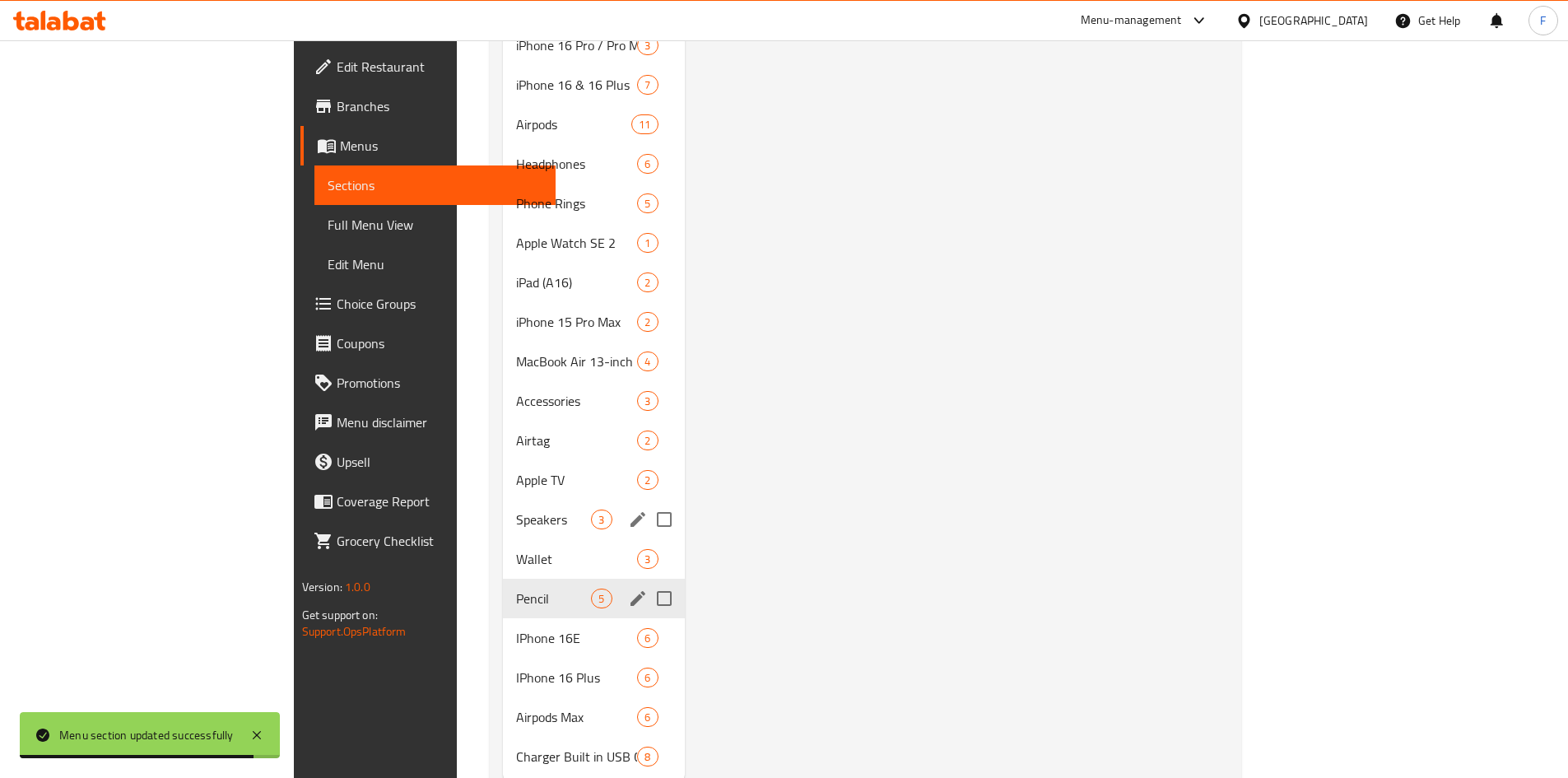
scroll to position [1889, 0]
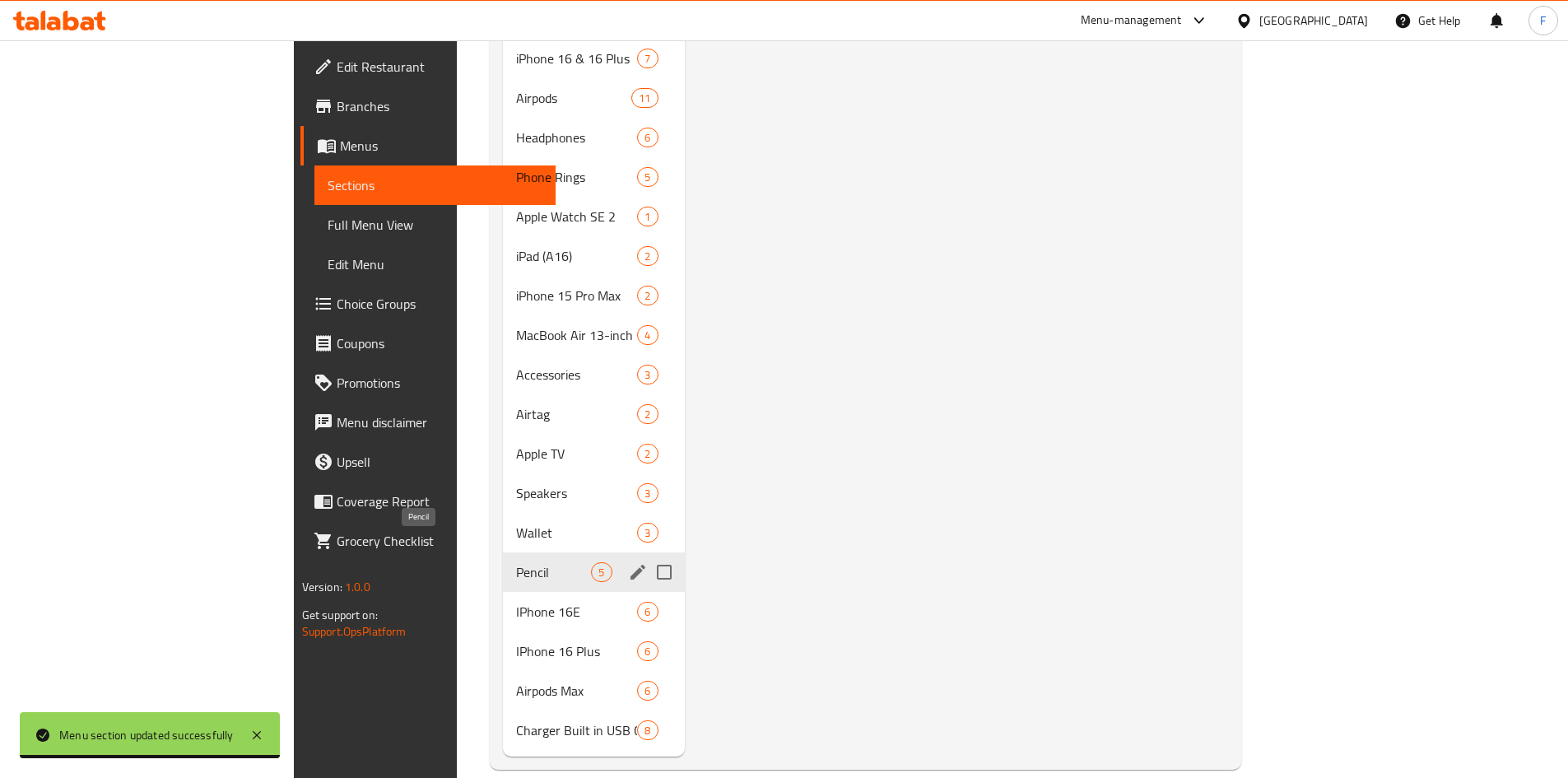
click at [516, 562] on span "Pencil" at bounding box center [553, 572] width 75 height 20
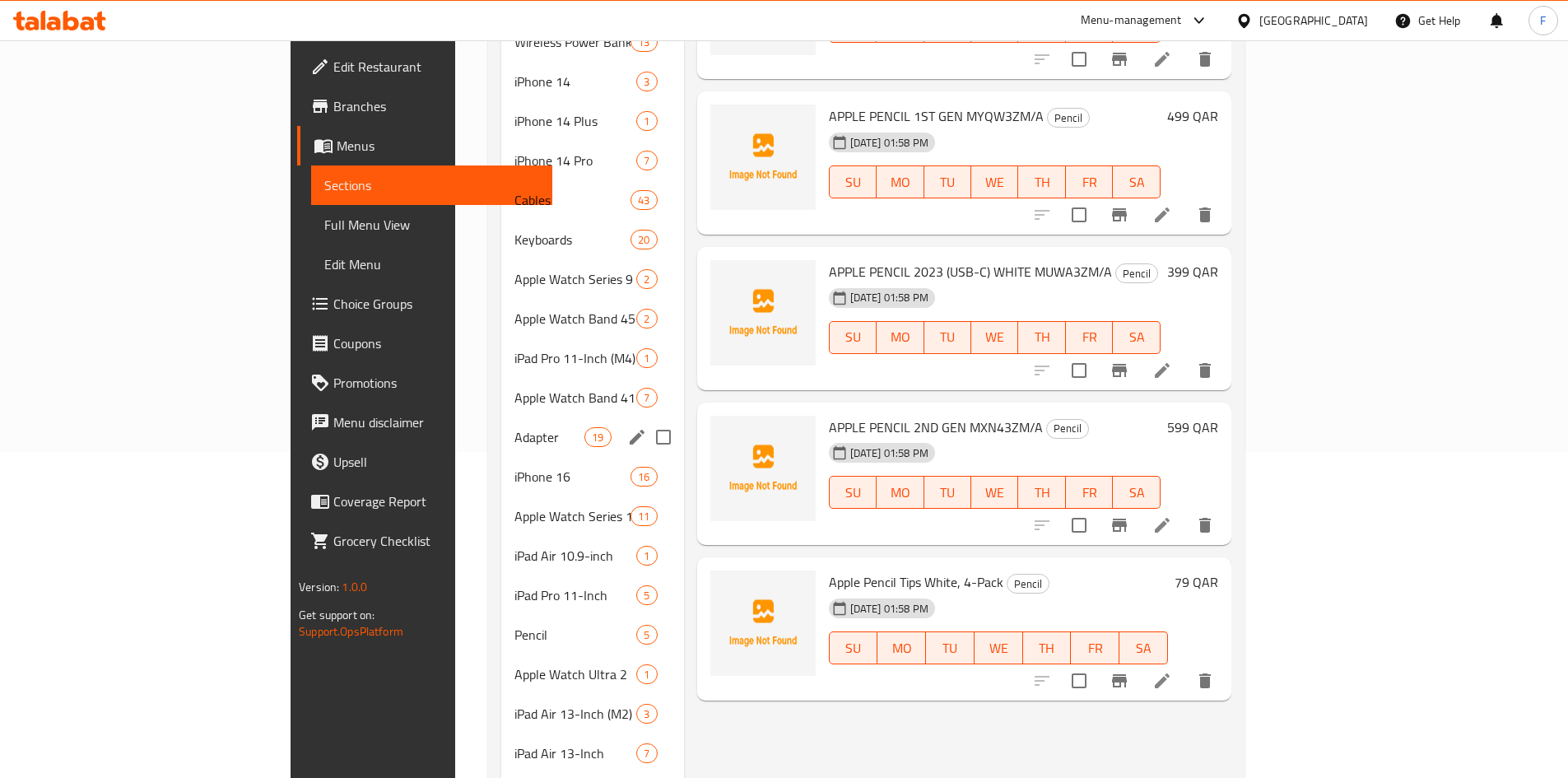
scroll to position [572, 0]
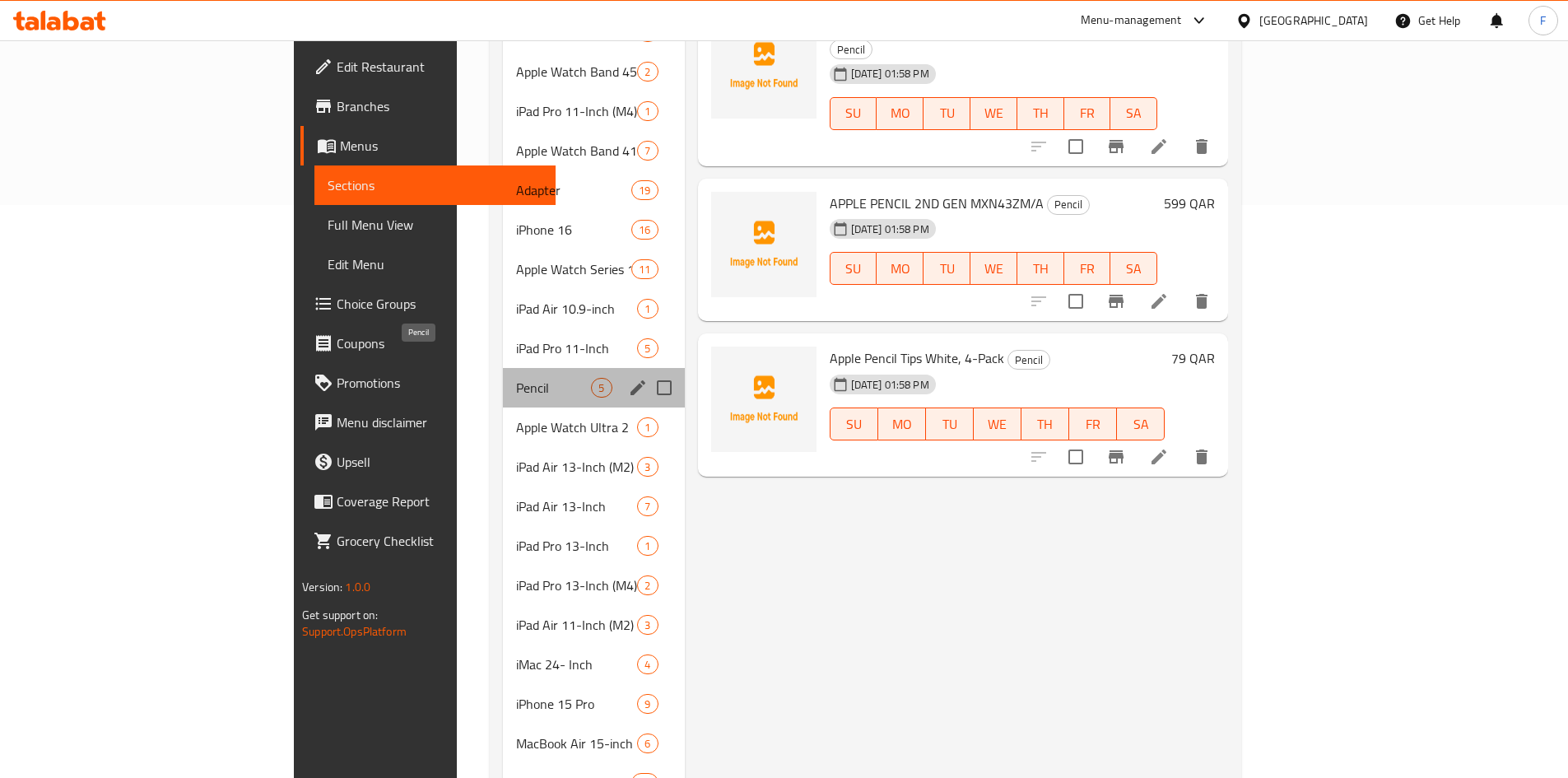
click at [516, 378] on span "Pencil" at bounding box center [553, 388] width 75 height 20
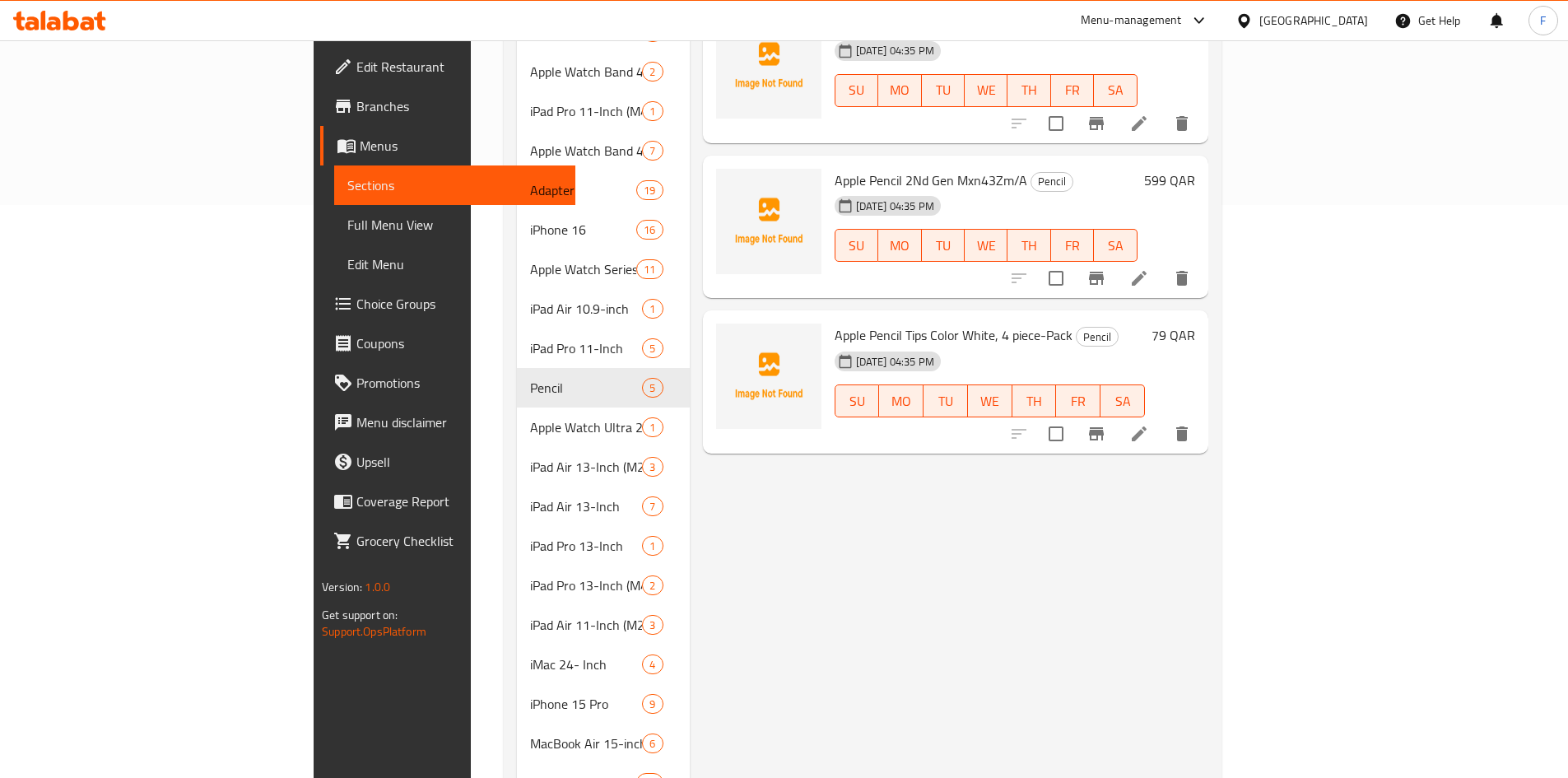
click at [834, 323] on span "Apple Pencil Tips Color White, 4 piece-Pack" at bounding box center [953, 335] width 238 height 25
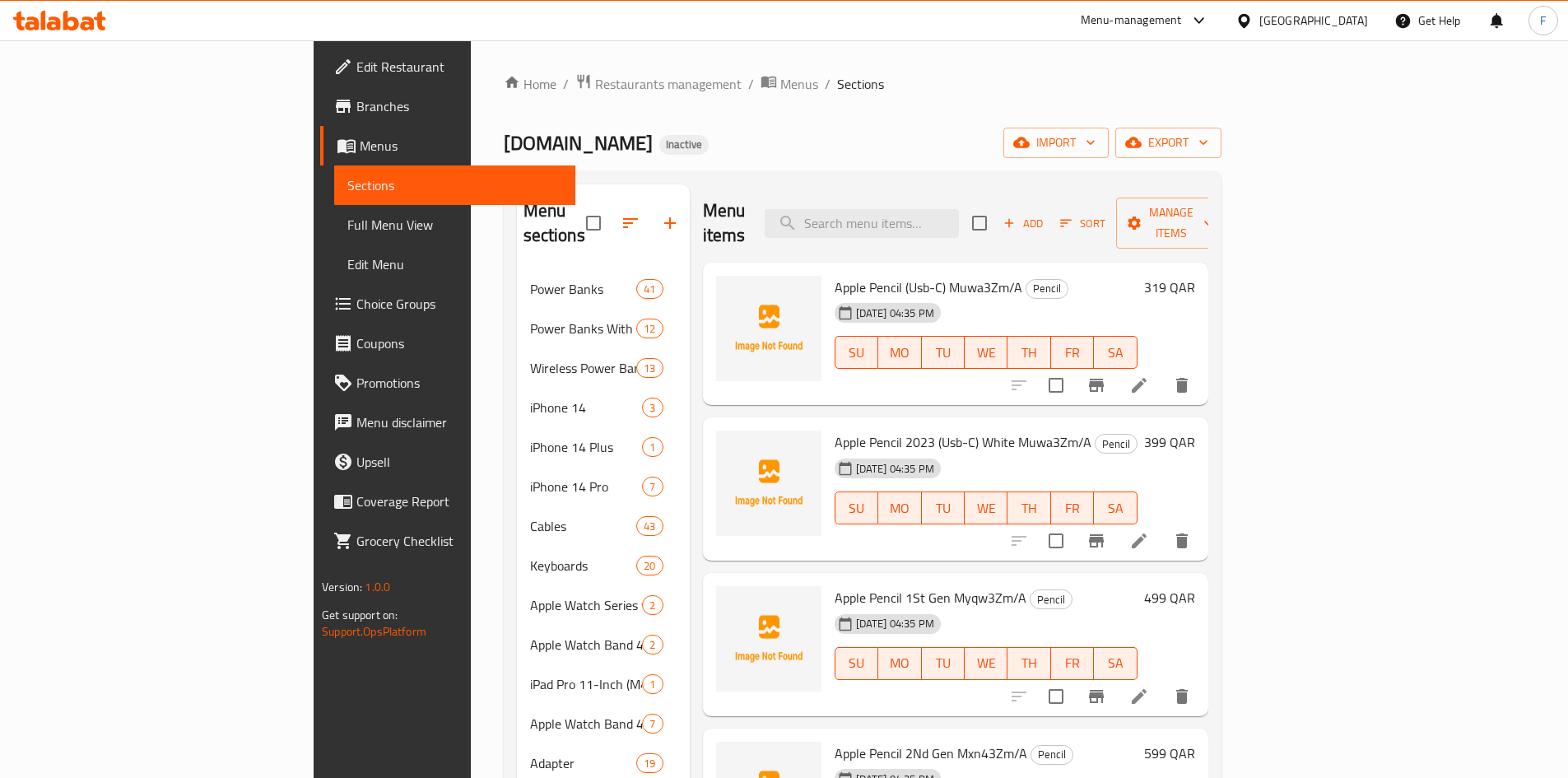
click at [834, 275] on span "Apple Pencil (Usb-C) Muwa3Zm/A" at bounding box center [928, 287] width 188 height 25
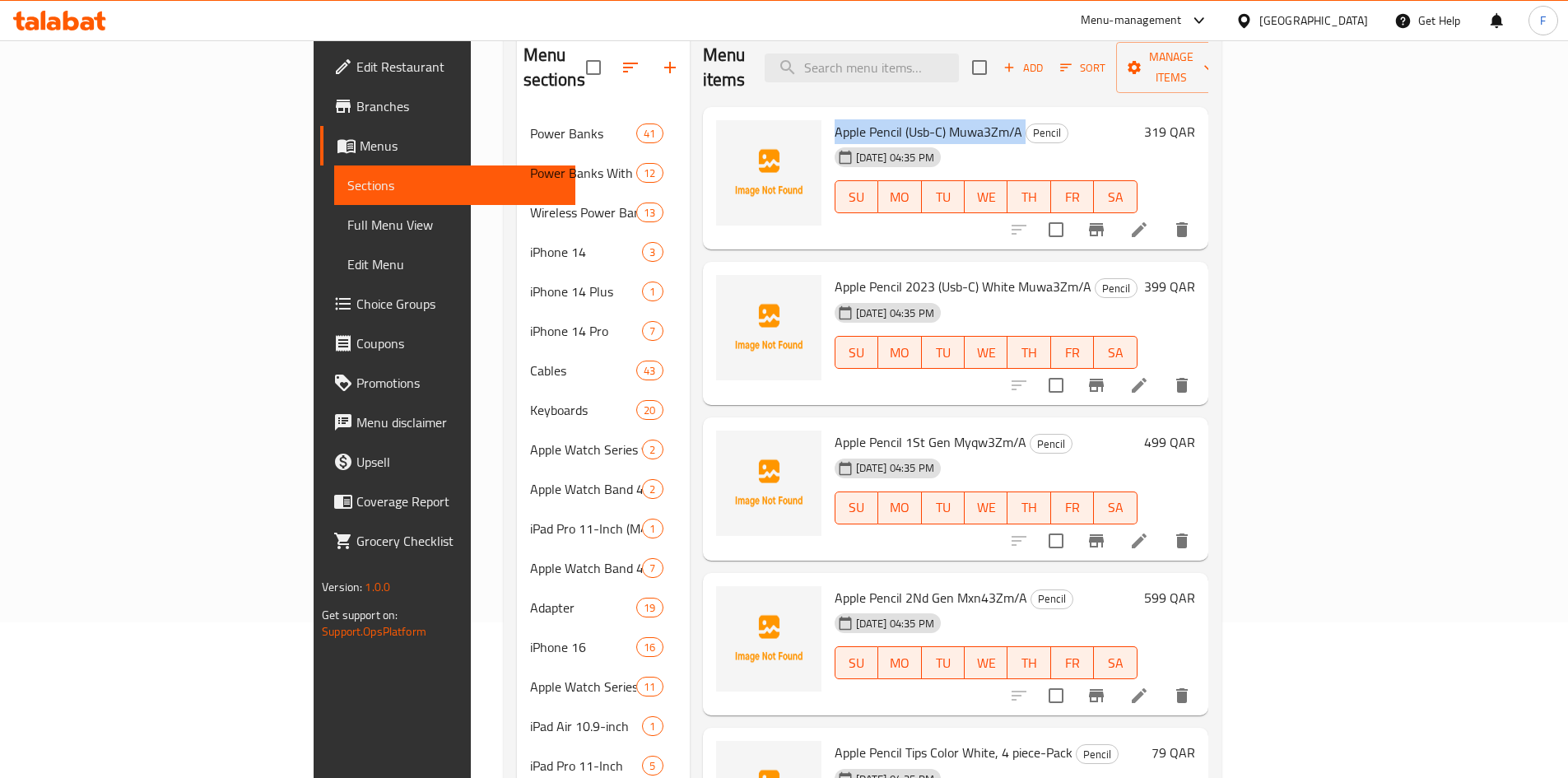
scroll to position [165, 0]
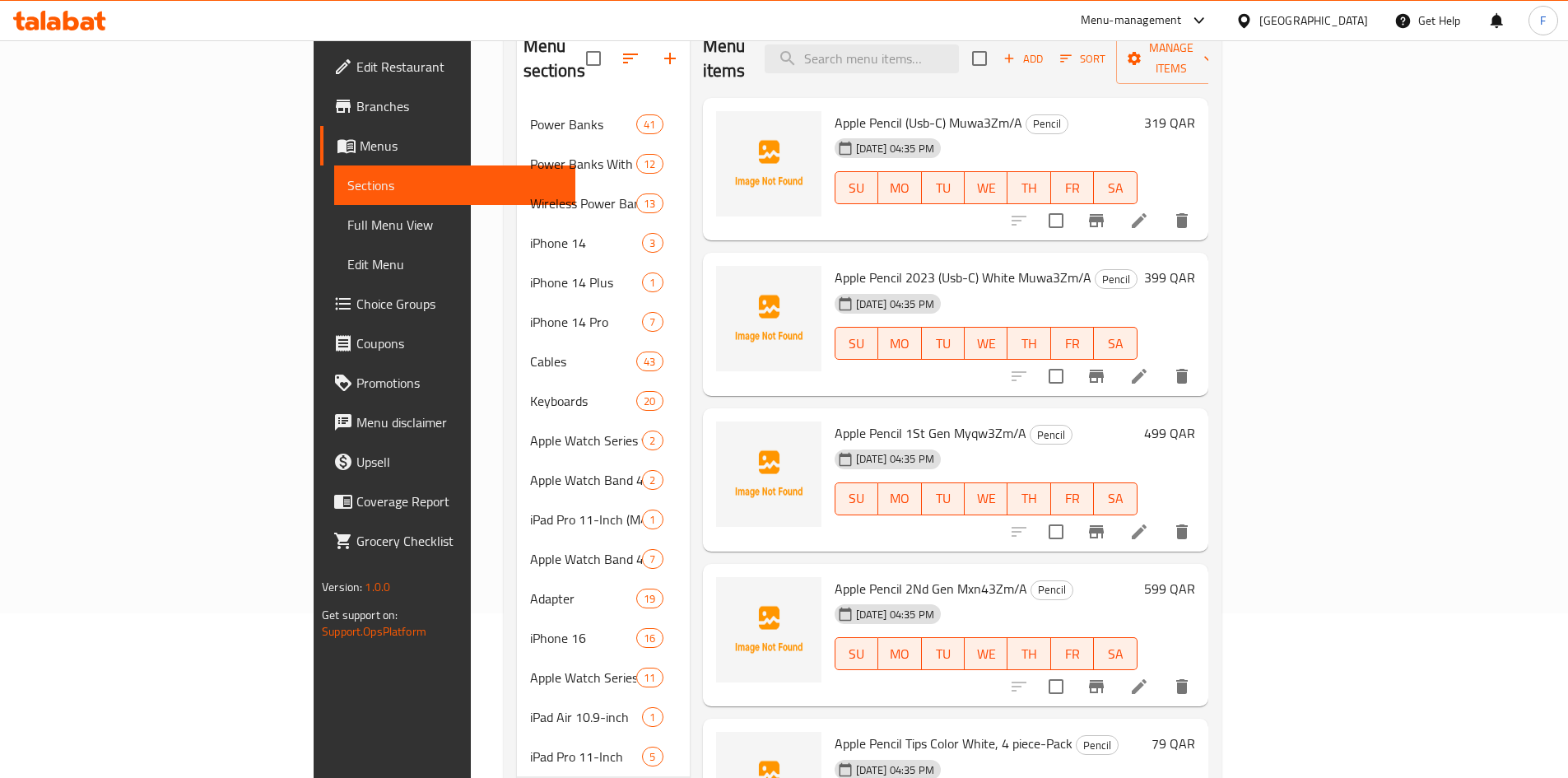
click at [834, 265] on span "Apple Pencil 2023 (Usb-C) White Muwa3Zm/A" at bounding box center [962, 277] width 257 height 25
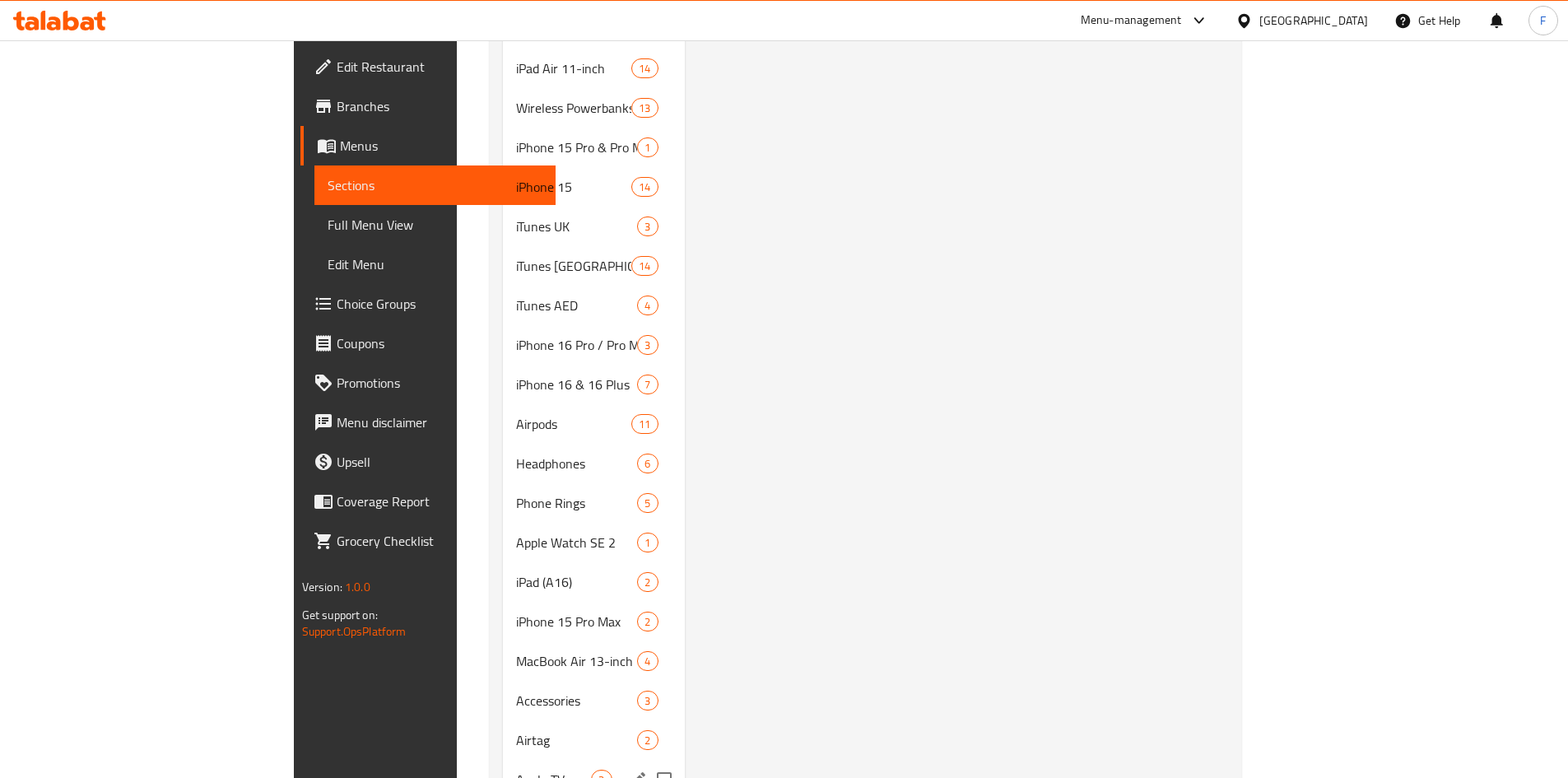
scroll to position [1889, 0]
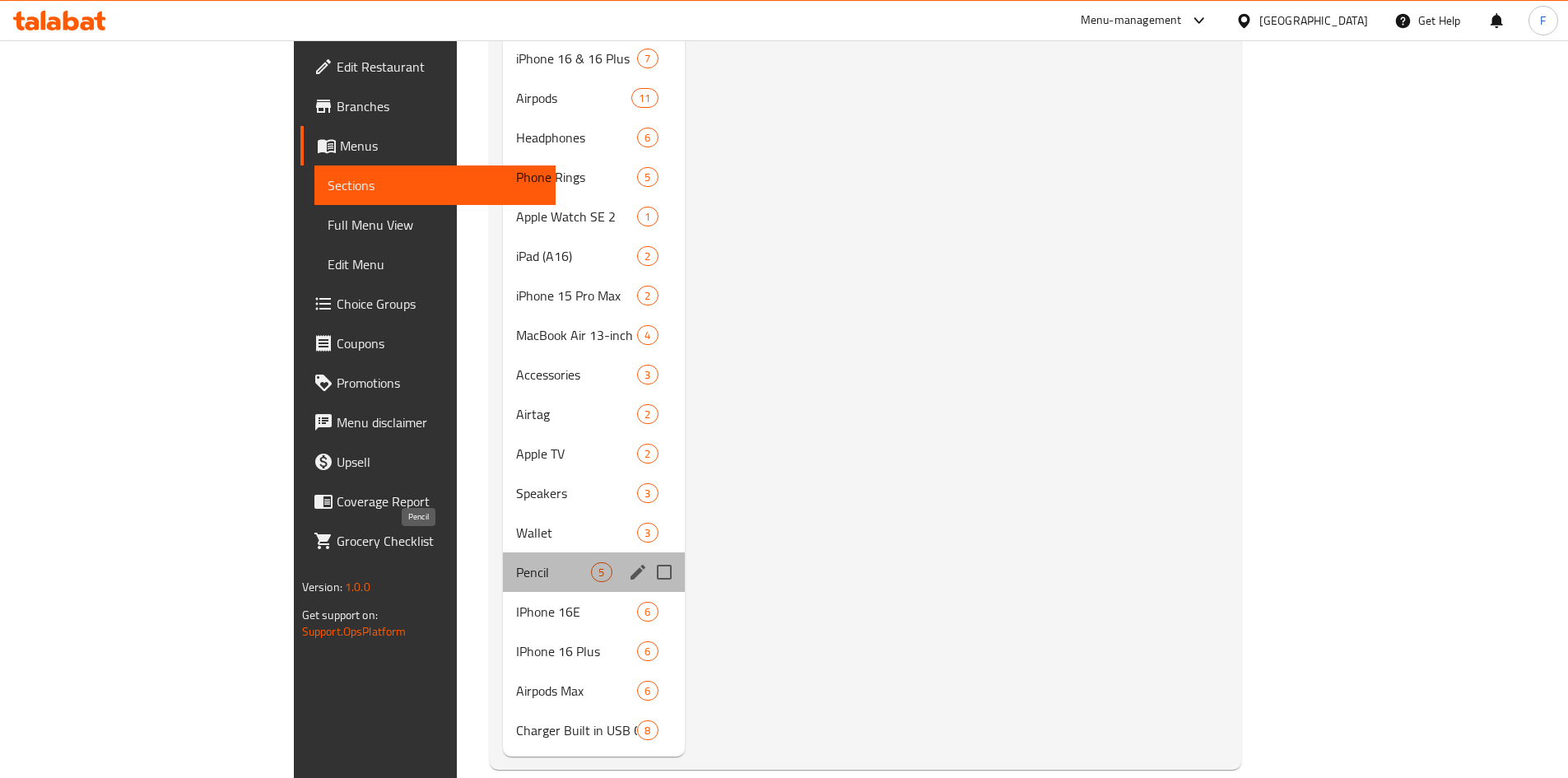
click at [516, 562] on span "Pencil" at bounding box center [553, 572] width 75 height 20
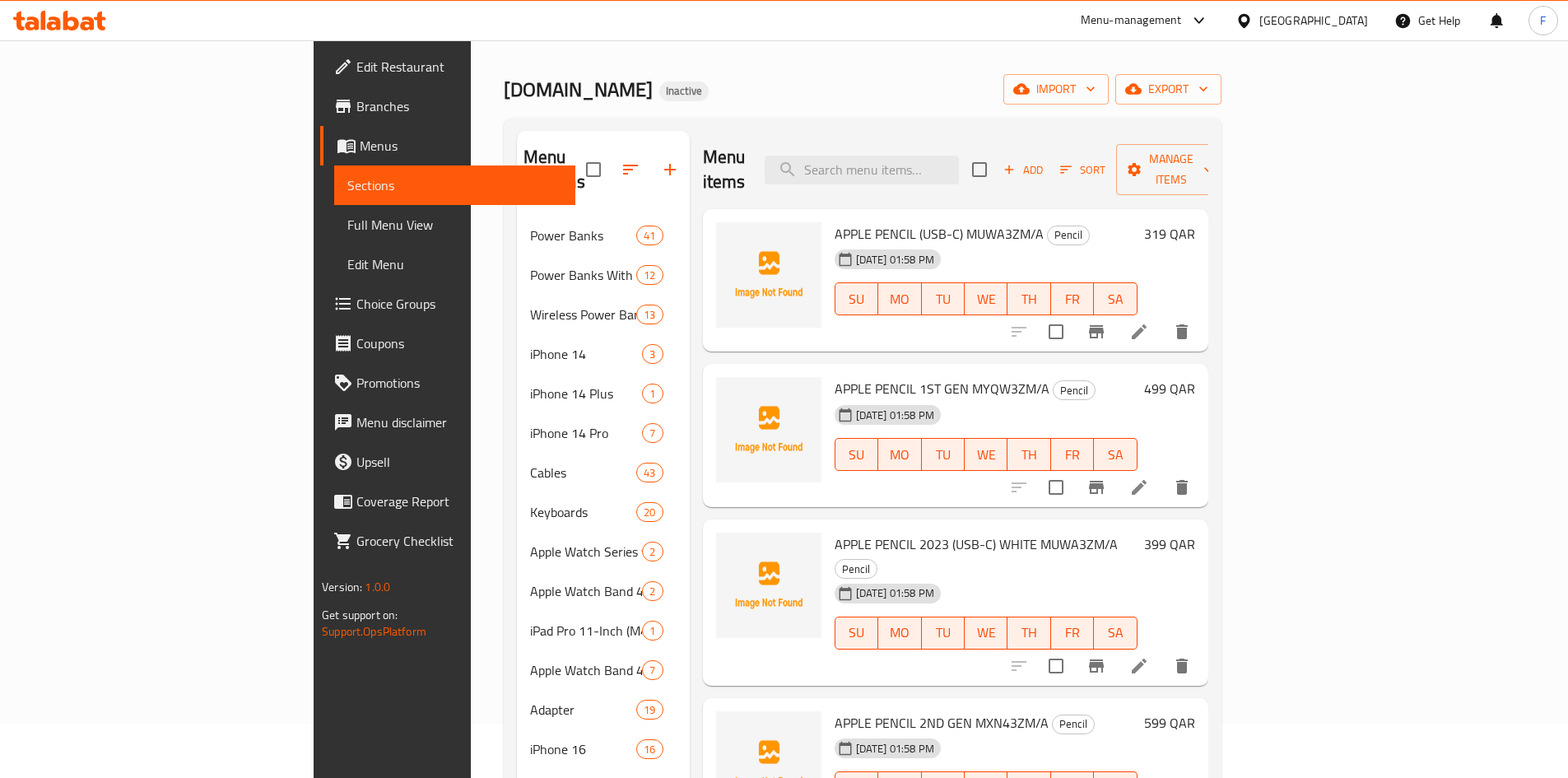
scroll to position [82, 0]
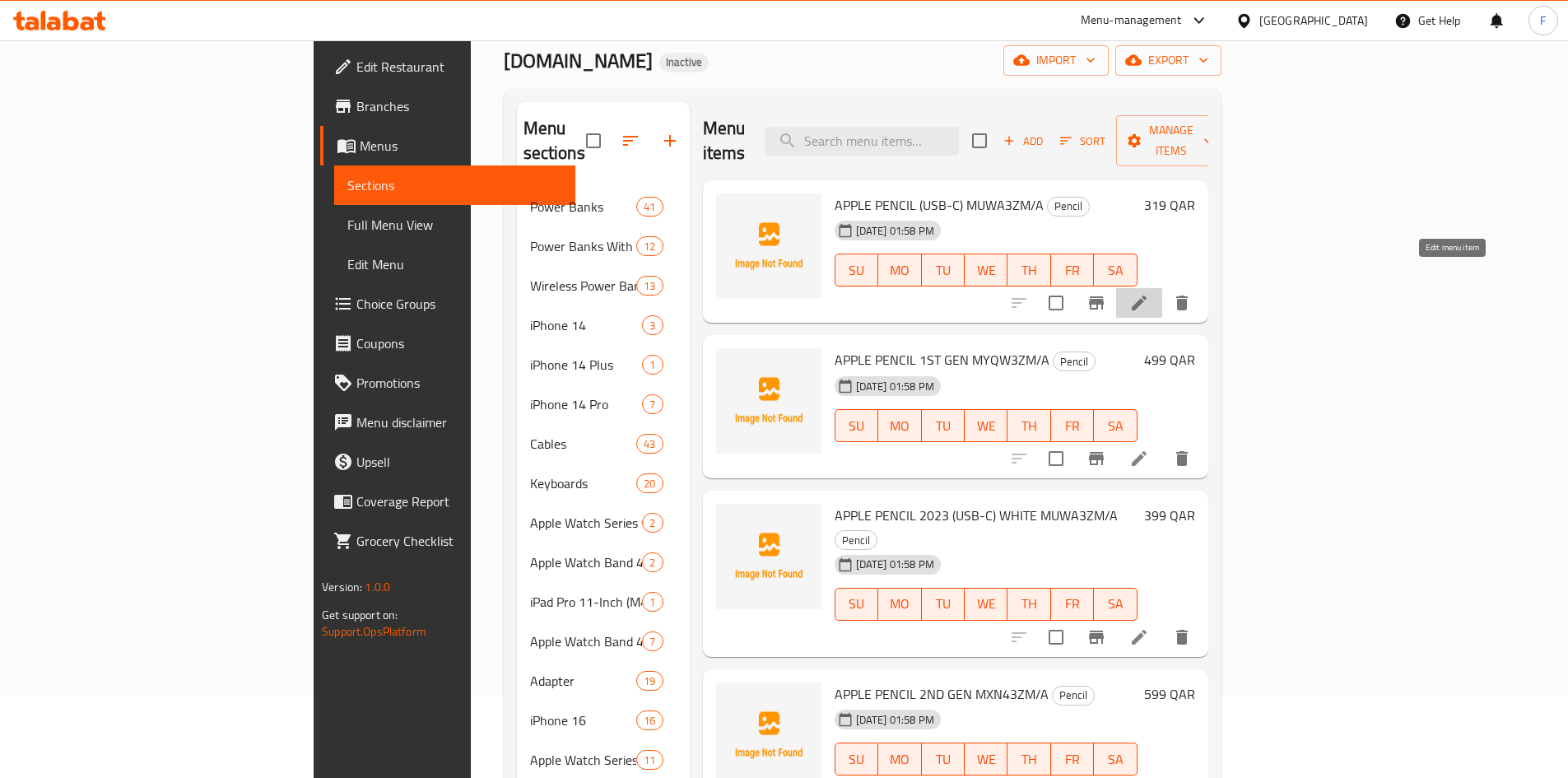
click at [1149, 293] on icon at bounding box center [1139, 303] width 20 height 20
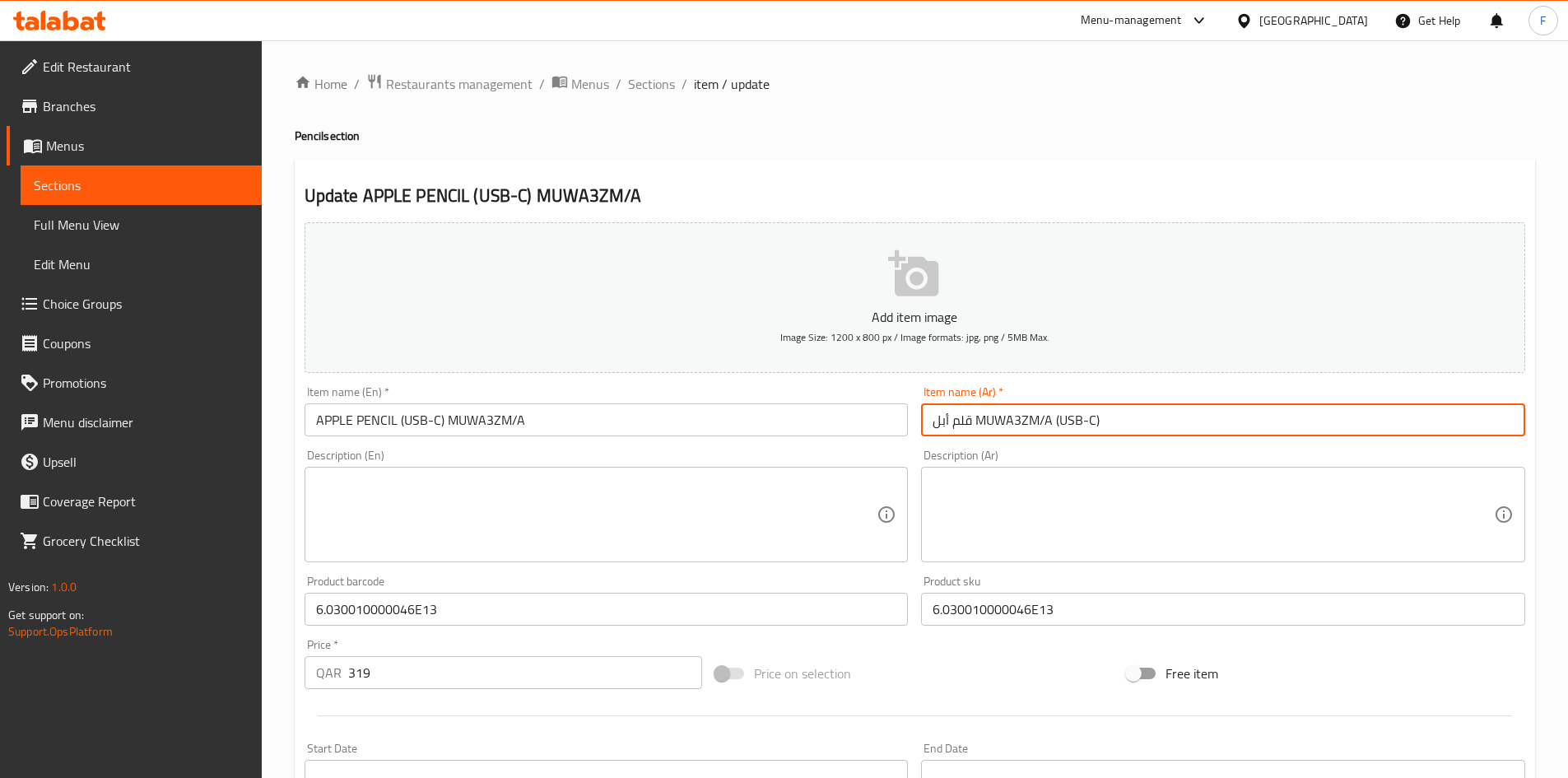
click at [1019, 425] on input "قلم أبل MUWA3ZM/A (USB-C)" at bounding box center [1223, 420] width 604 height 33
click at [955, 436] on input "قلم أبل MUWA3ZM/A (USB-C)" at bounding box center [1223, 420] width 604 height 33
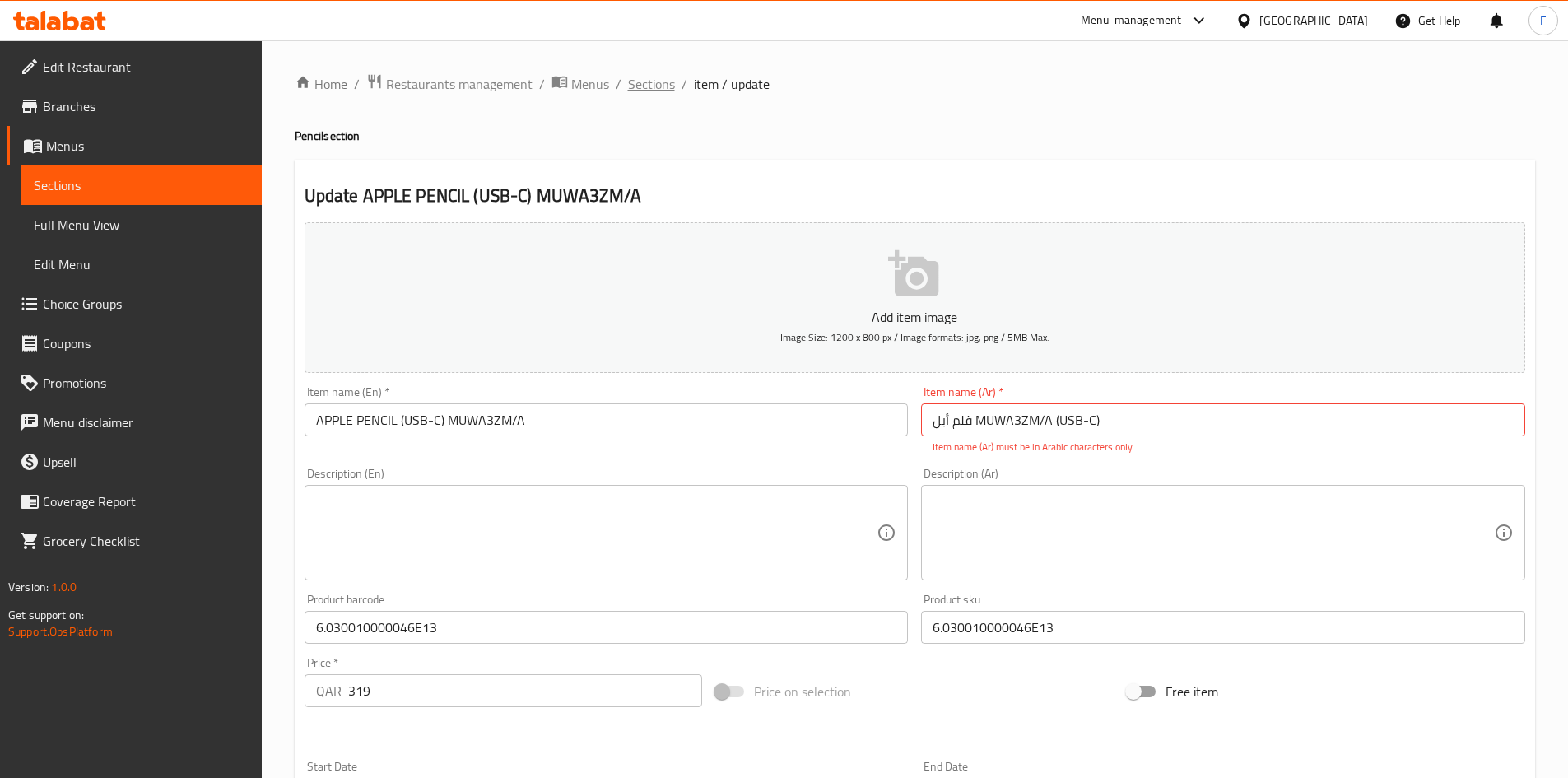
click at [641, 89] on span "Sections" at bounding box center [651, 84] width 47 height 20
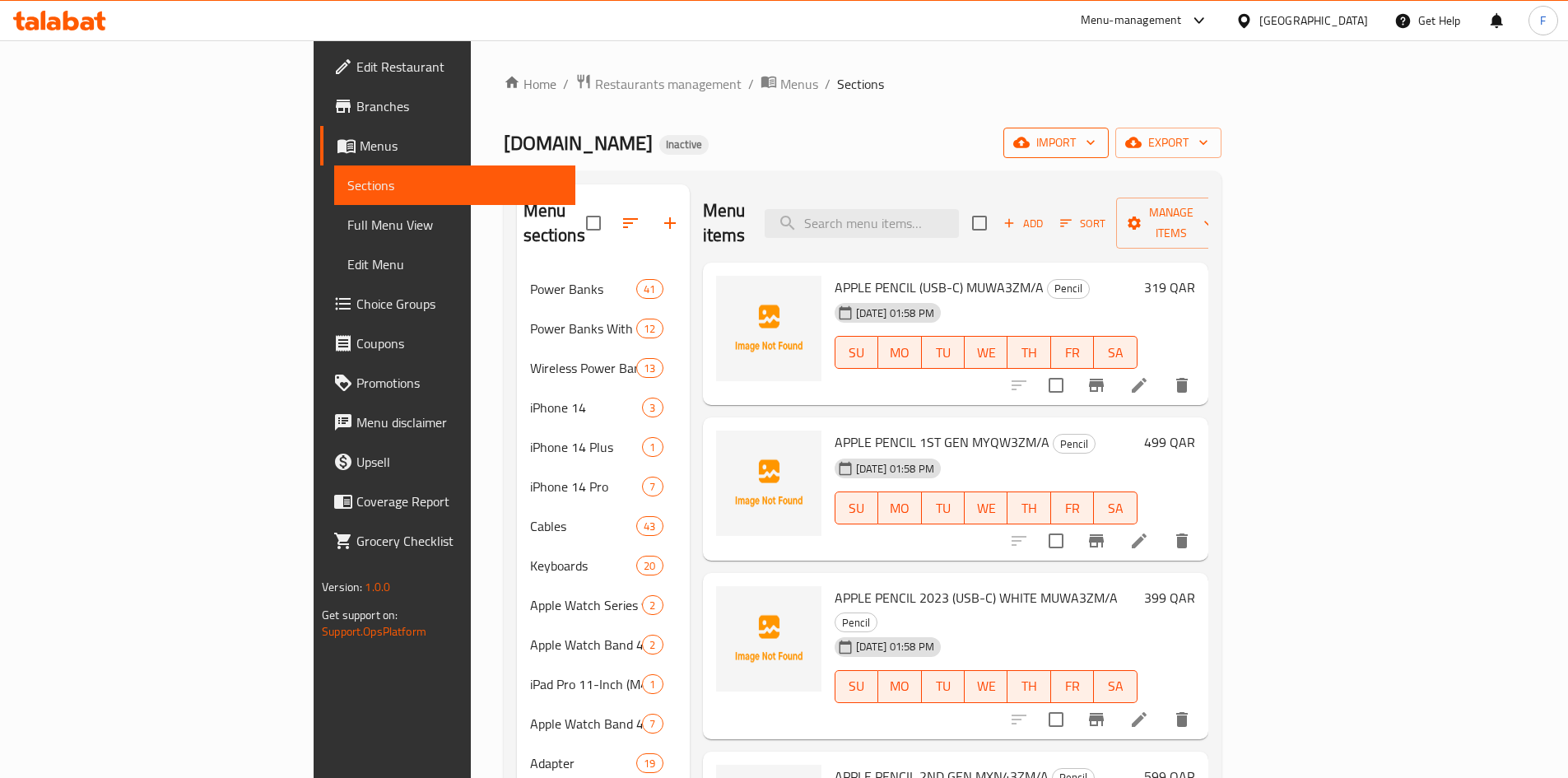
click at [1096, 143] on span "import" at bounding box center [1056, 143] width 79 height 21
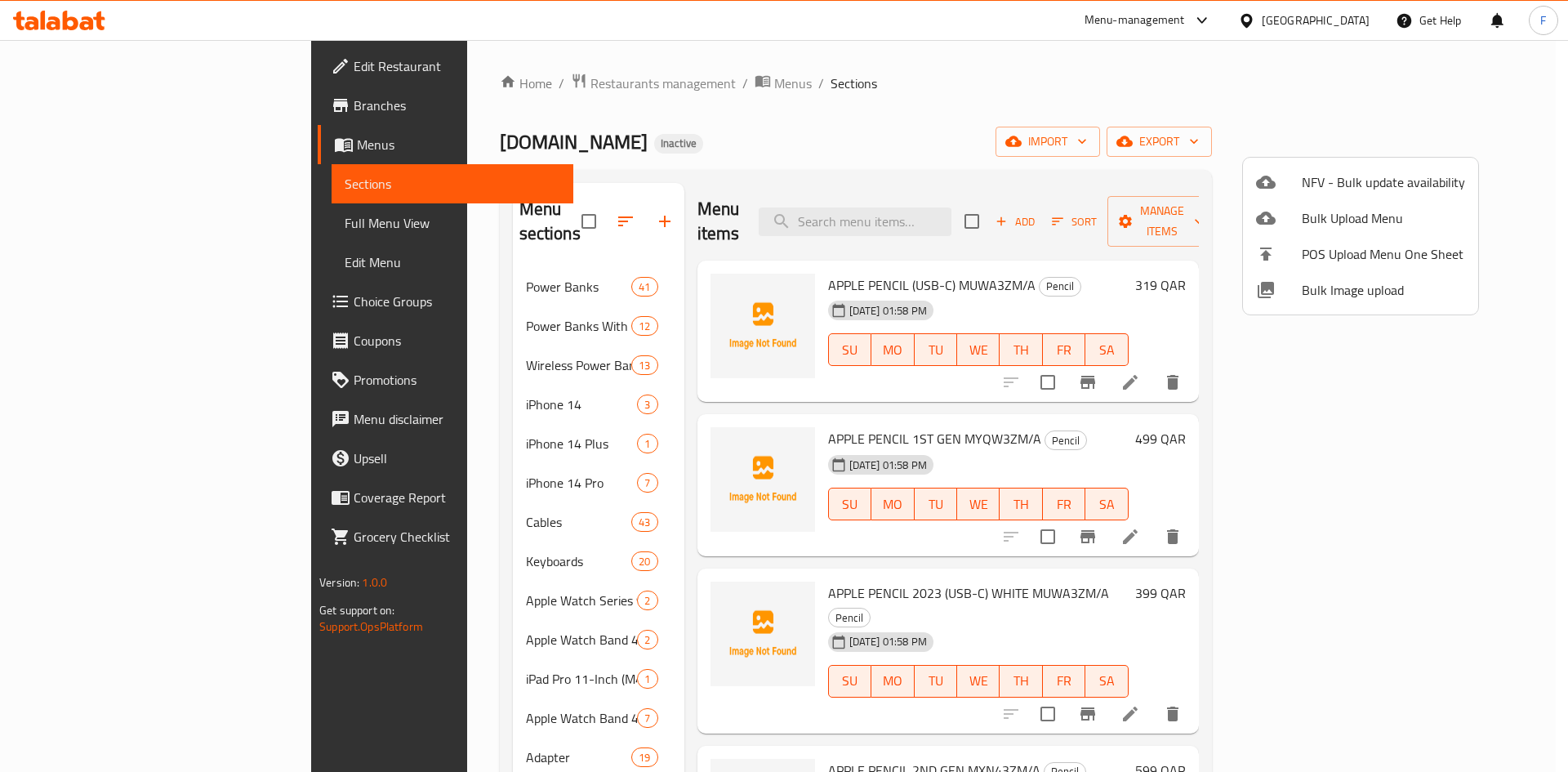
click at [1462, 147] on div at bounding box center [784, 386] width 1568 height 772
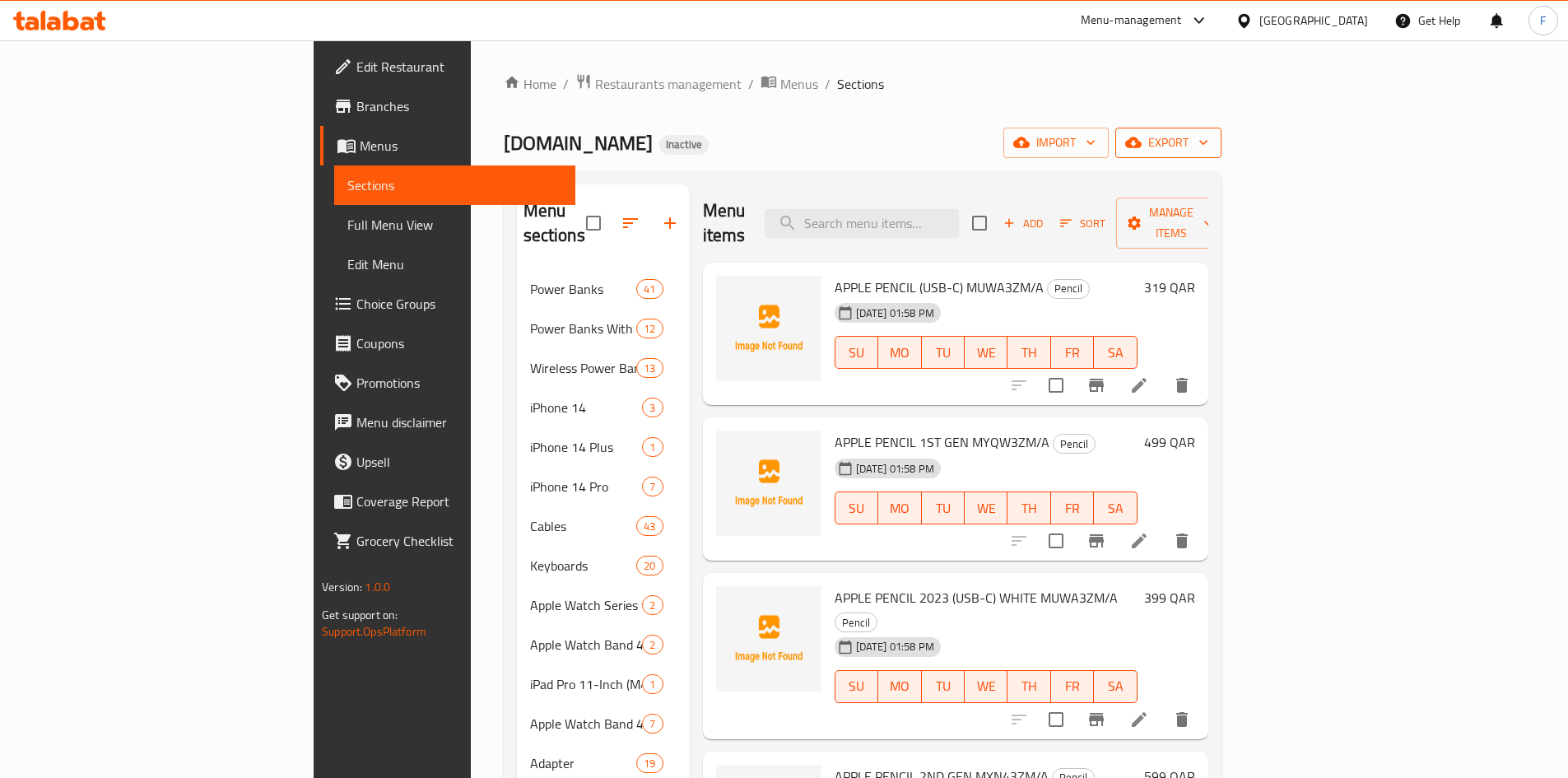
click at [1209, 136] on span "export" at bounding box center [1168, 143] width 80 height 21
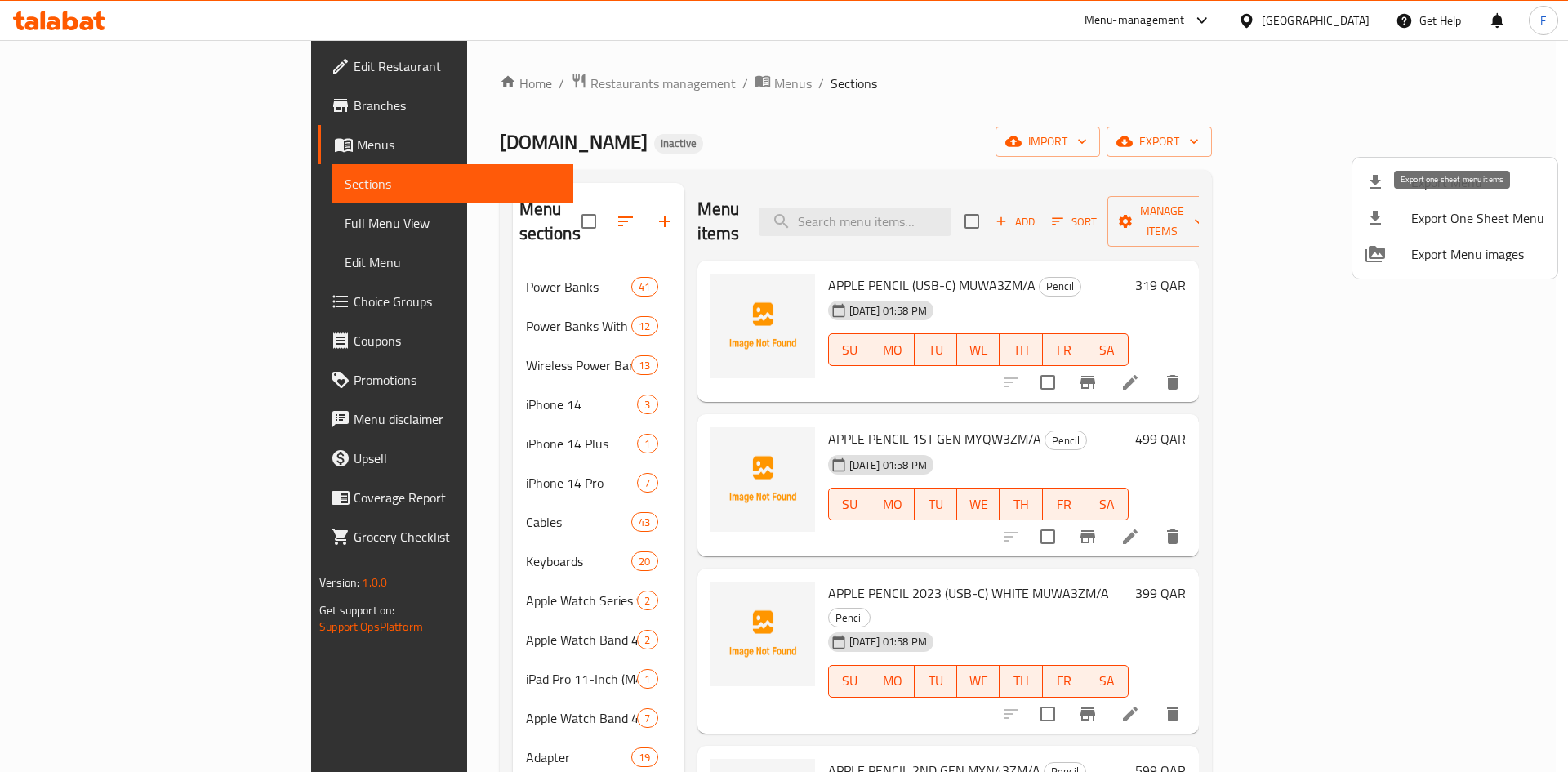
click at [1440, 221] on span "Export One Sheet Menu" at bounding box center [1478, 218] width 133 height 20
click at [1454, 217] on span "Export One Sheet Menu" at bounding box center [1478, 218] width 133 height 20
click at [716, 164] on div at bounding box center [784, 386] width 1568 height 772
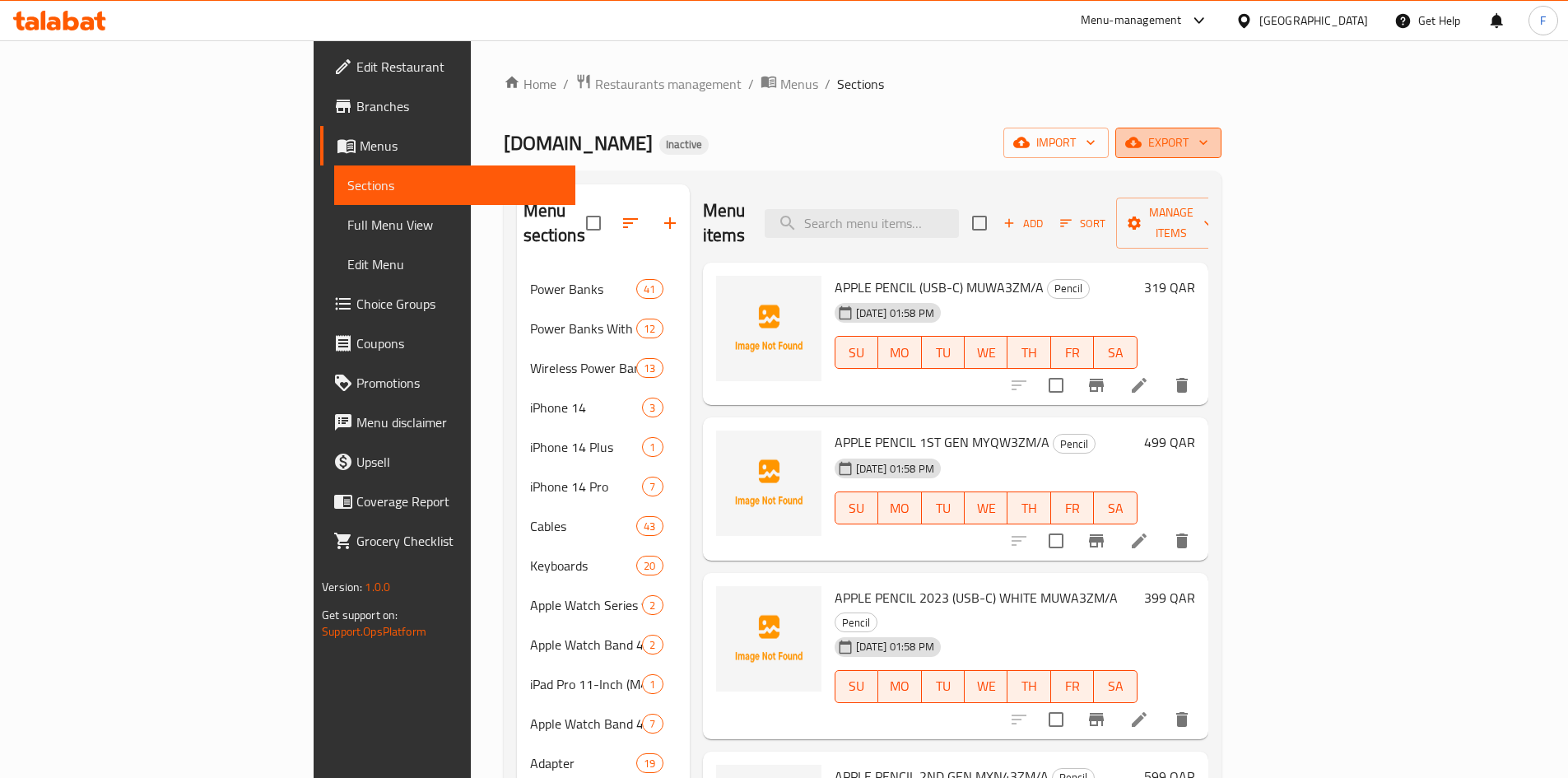
click at [1209, 150] on span "export" at bounding box center [1168, 143] width 80 height 21
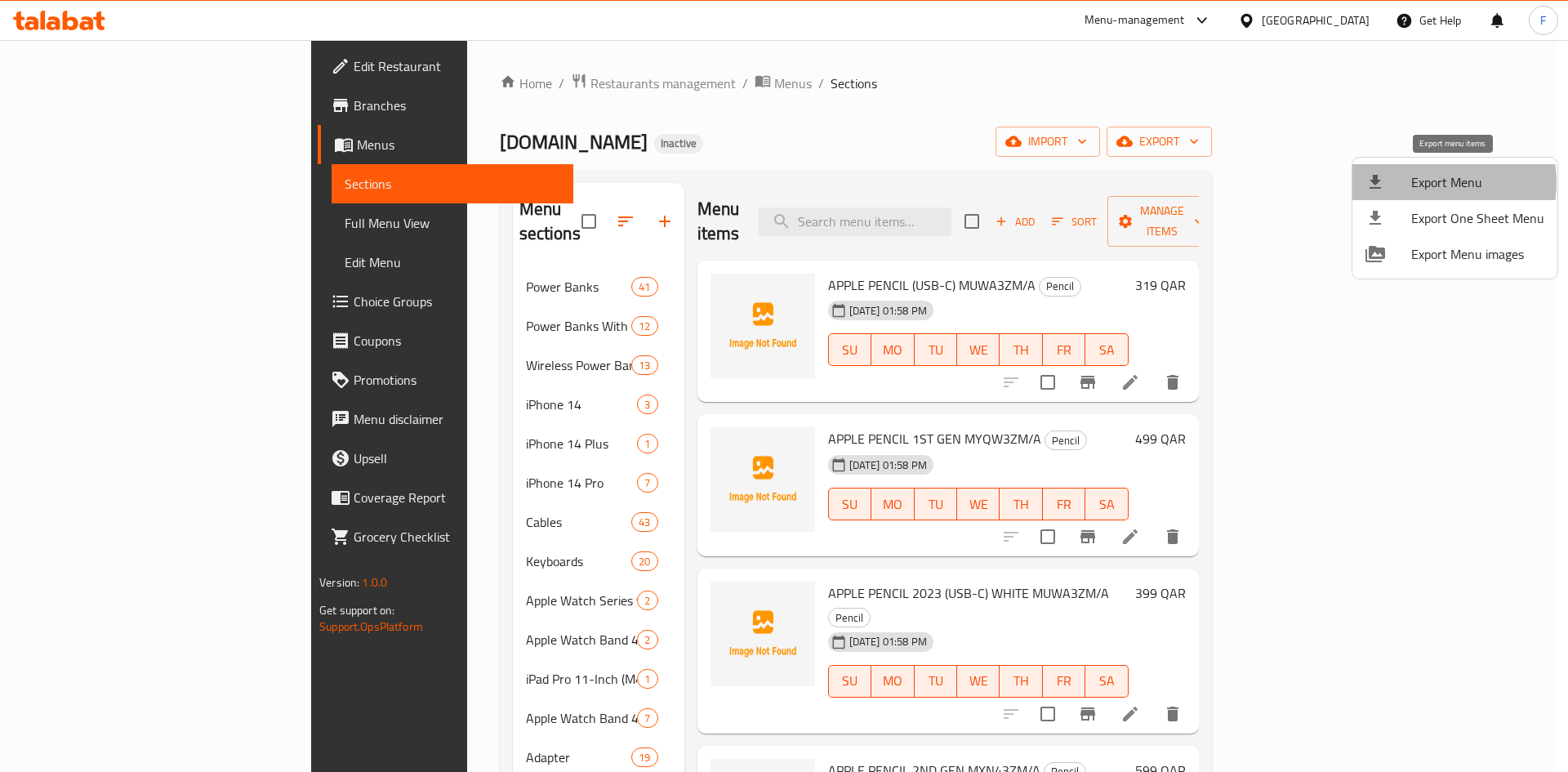
click at [1434, 182] on span "Export Menu" at bounding box center [1478, 182] width 133 height 20
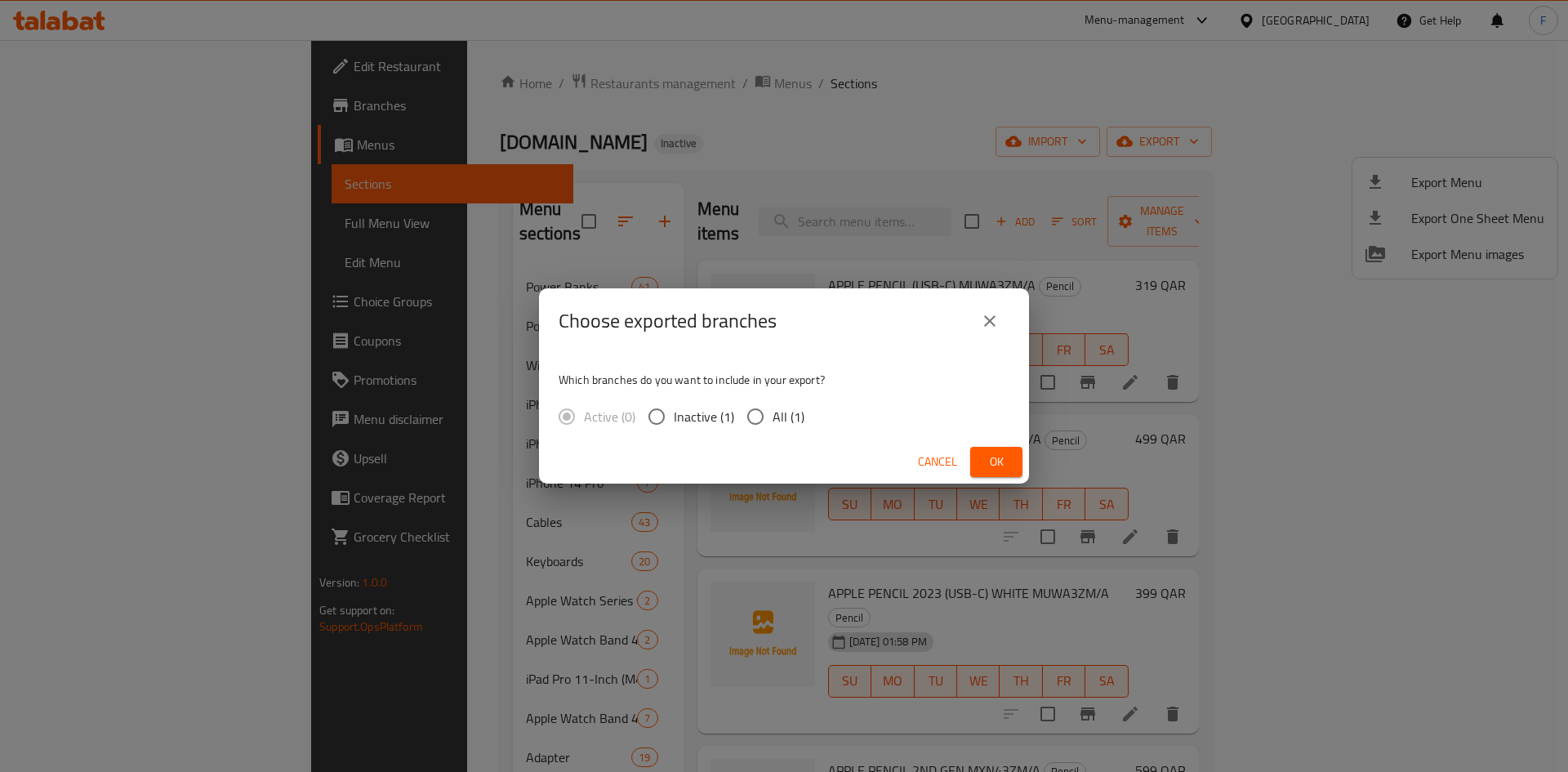
click at [745, 423] on input "All (1)" at bounding box center [755, 416] width 34 height 34
radio input "true"
click at [991, 454] on span "Ok" at bounding box center [997, 462] width 27 height 21
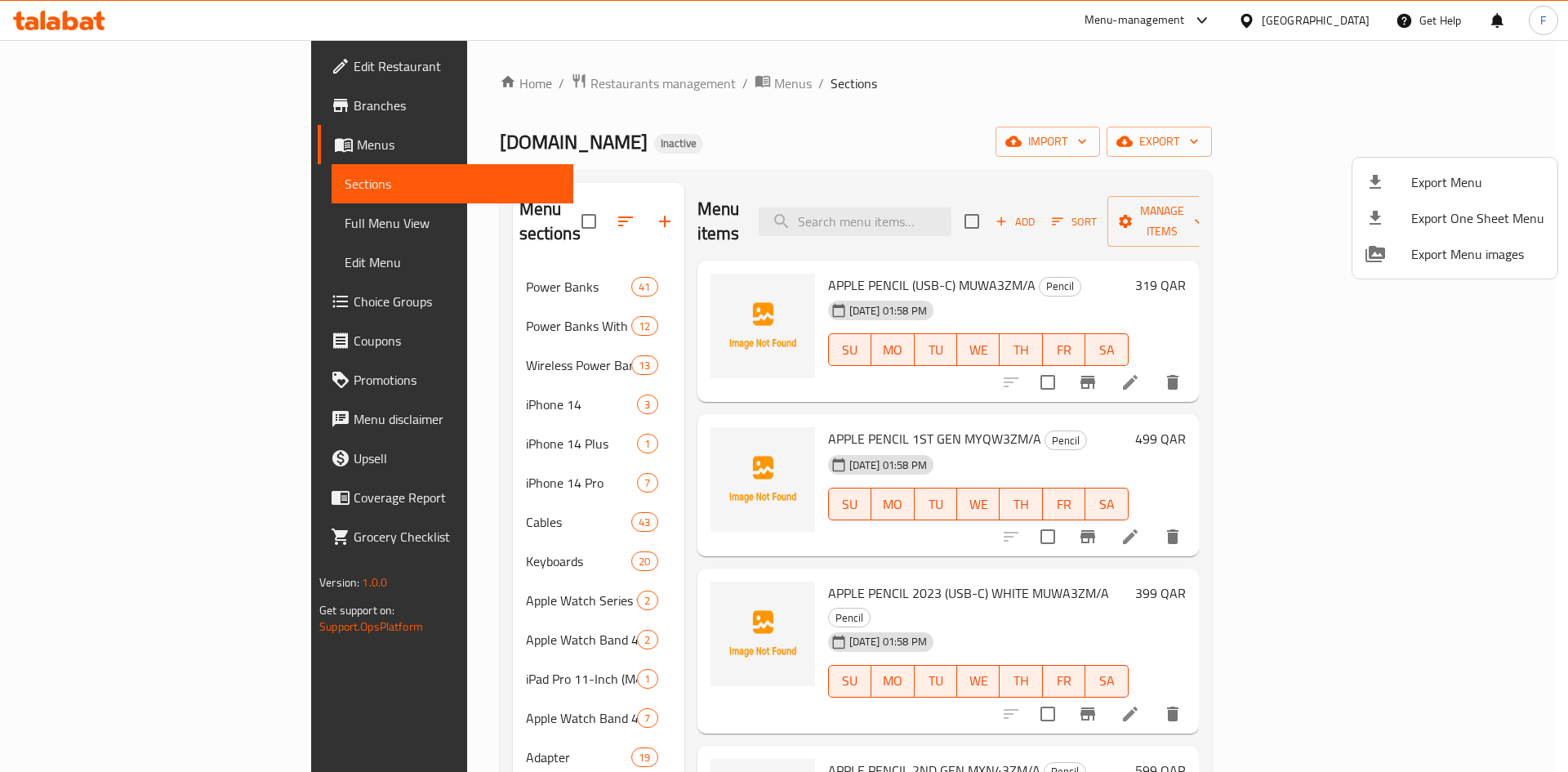
click at [1074, 132] on div at bounding box center [784, 386] width 1568 height 772
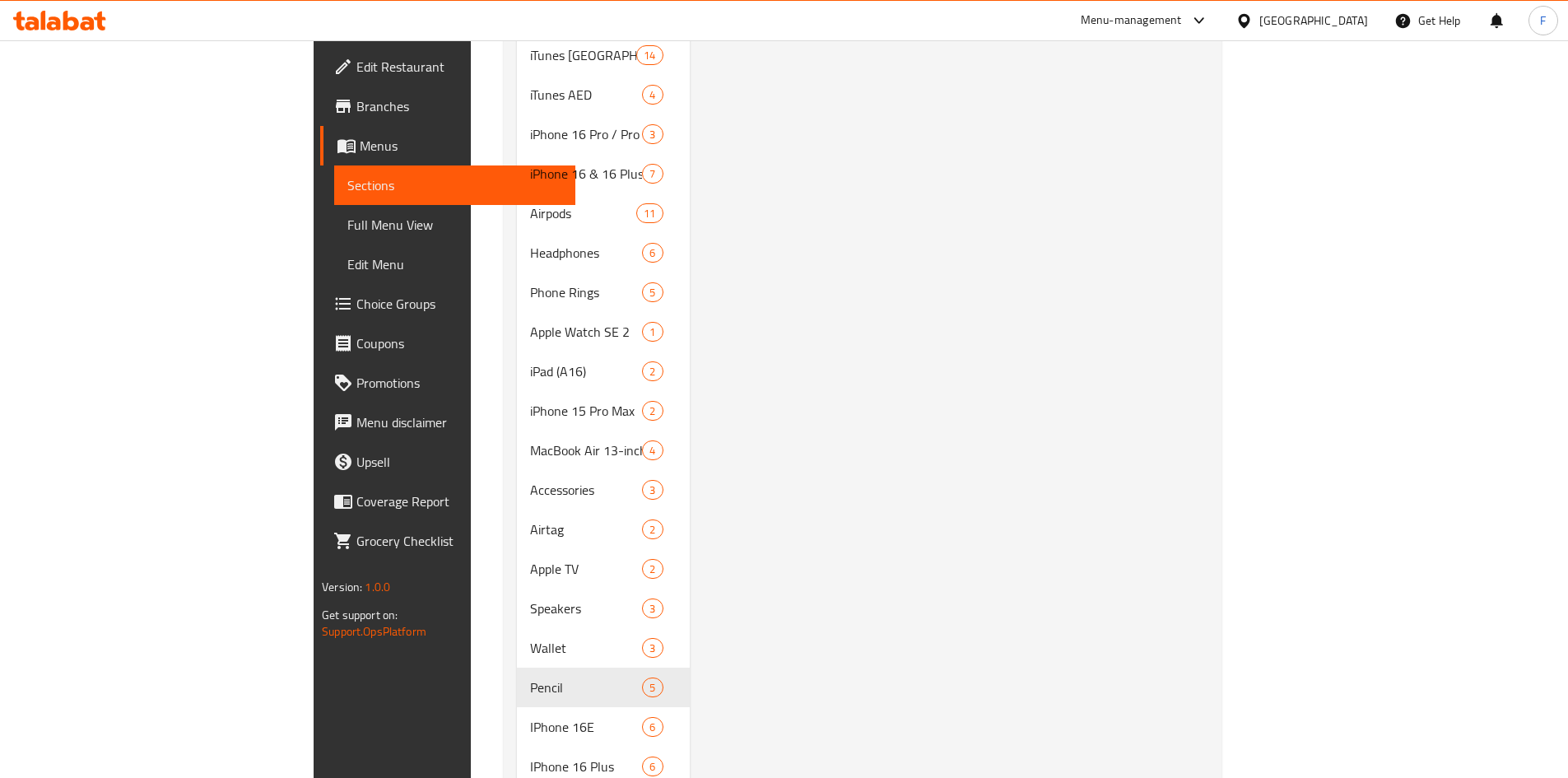
scroll to position [1889, 0]
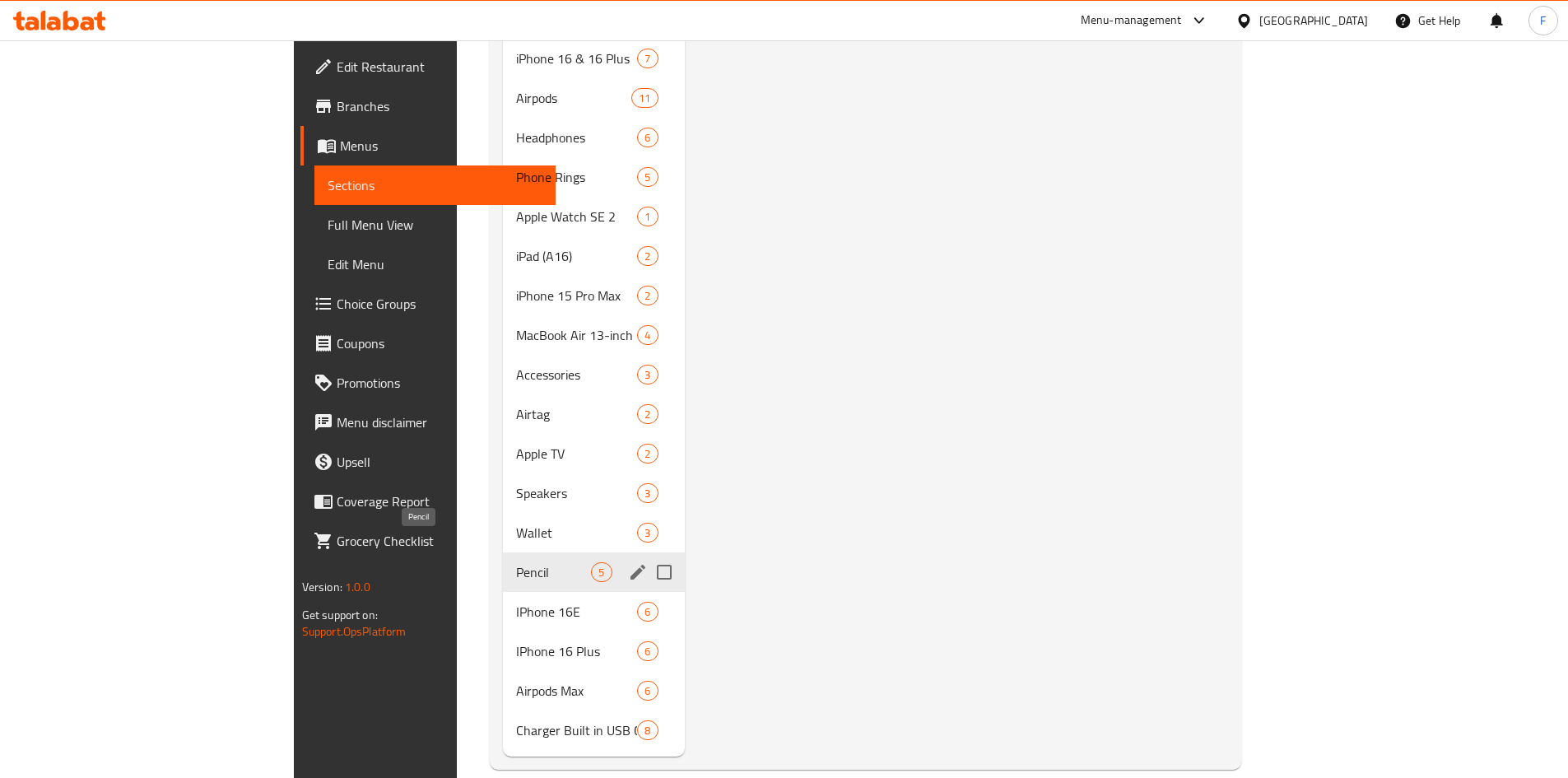
click at [516, 562] on span "Pencil" at bounding box center [553, 572] width 75 height 20
click at [503, 562] on div "Pencil 5" at bounding box center [593, 572] width 181 height 39
click at [647, 555] on input "Menu sections" at bounding box center [664, 572] width 34 height 34
checkbox input "true"
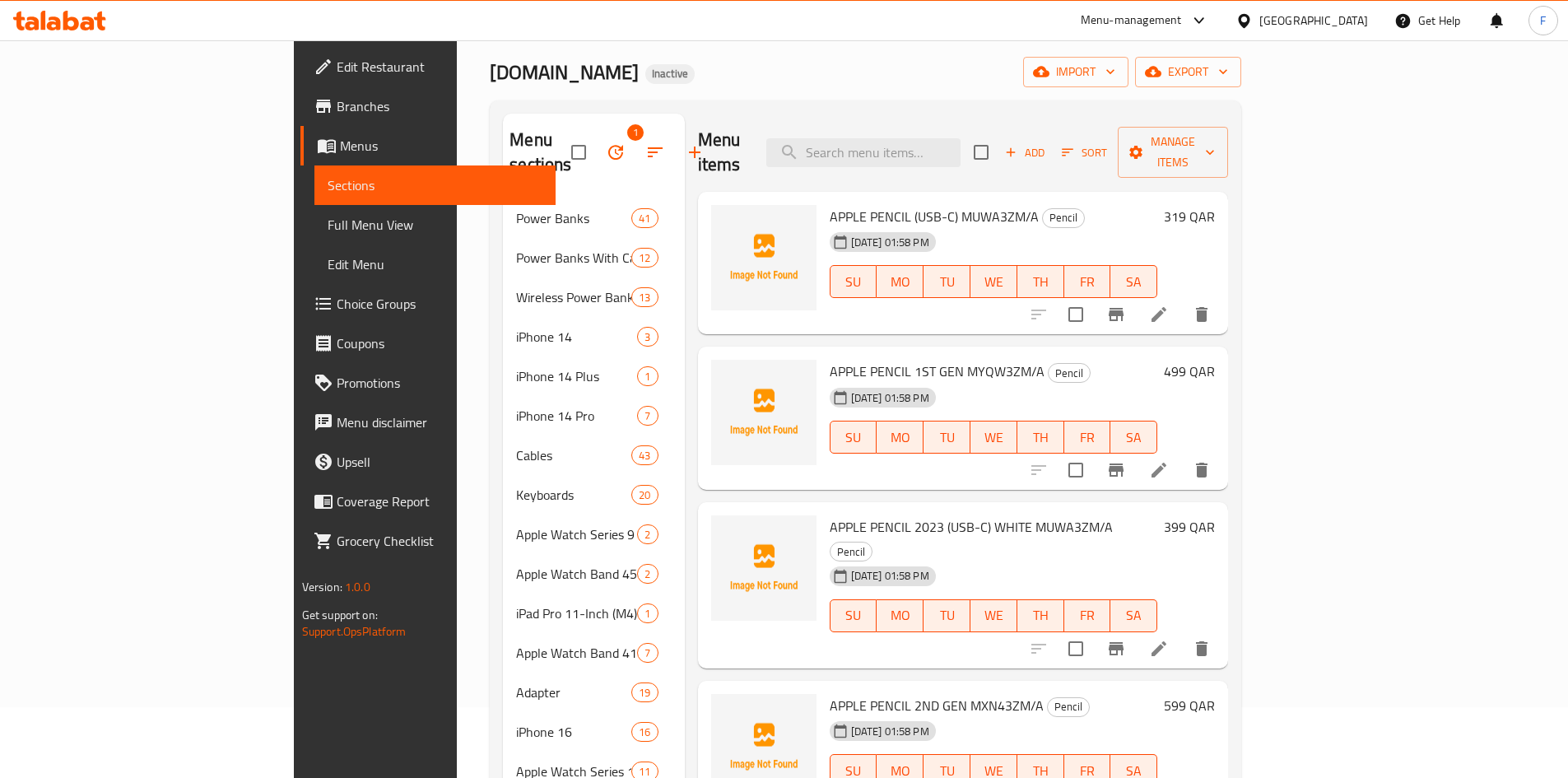
scroll to position [0, 0]
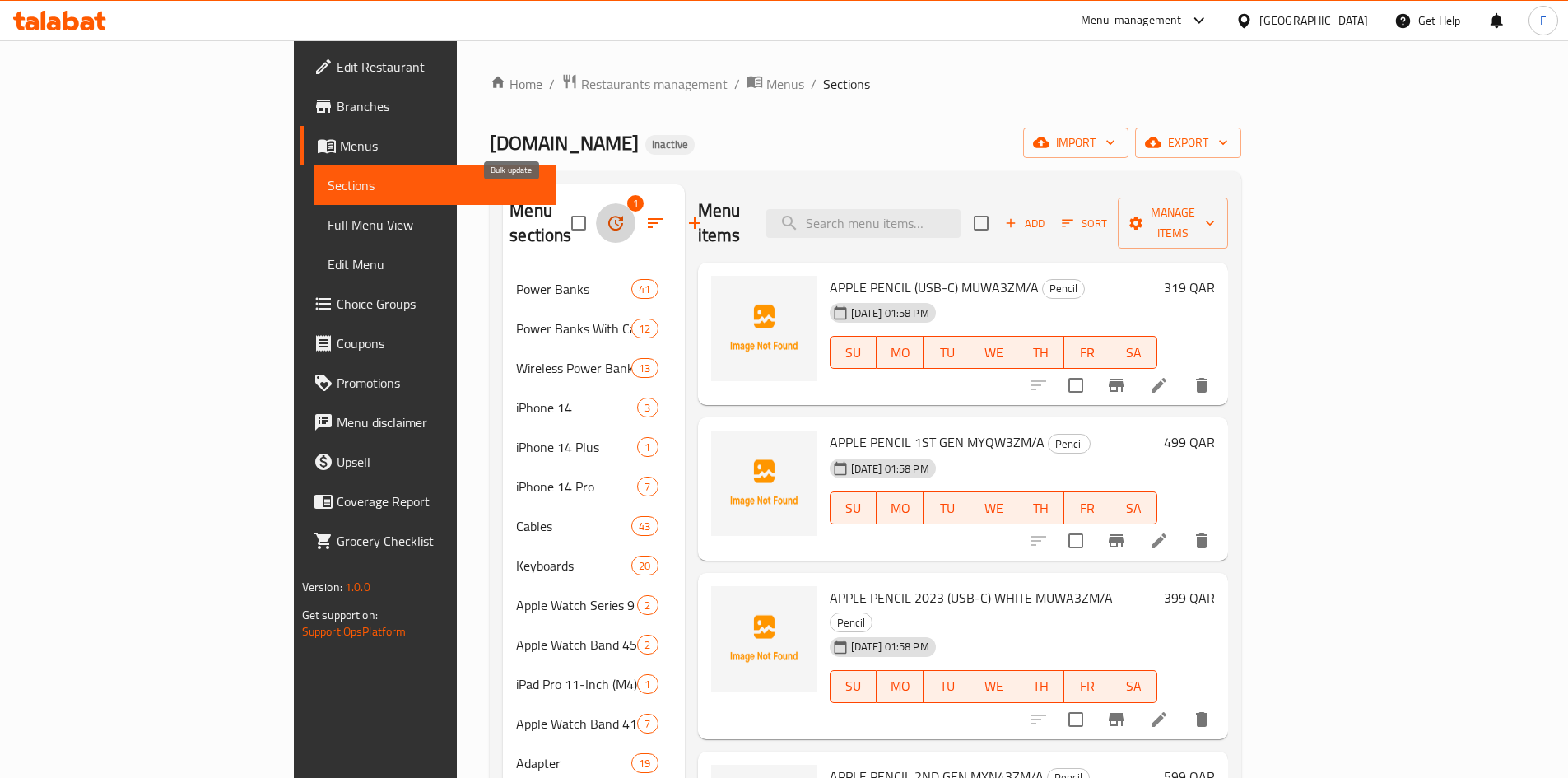
click at [608, 216] on icon "button" at bounding box center [616, 223] width 15 height 15
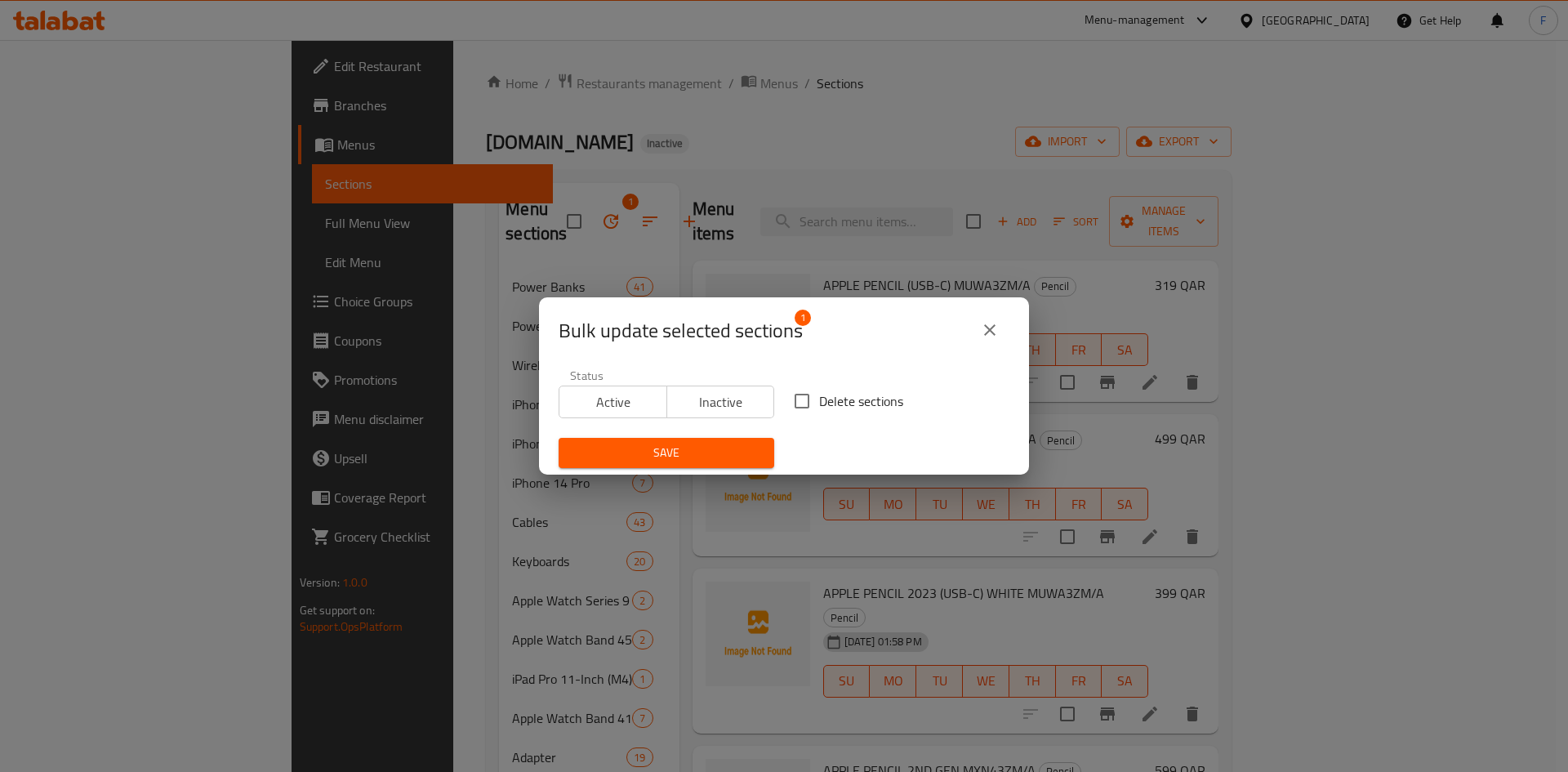
click at [794, 401] on input "Delete sections" at bounding box center [801, 401] width 34 height 34
checkbox input "true"
click at [721, 454] on span "Save" at bounding box center [666, 453] width 189 height 21
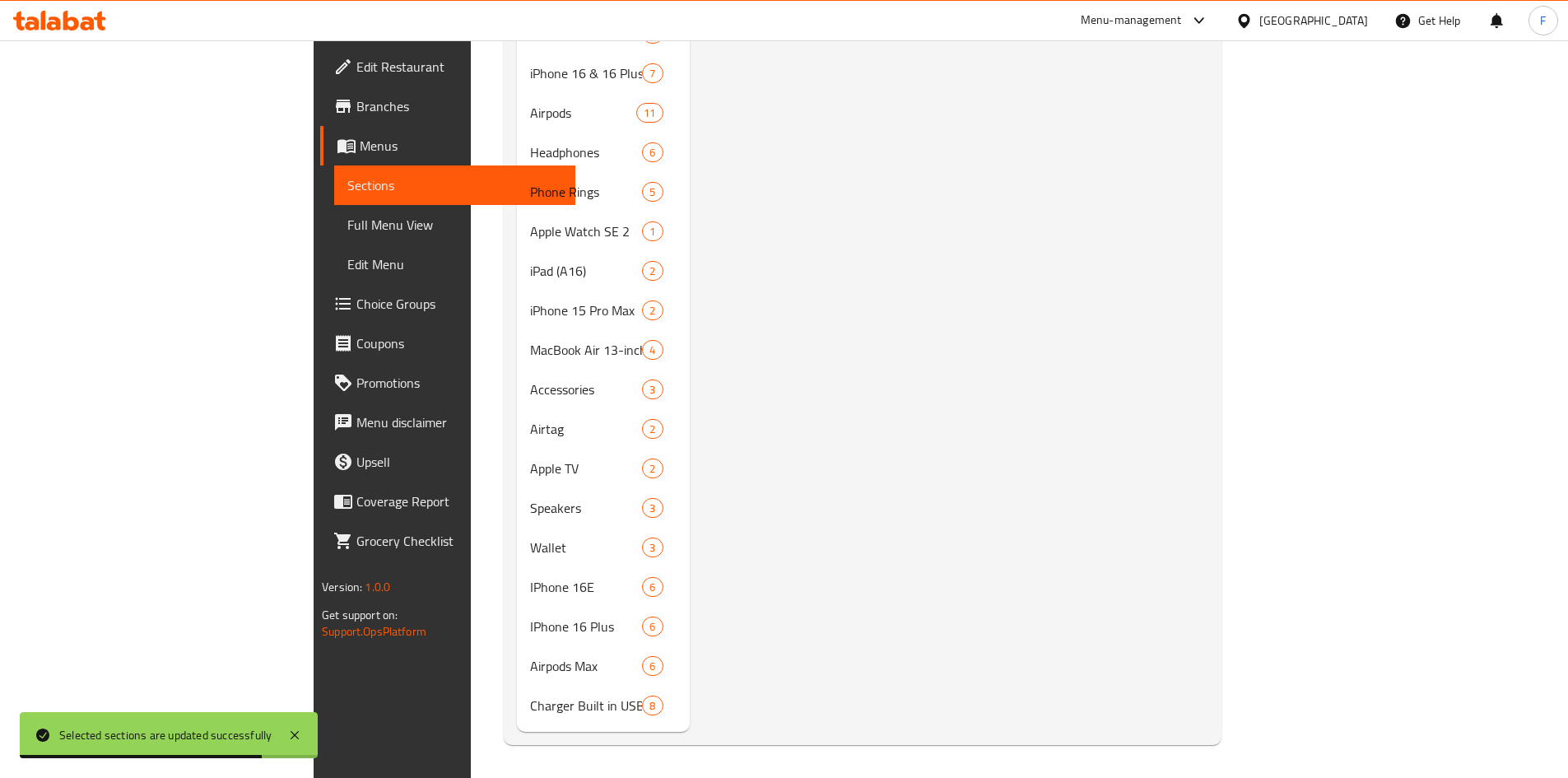
scroll to position [1850, 0]
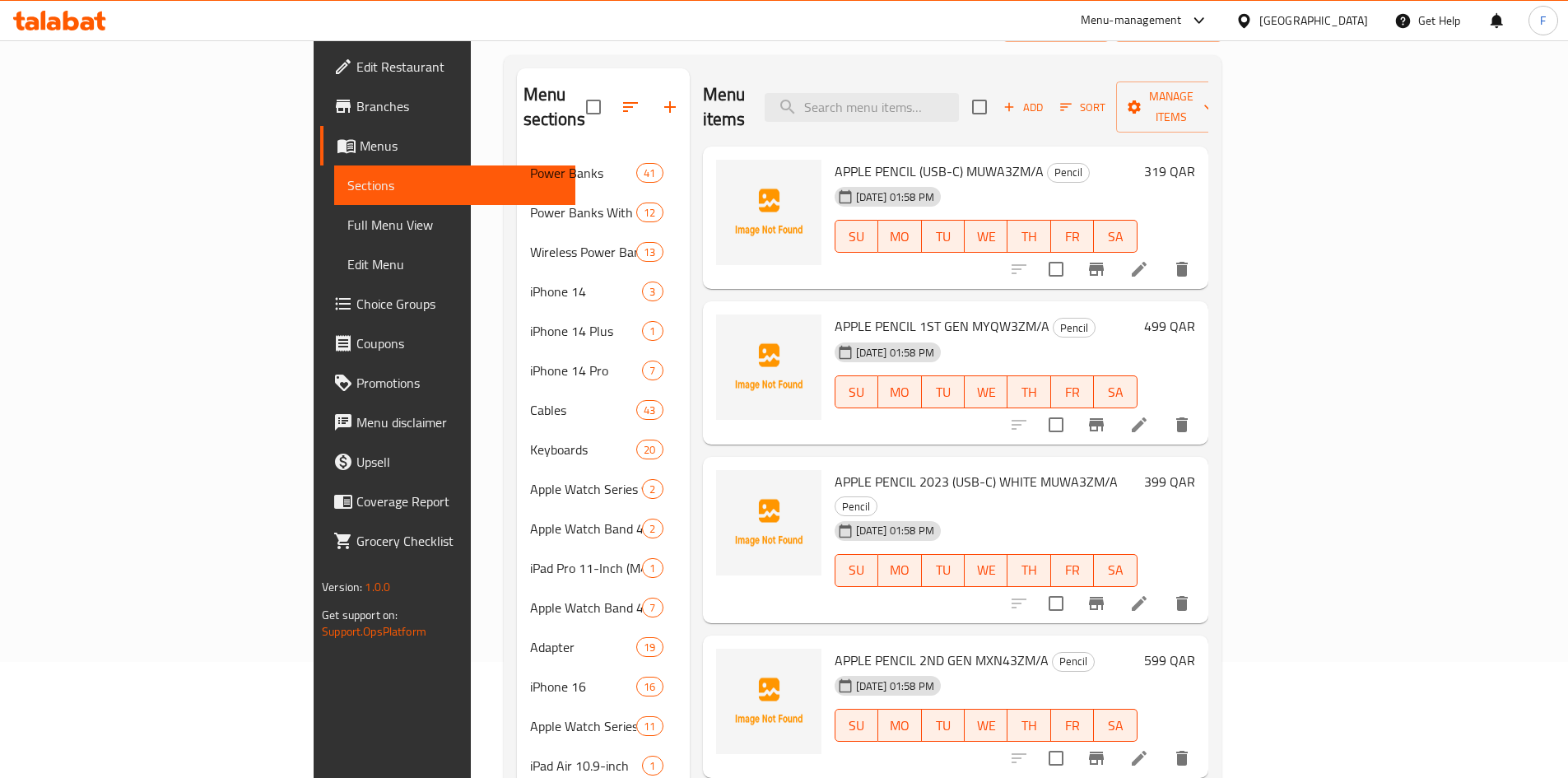
scroll to position [0, 0]
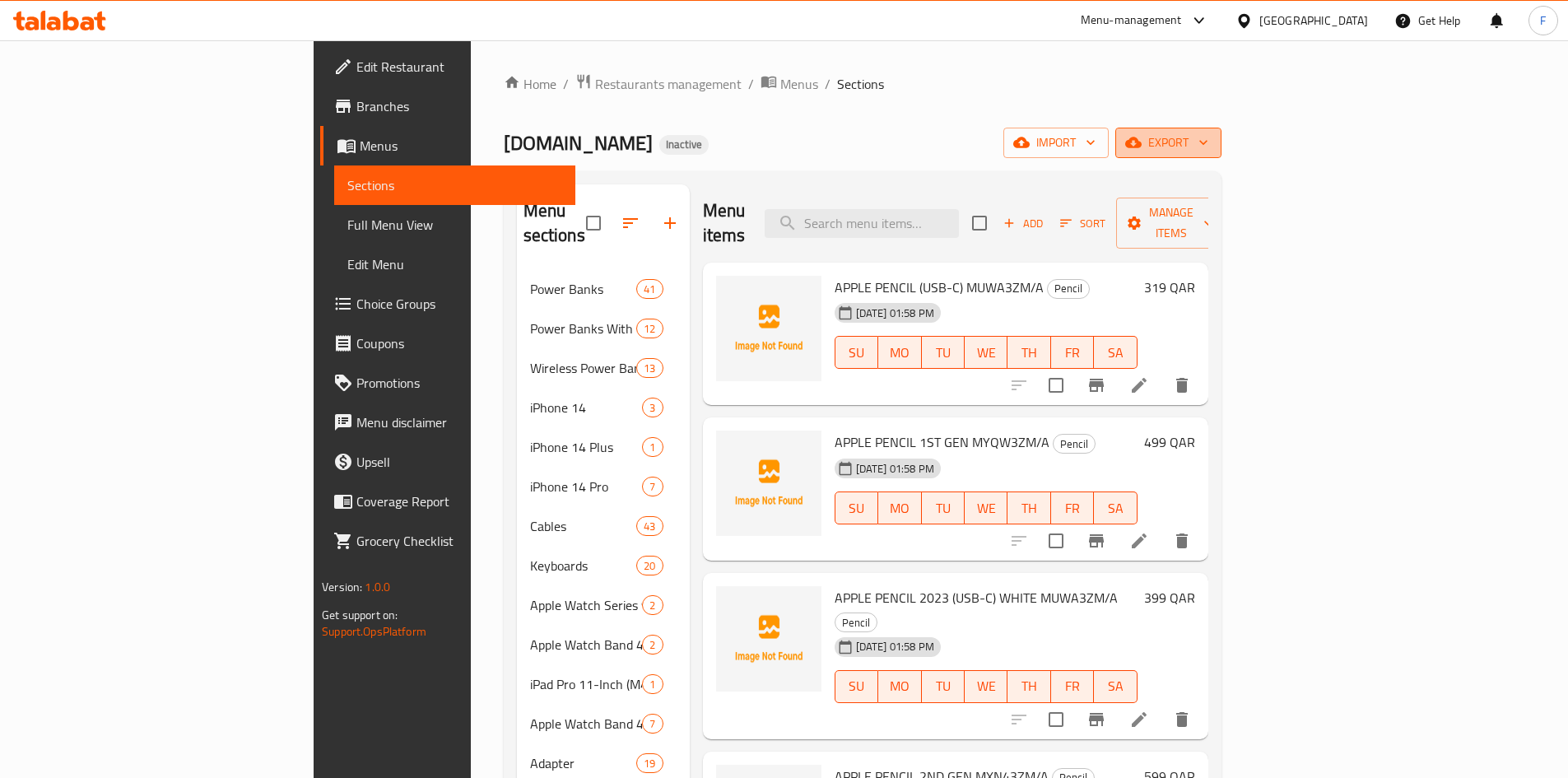
click at [1209, 142] on span "export" at bounding box center [1168, 143] width 80 height 21
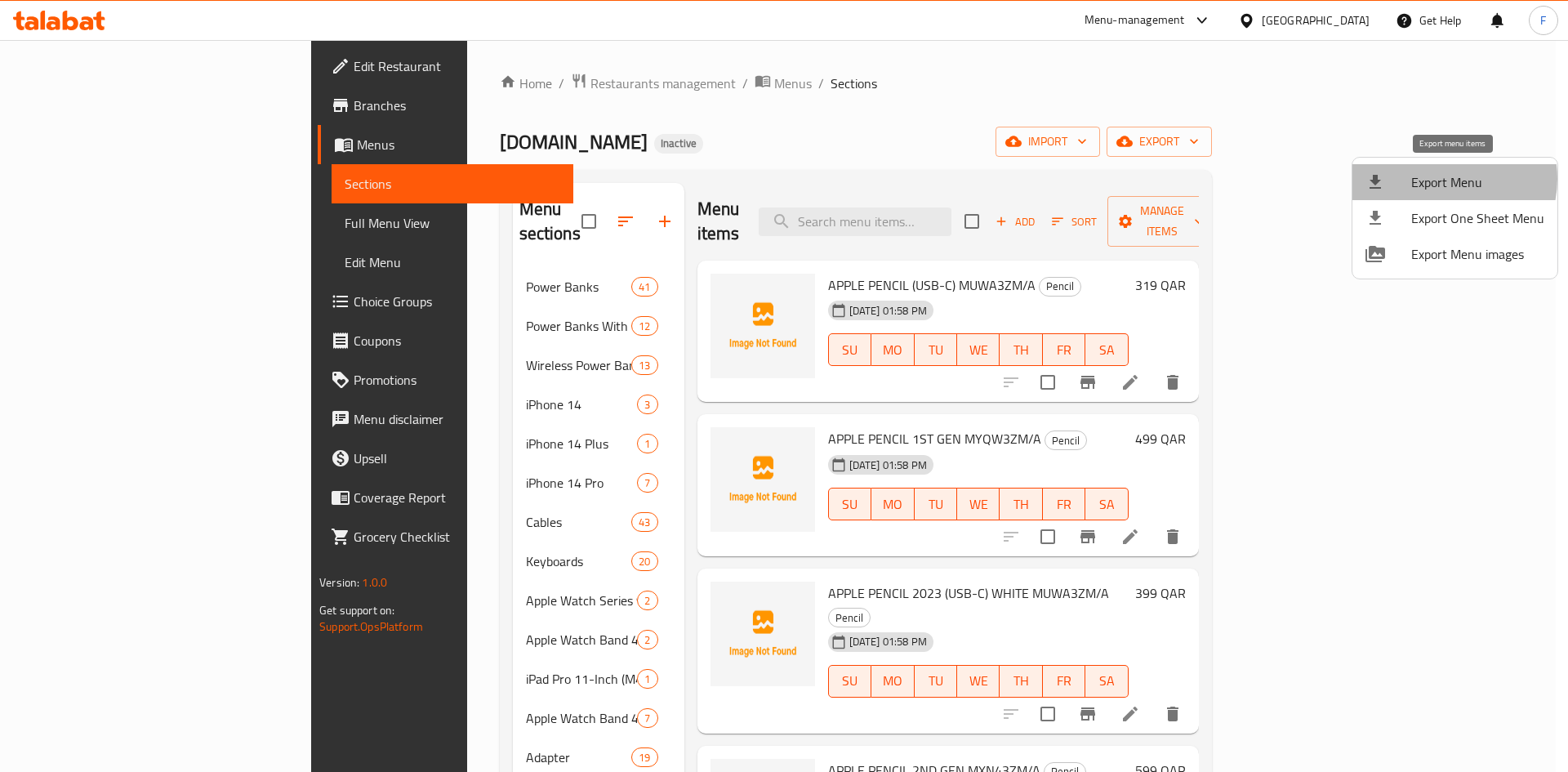
click at [1444, 179] on span "Export Menu" at bounding box center [1478, 182] width 133 height 20
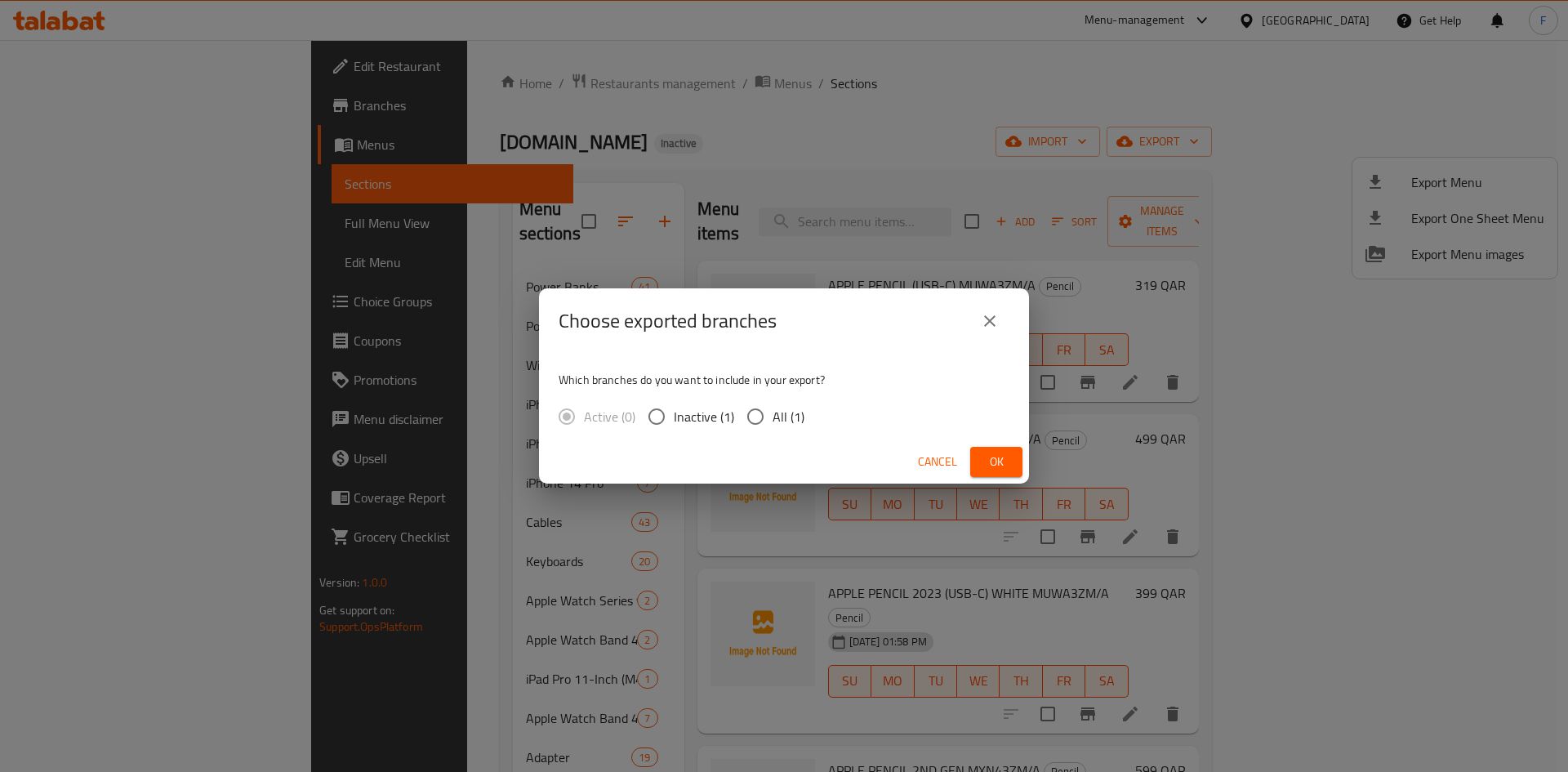
click at [748, 423] on input "All (1)" at bounding box center [755, 416] width 34 height 34
radio input "true"
click at [1003, 462] on span "Ok" at bounding box center [997, 462] width 27 height 21
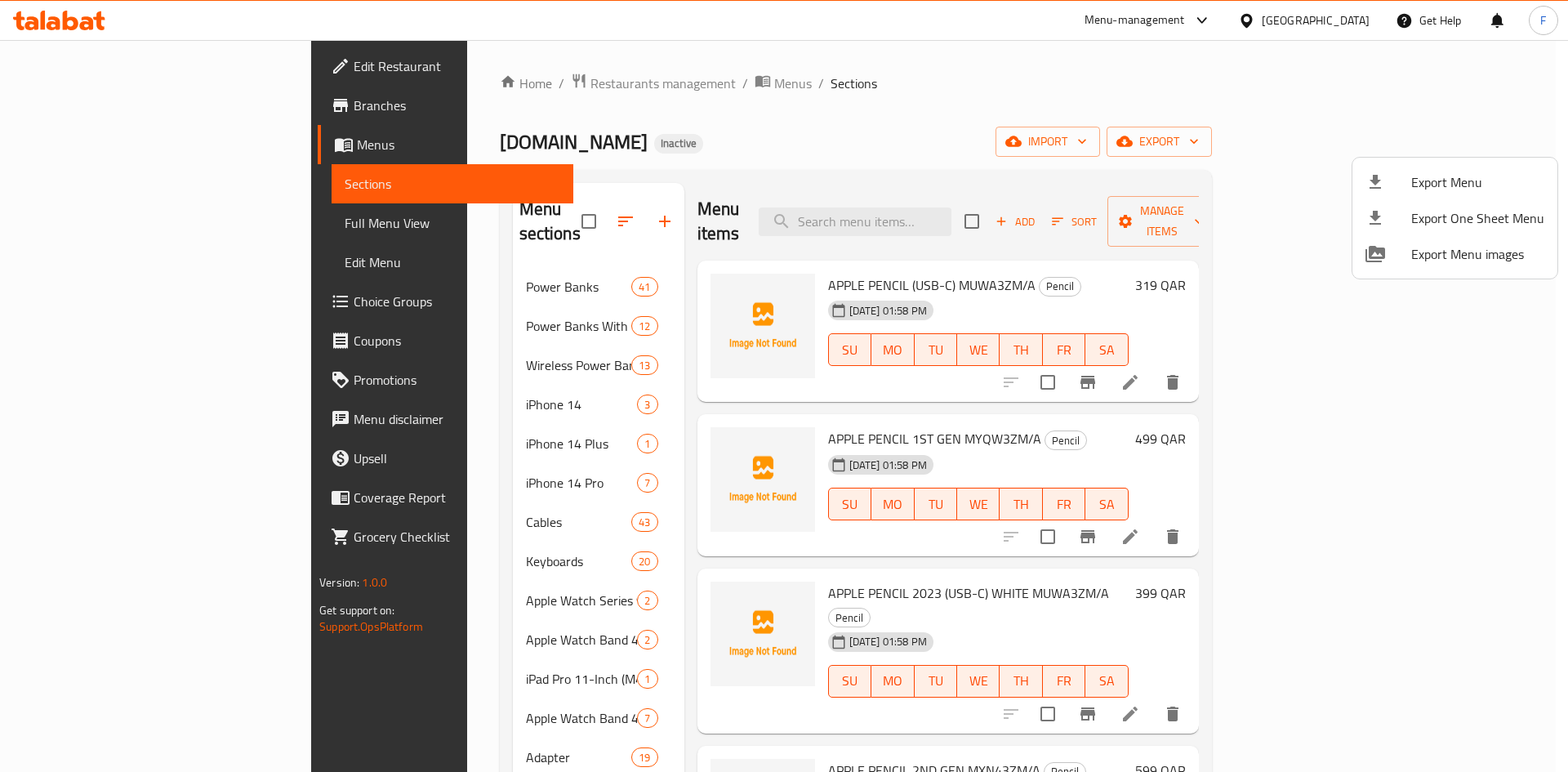
click at [1044, 152] on div at bounding box center [784, 386] width 1568 height 772
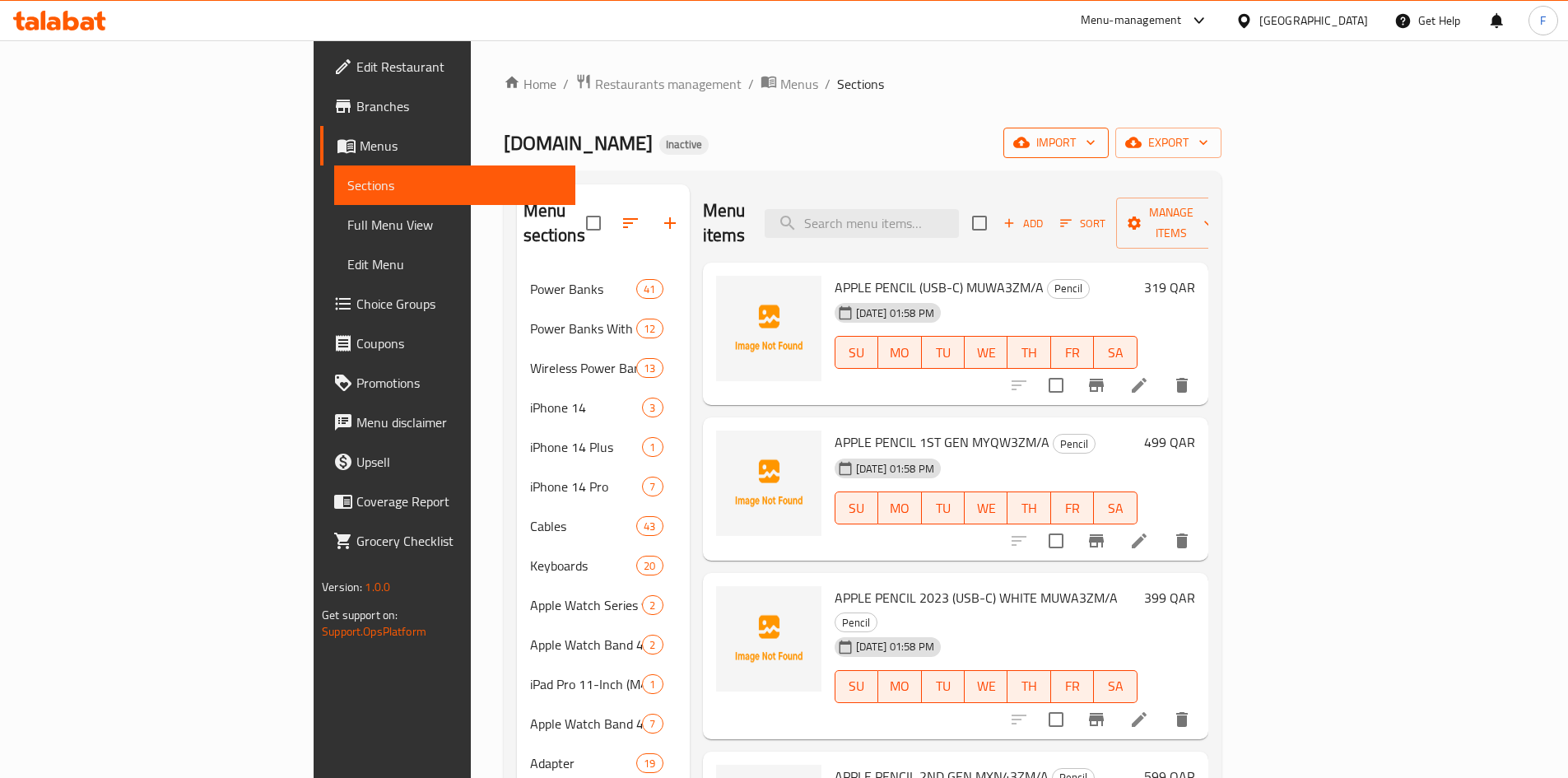
click at [1096, 140] on span "import" at bounding box center [1056, 143] width 79 height 21
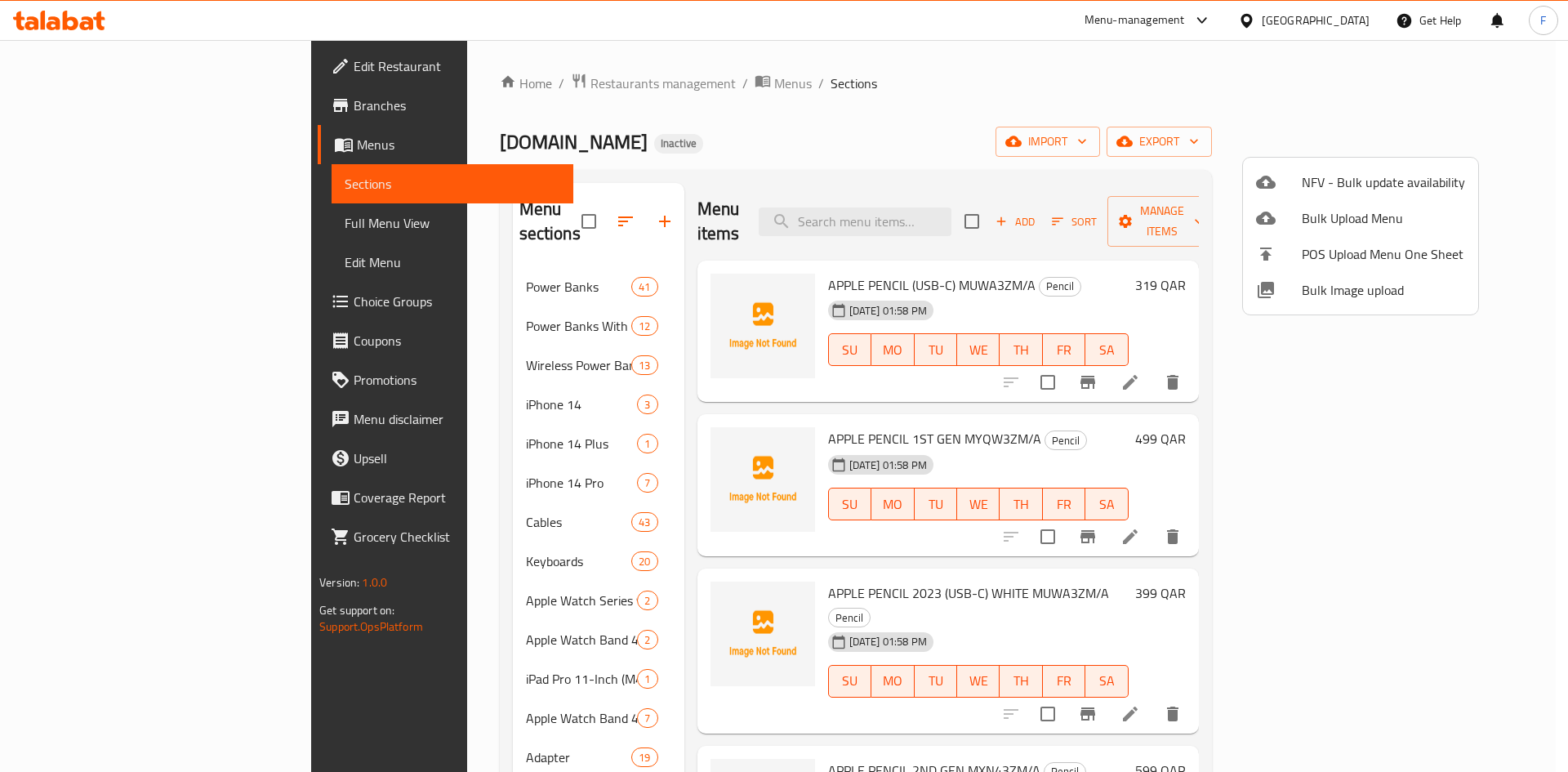
click at [976, 174] on div at bounding box center [784, 386] width 1568 height 772
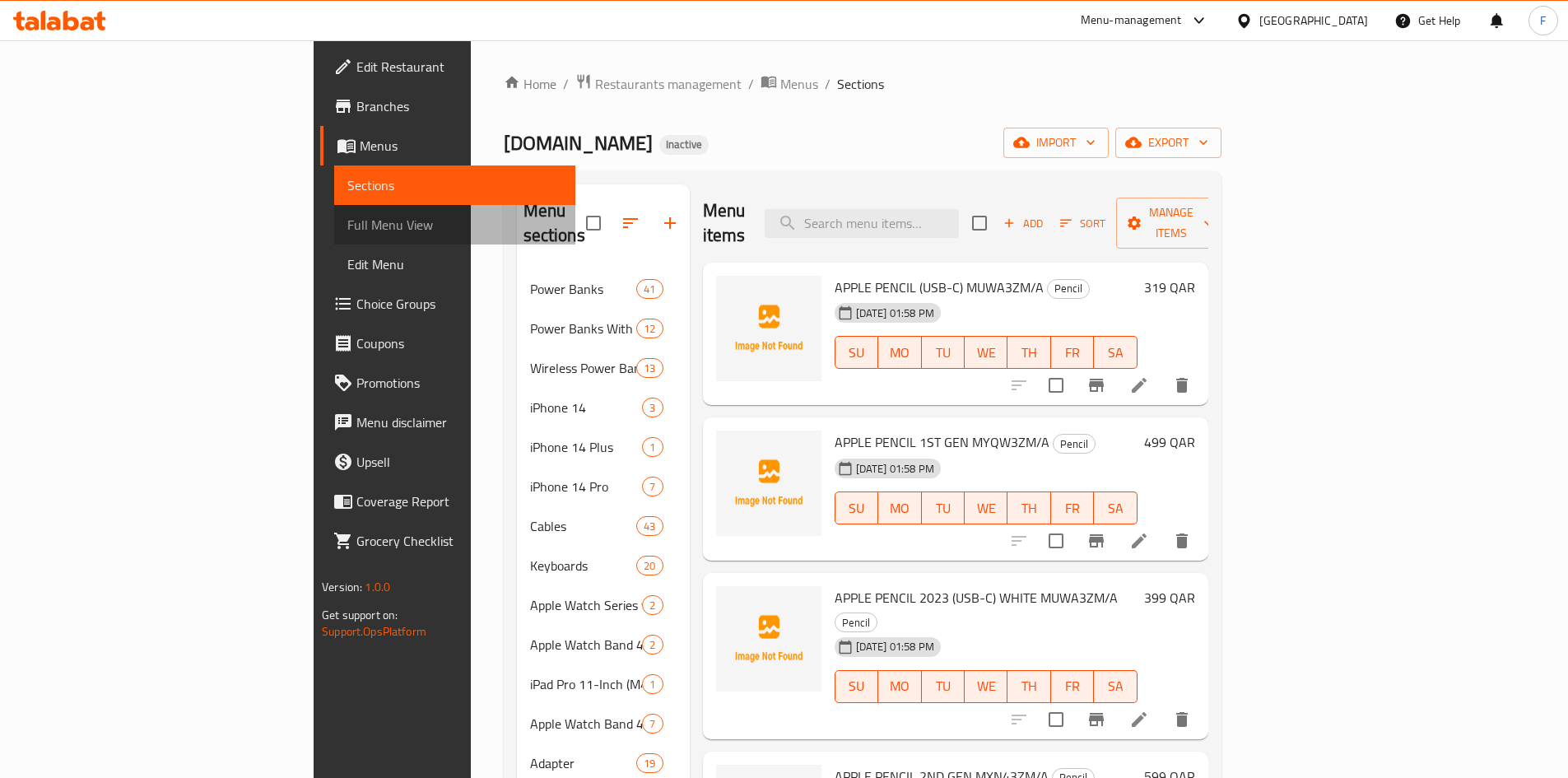
click at [348, 227] on span "Full Menu View" at bounding box center [455, 225] width 215 height 20
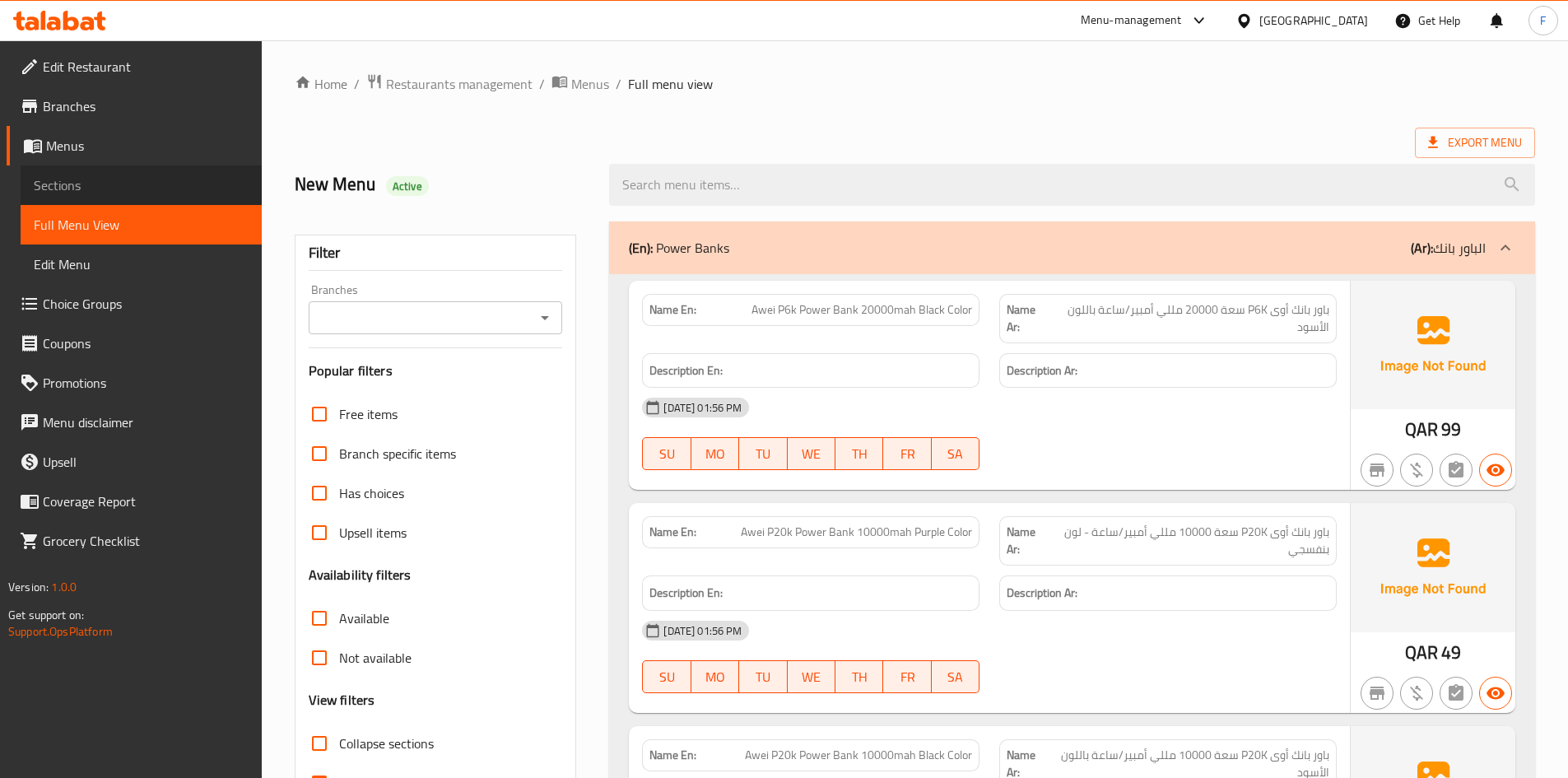
click at [62, 180] on span "Sections" at bounding box center [140, 186] width 215 height 20
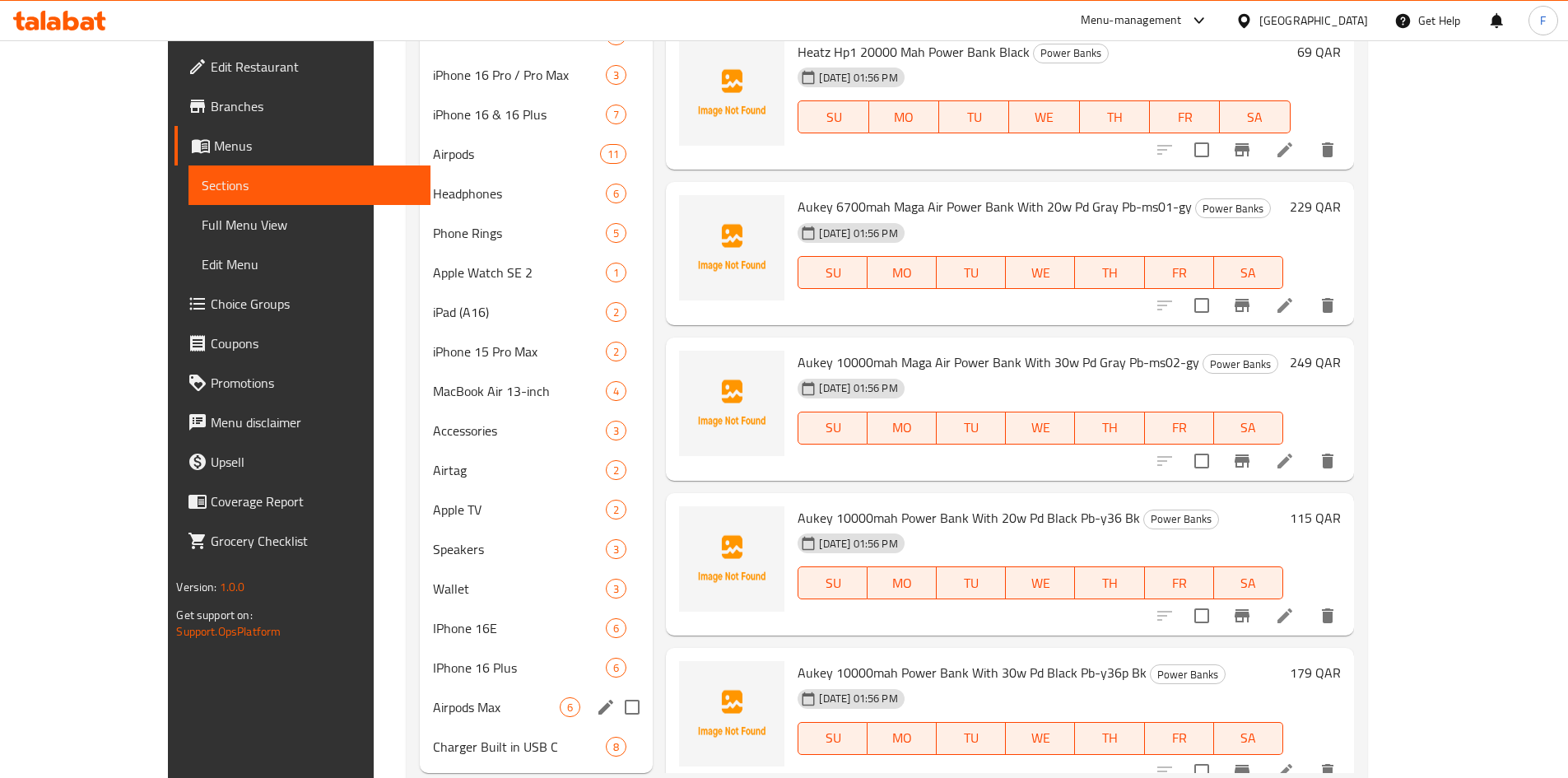
scroll to position [1767, 0]
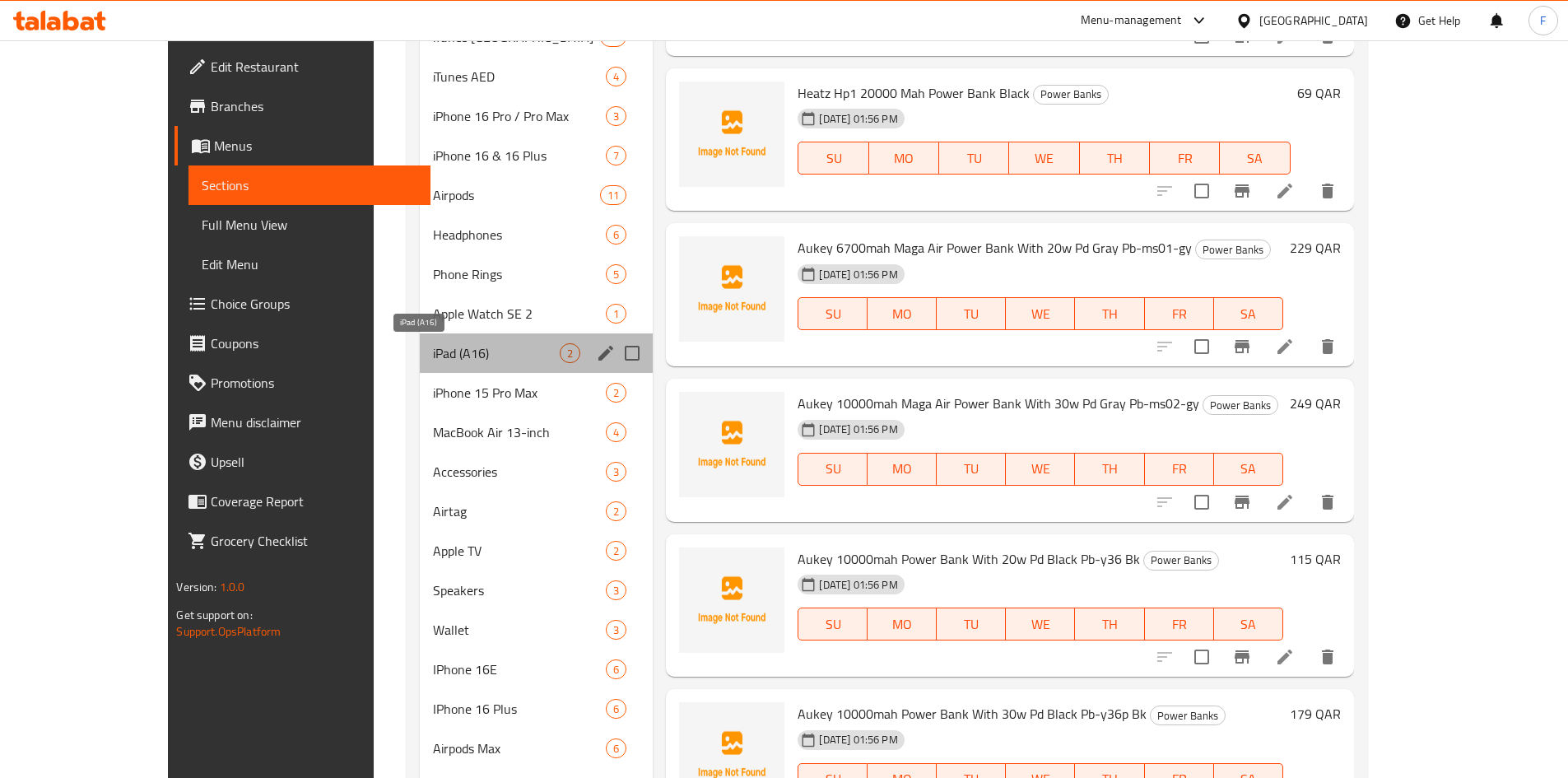
click at [433, 350] on span "iPad (A16)" at bounding box center [496, 353] width 128 height 20
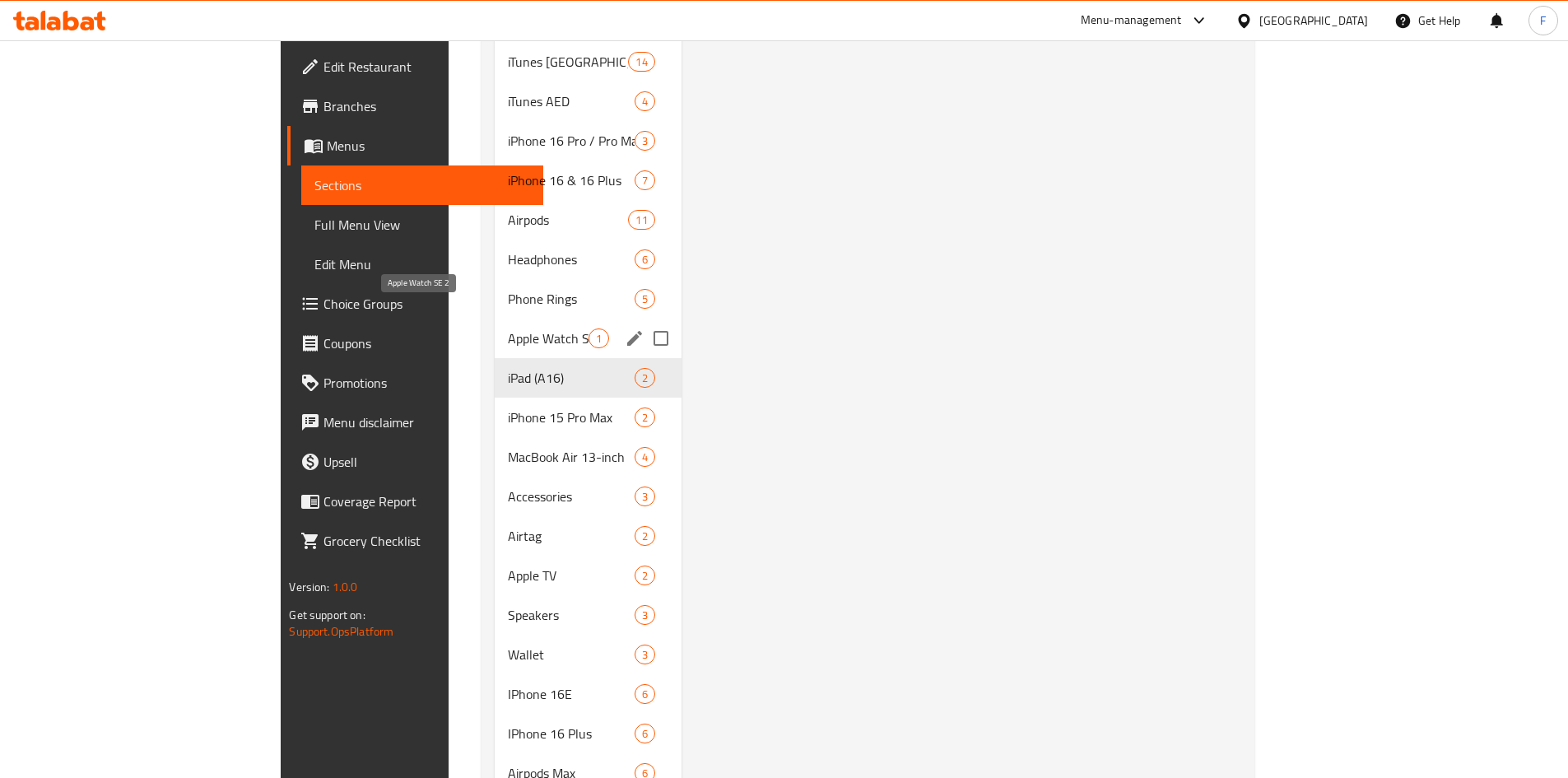
click at [508, 328] on span "Apple Watch SE 2" at bounding box center [548, 338] width 80 height 20
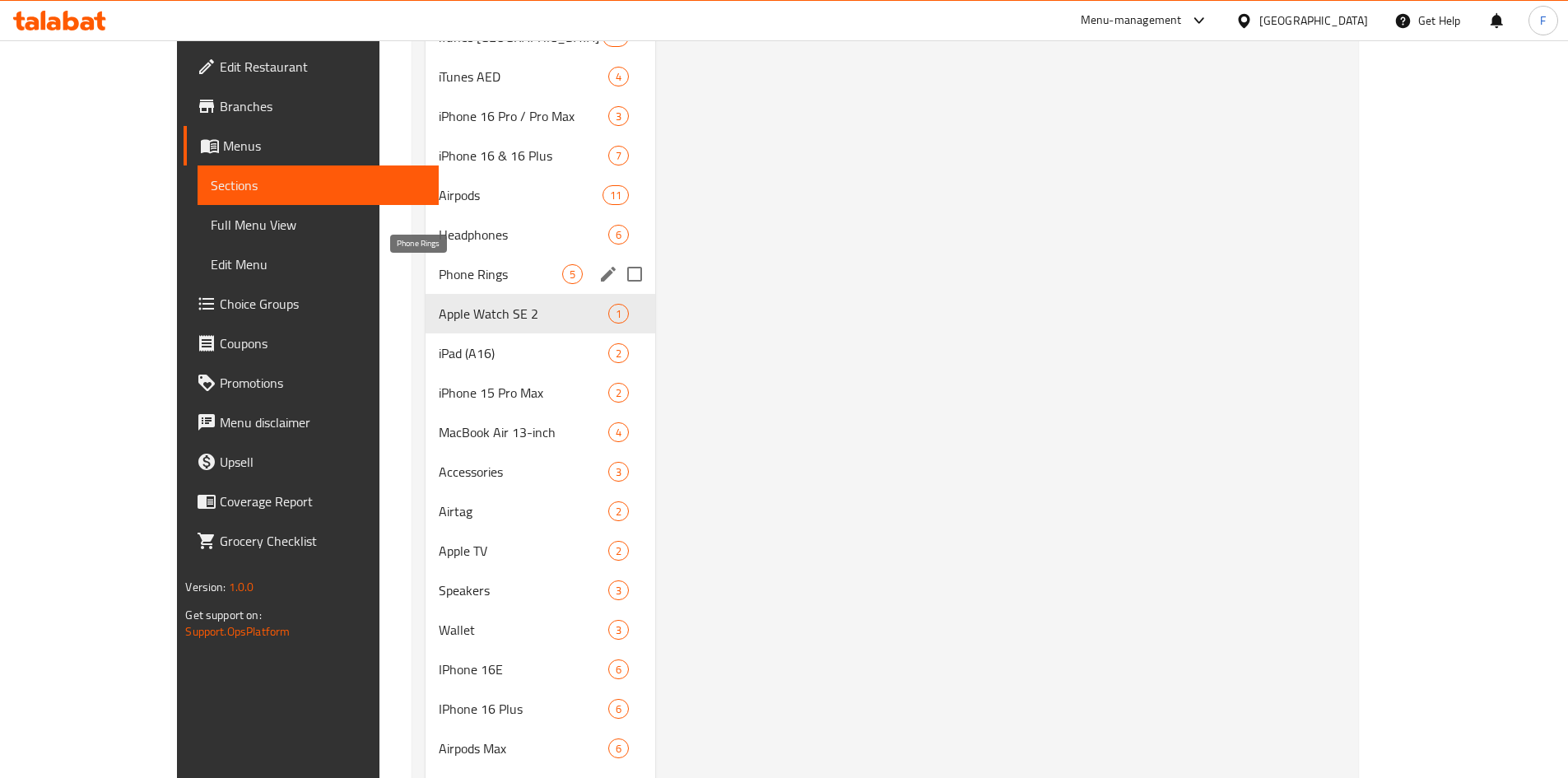
click at [439, 268] on span "Phone Rings" at bounding box center [501, 274] width 124 height 20
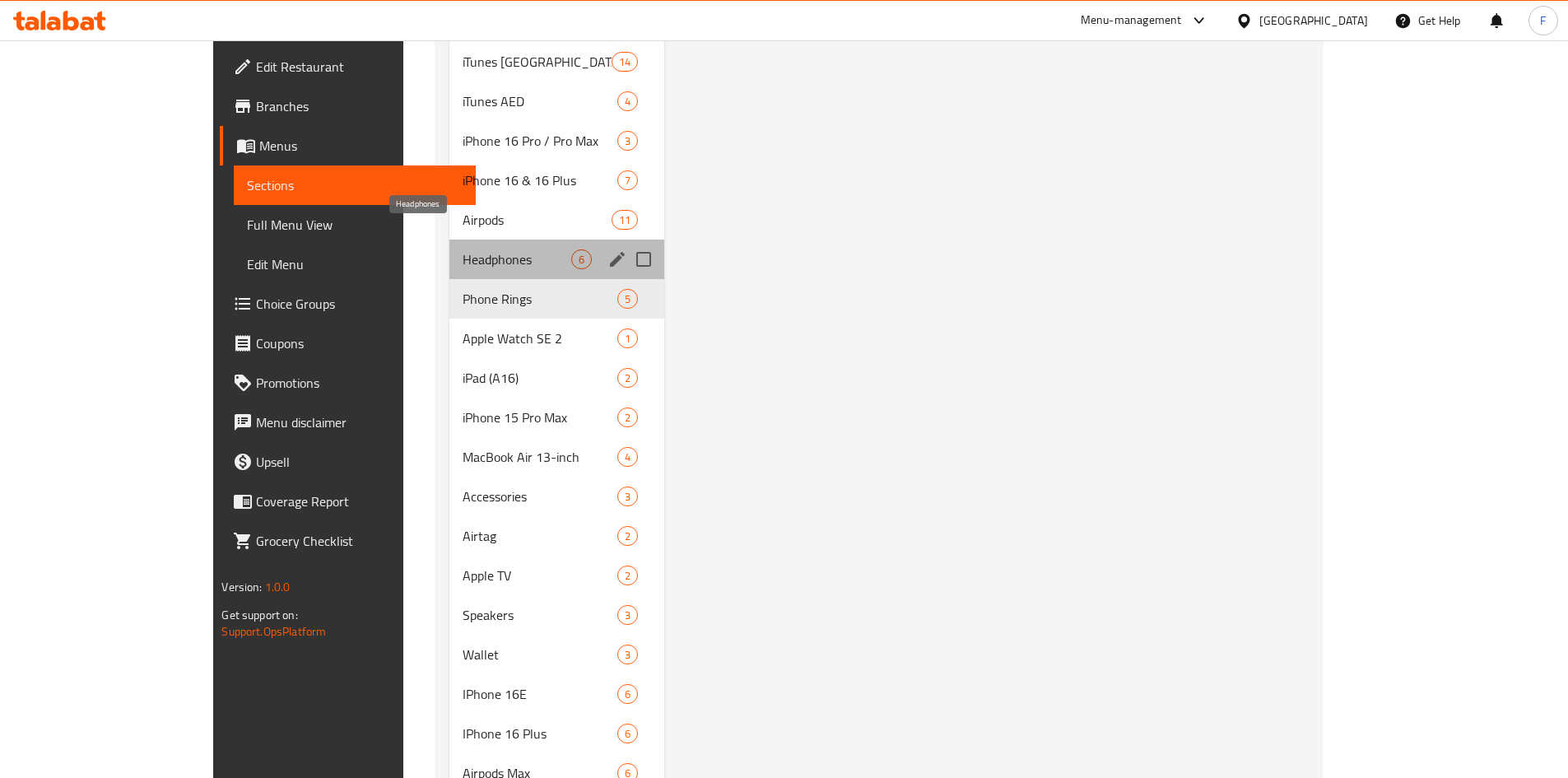
click at [462, 249] on span "Headphones" at bounding box center [517, 259] width 109 height 20
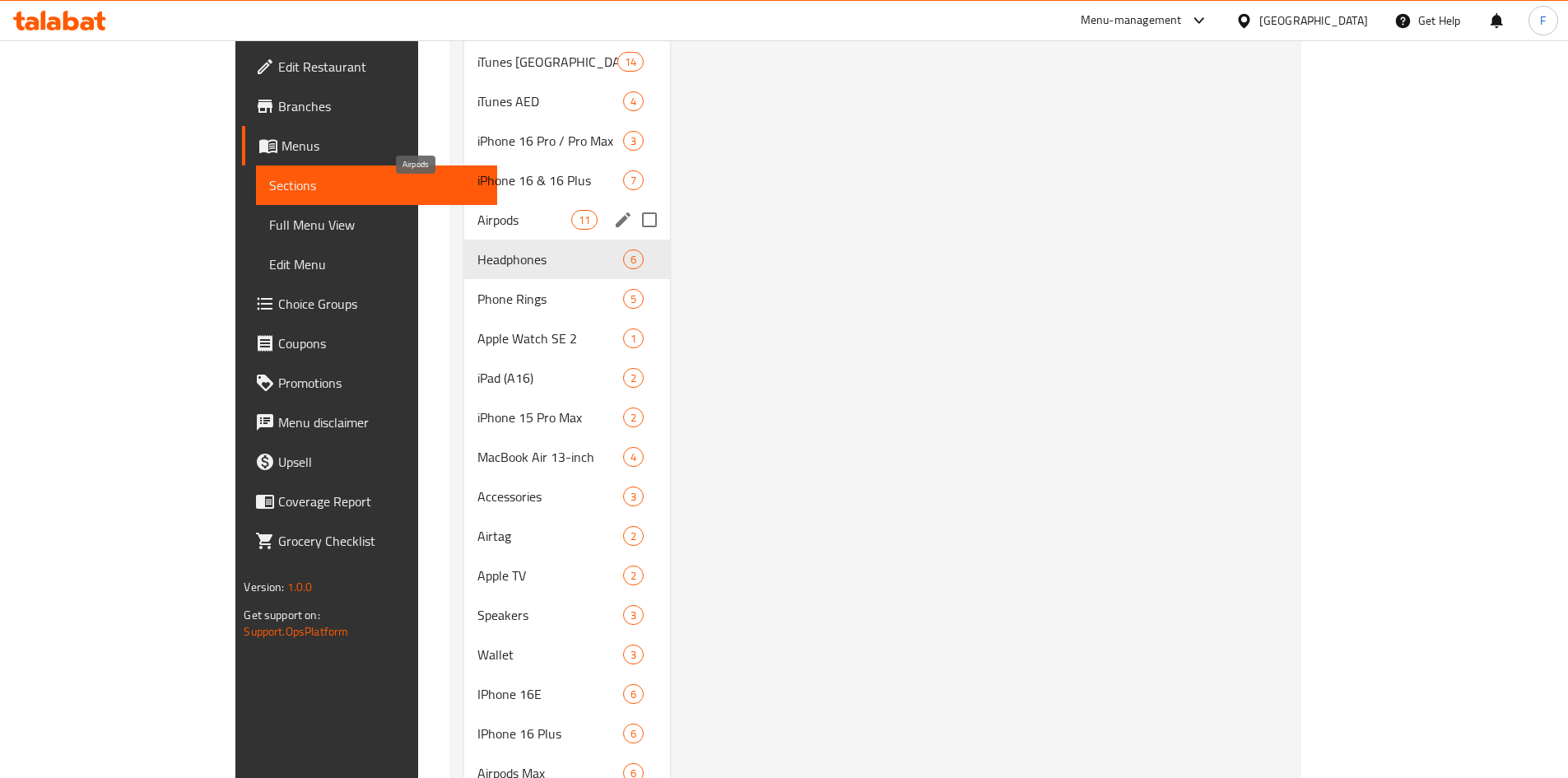
click at [477, 210] on span "Airpods" at bounding box center [523, 220] width 93 height 20
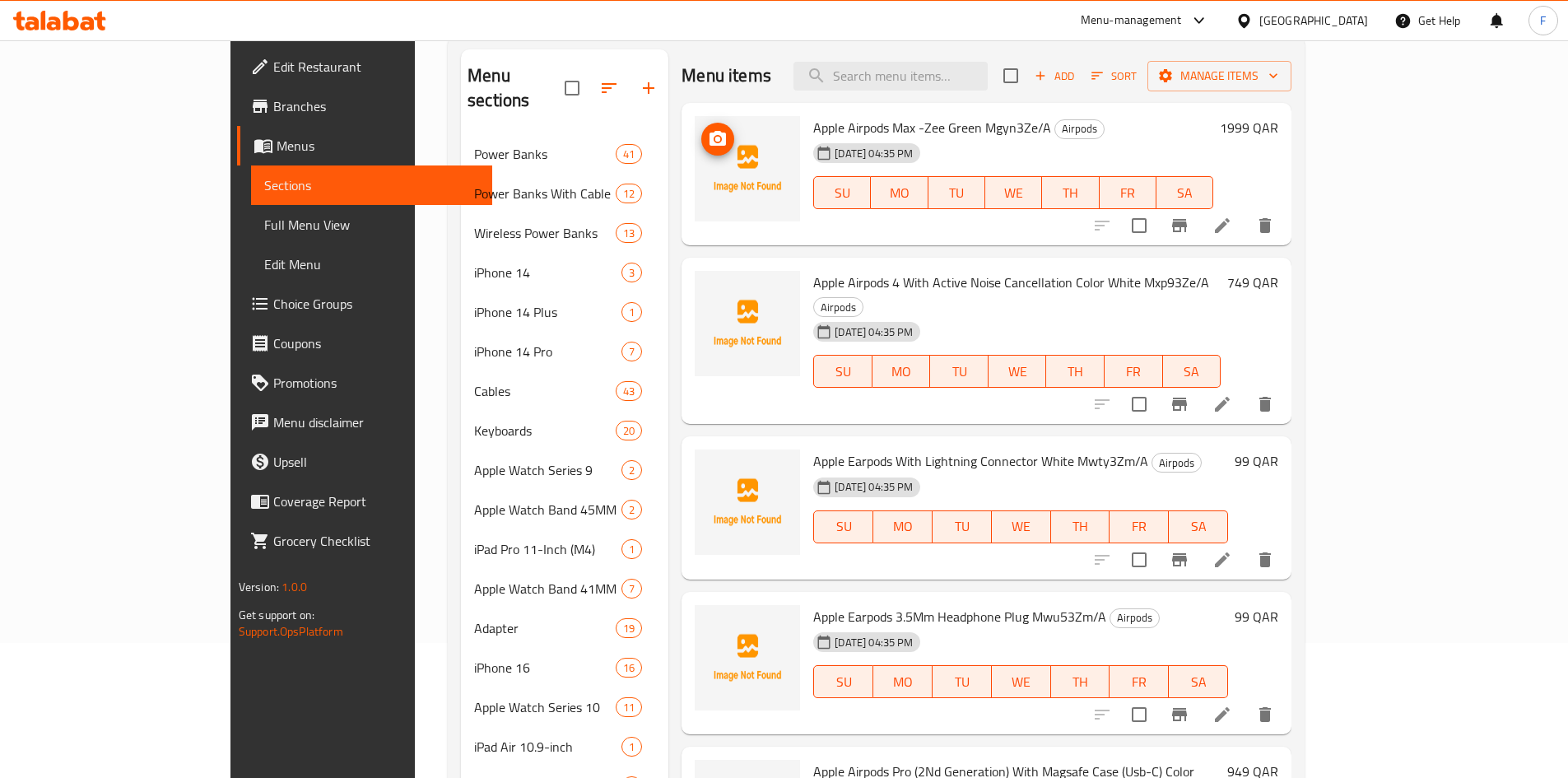
scroll to position [82, 0]
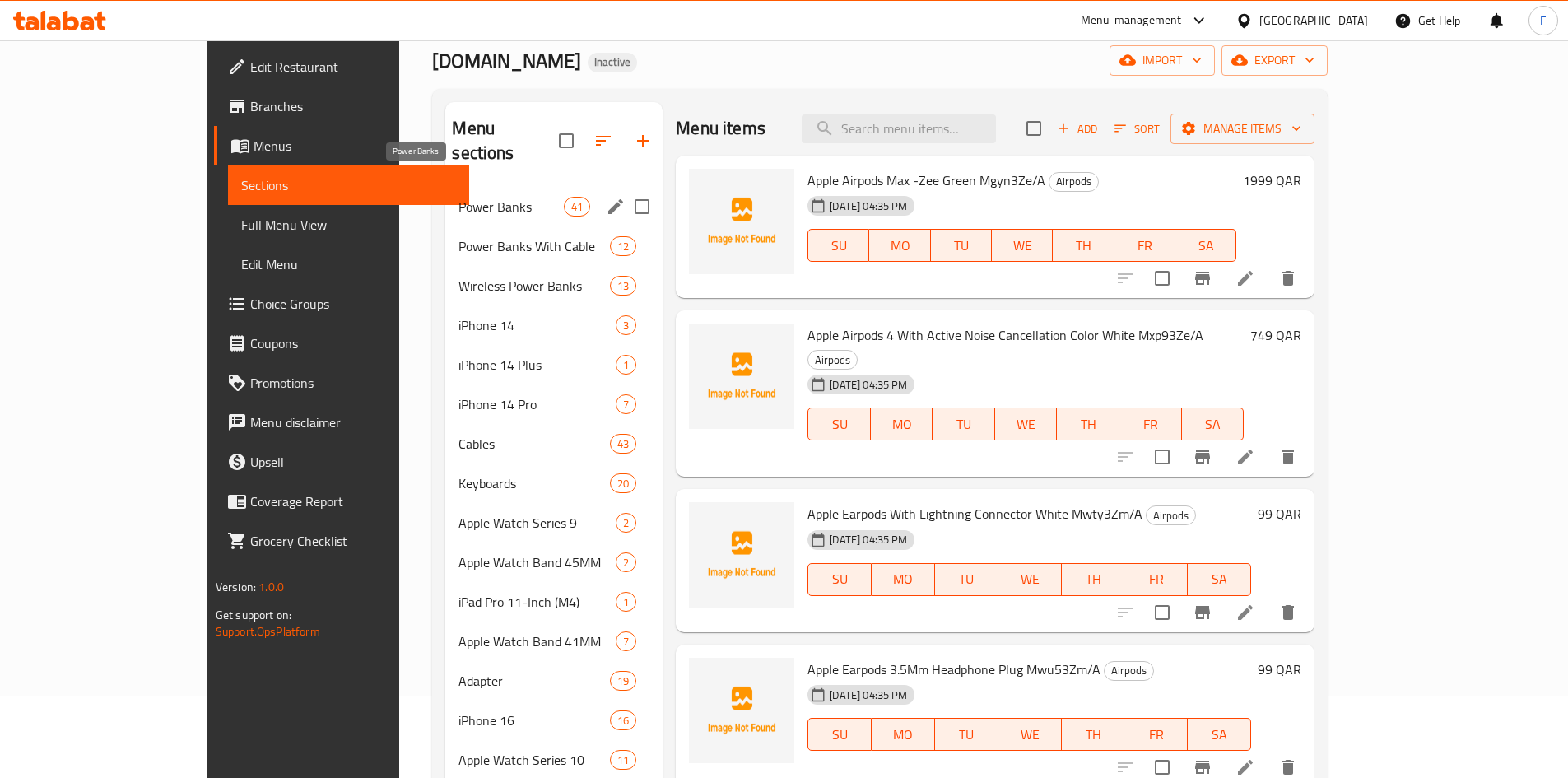
click at [458, 196] on span "Power Banks" at bounding box center [511, 206] width 105 height 20
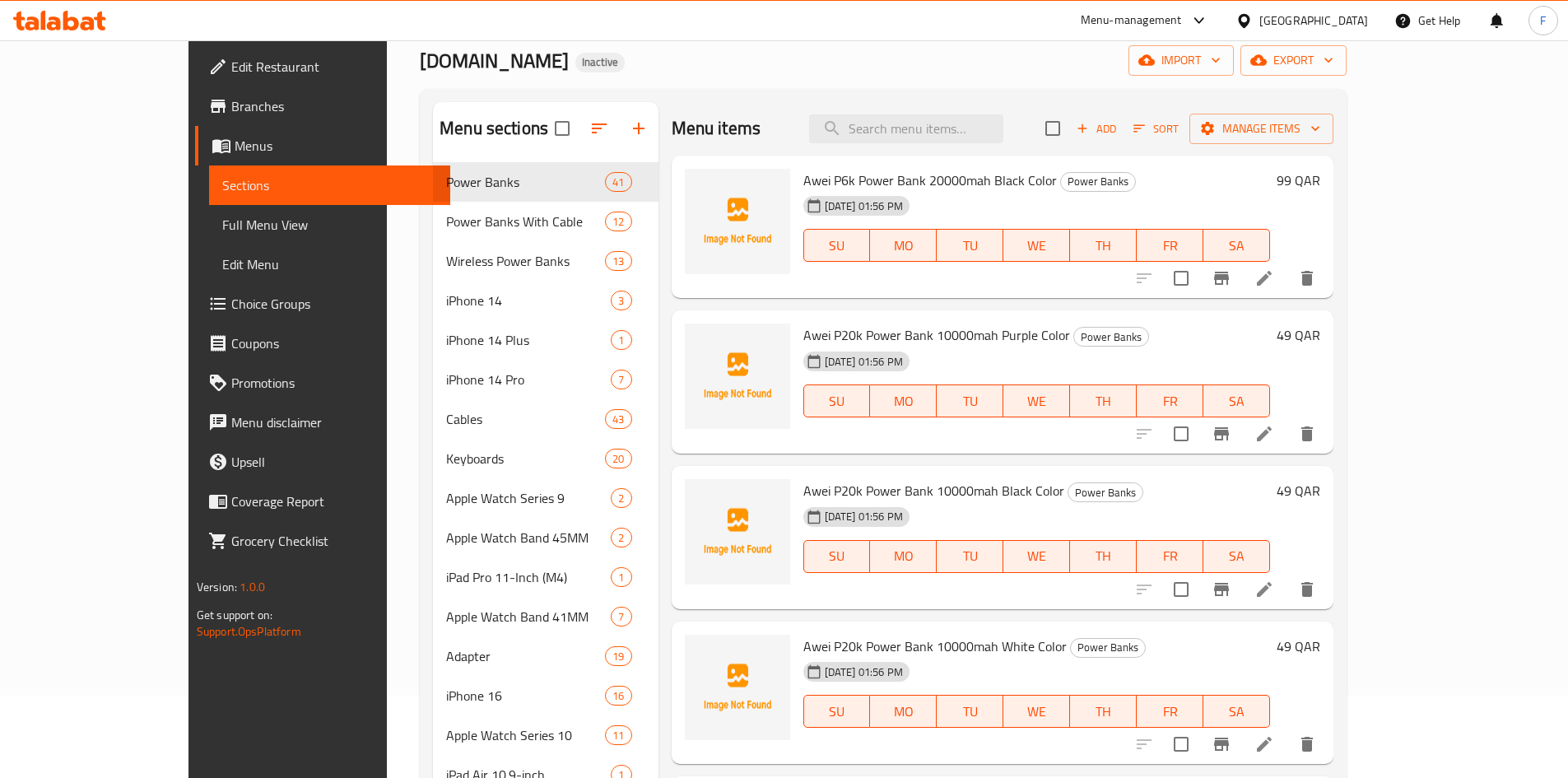
click at [831, 181] on span "Awei P6k Power Bank 20000mah Black Color" at bounding box center [929, 181] width 253 height 25
click at [1274, 272] on icon at bounding box center [1265, 278] width 20 height 20
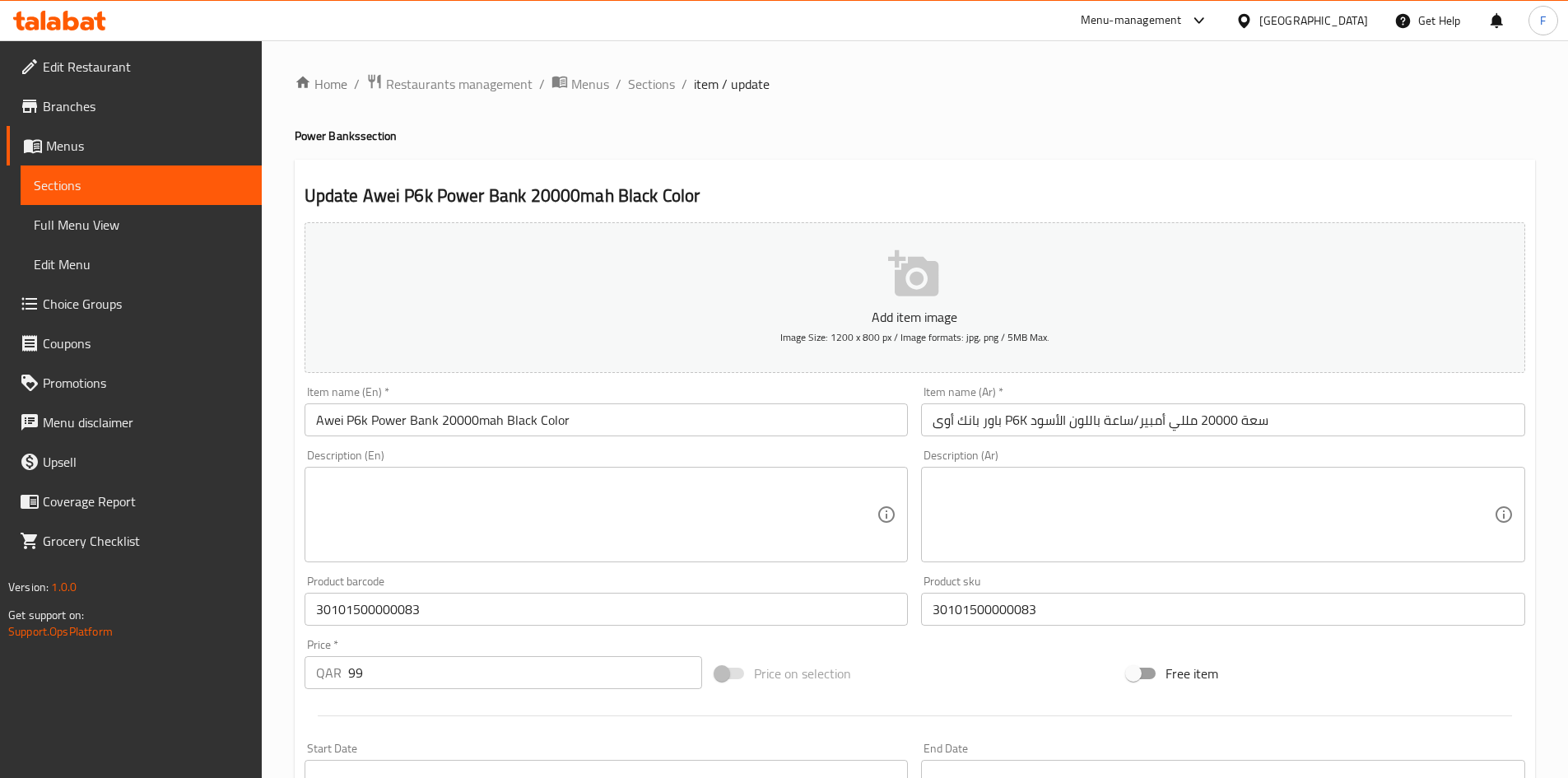
scroll to position [82, 0]
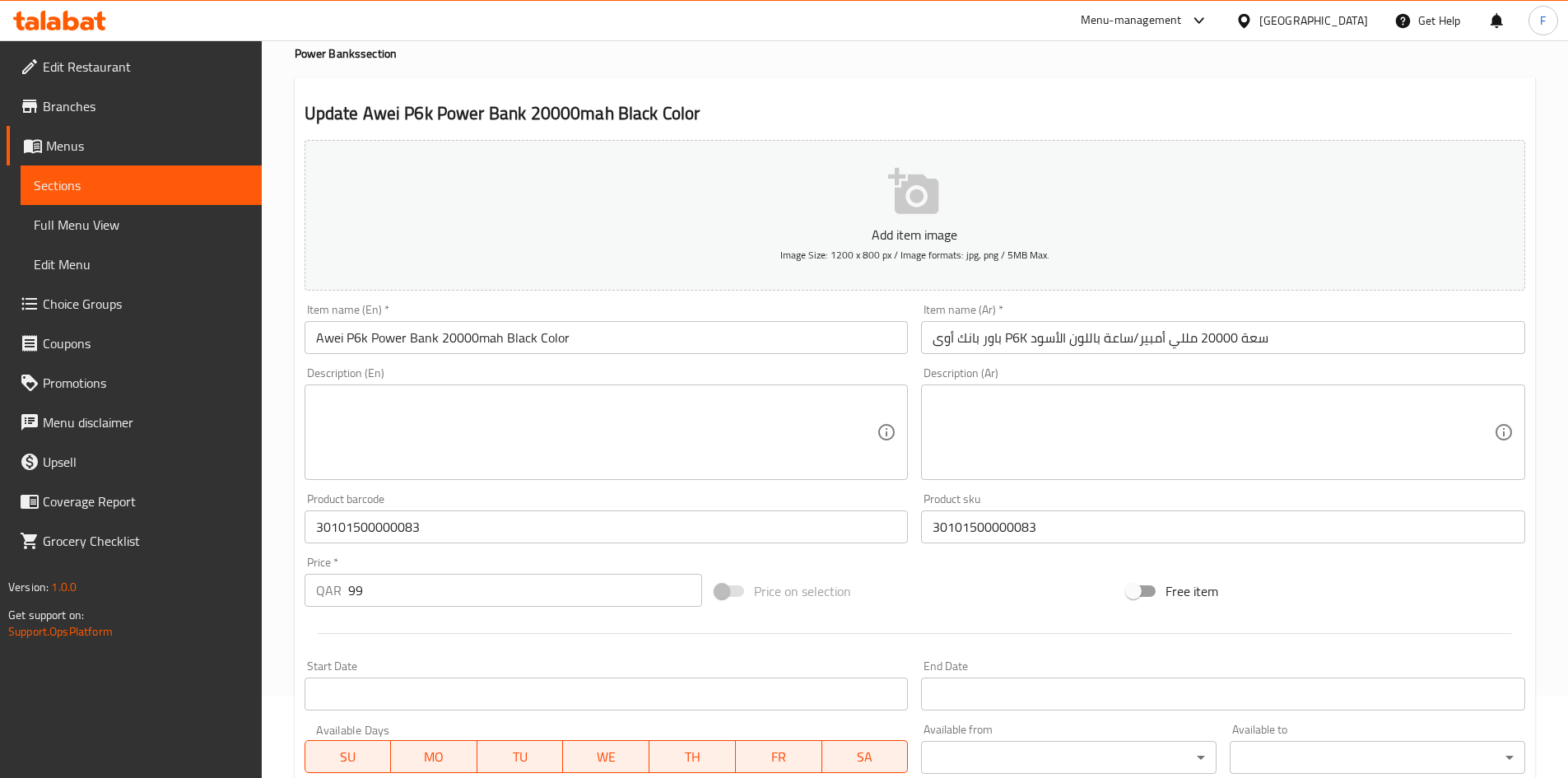
click at [970, 343] on input "باور بانك أوى P6K سعة 20000 مللي أمبير/ساعة باللون الأسود" at bounding box center [1223, 337] width 604 height 33
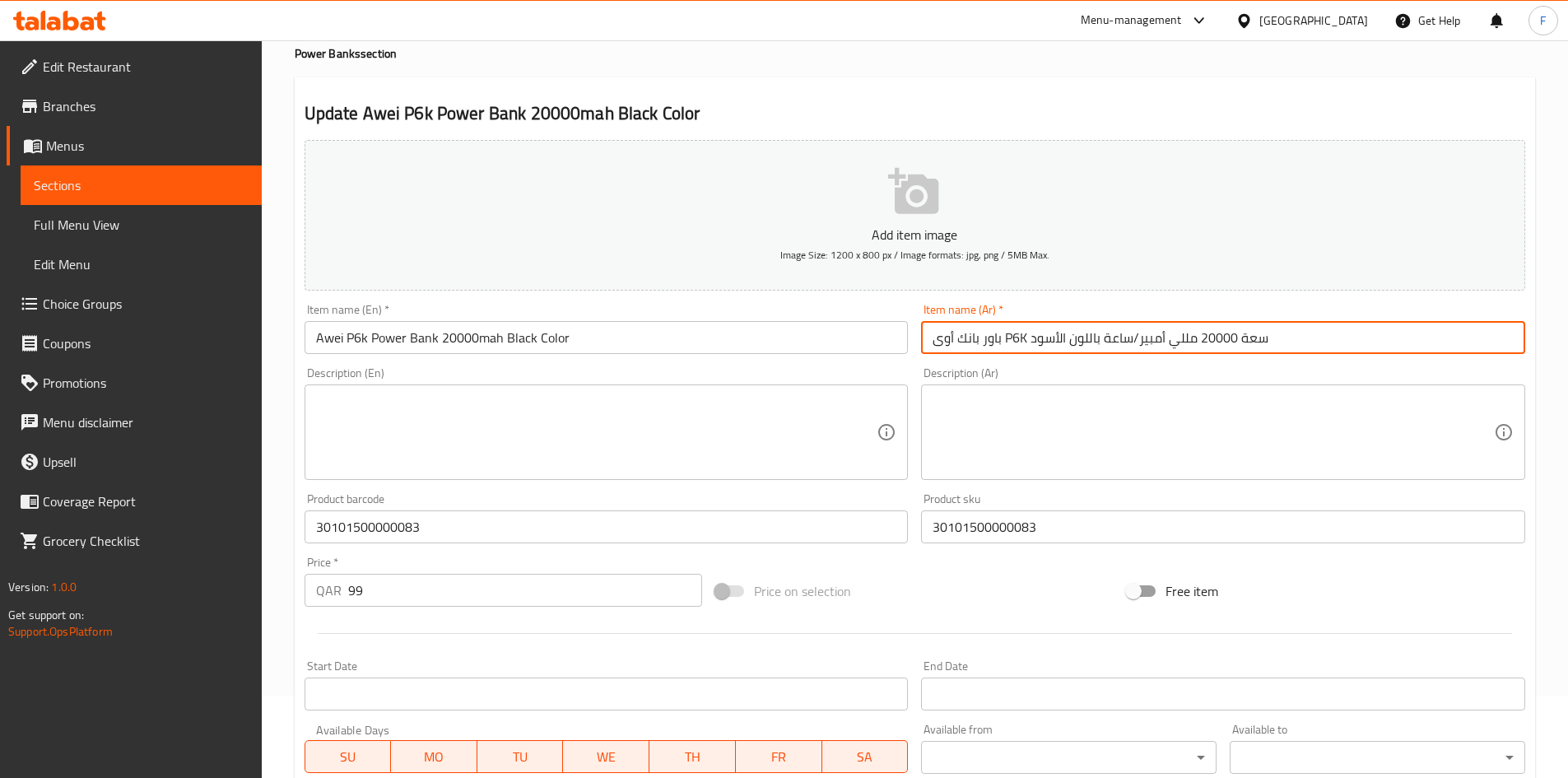
click at [970, 343] on input "باور بانك أوى P6K سعة 20000 مللي أمبير/ساعة باللون الأسود" at bounding box center [1223, 337] width 604 height 33
click at [971, 343] on input "باور بانك أوى P6K سعة 20000 مللي أمبير/ساعة باللون الأسود" at bounding box center [1223, 337] width 604 height 33
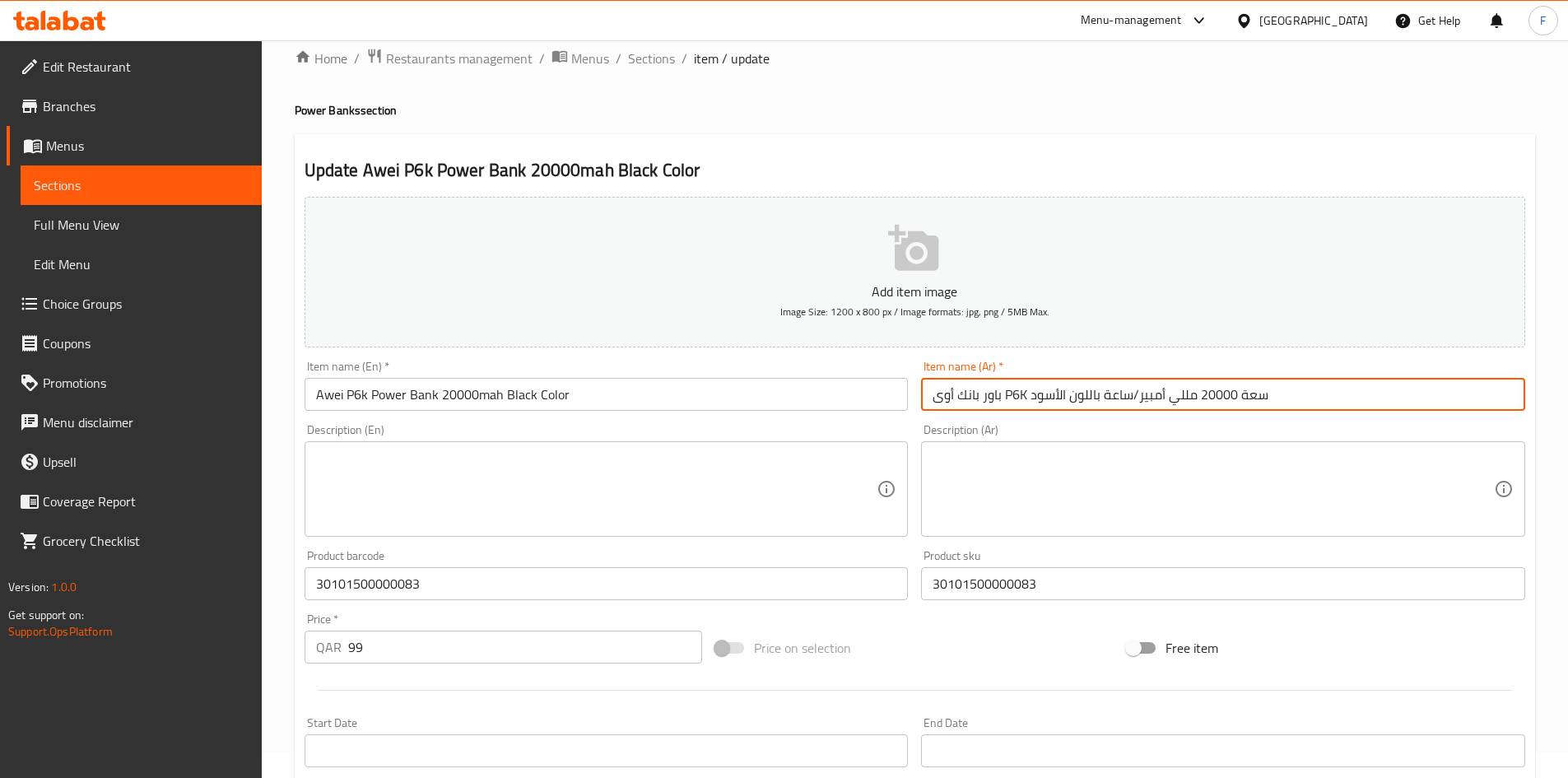
scroll to position [0, 0]
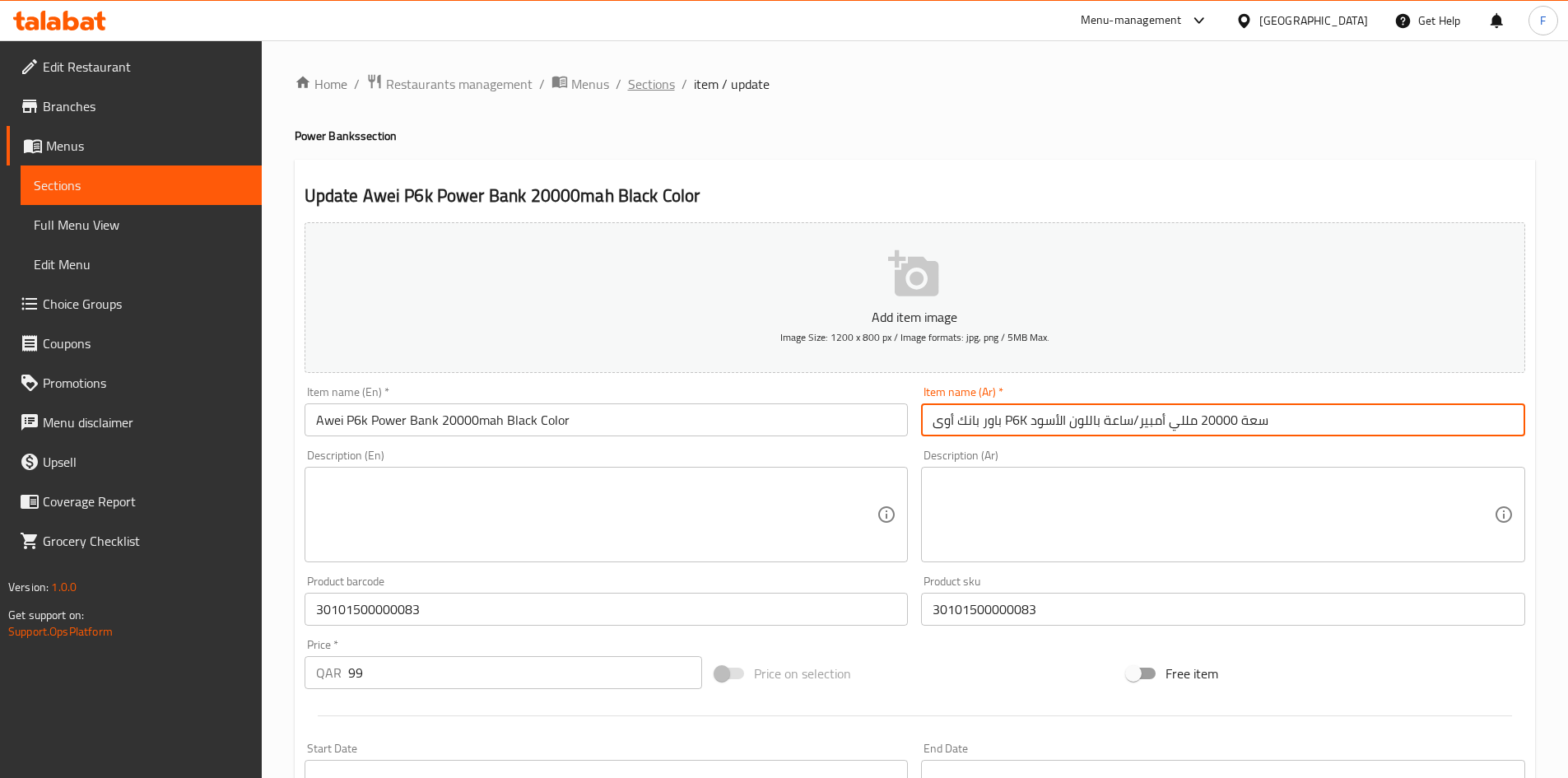
click at [662, 82] on span "Sections" at bounding box center [651, 84] width 47 height 20
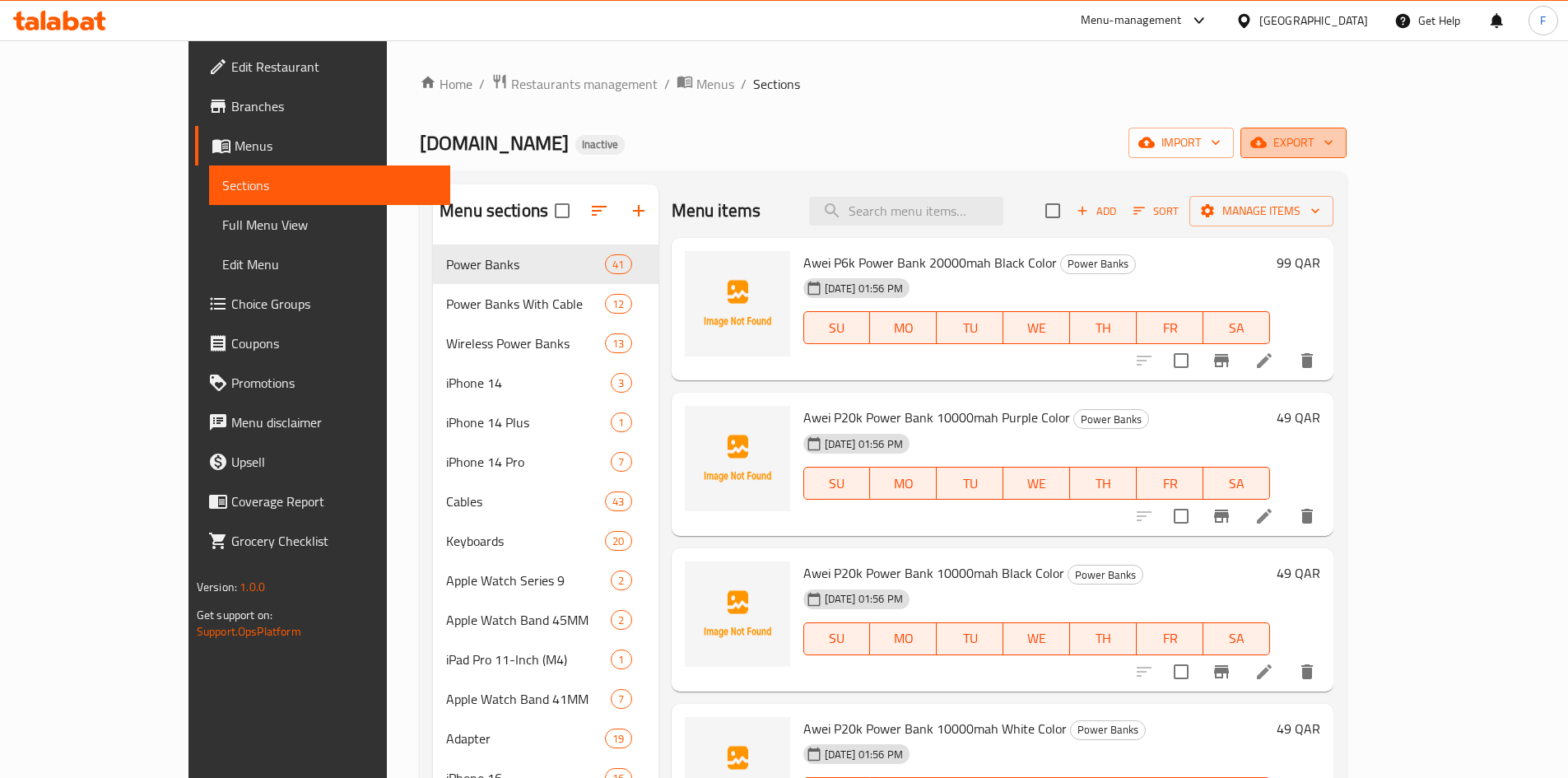
click at [1333, 140] on span "export" at bounding box center [1294, 143] width 80 height 21
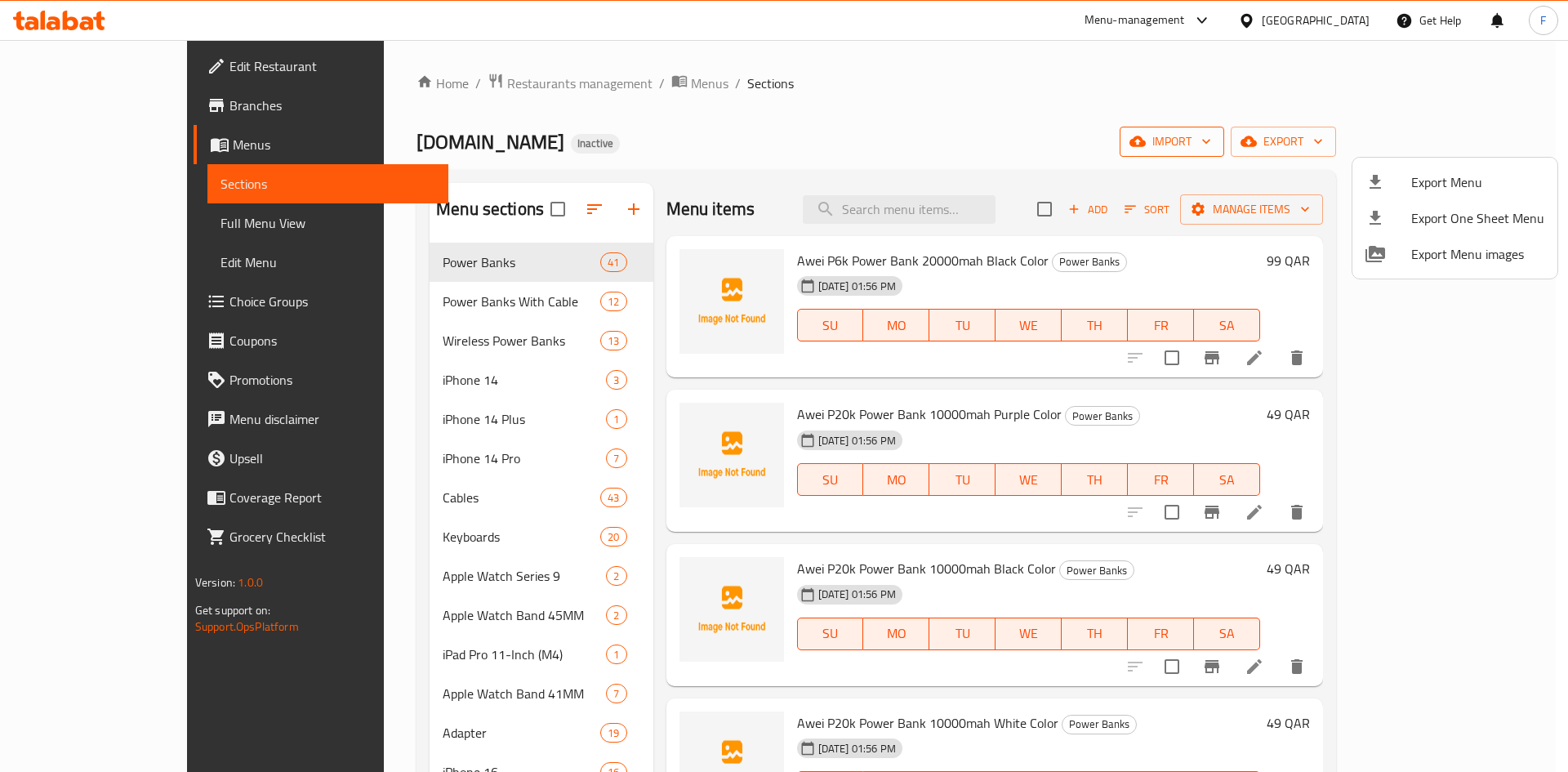
click at [1345, 144] on div at bounding box center [784, 386] width 1568 height 772
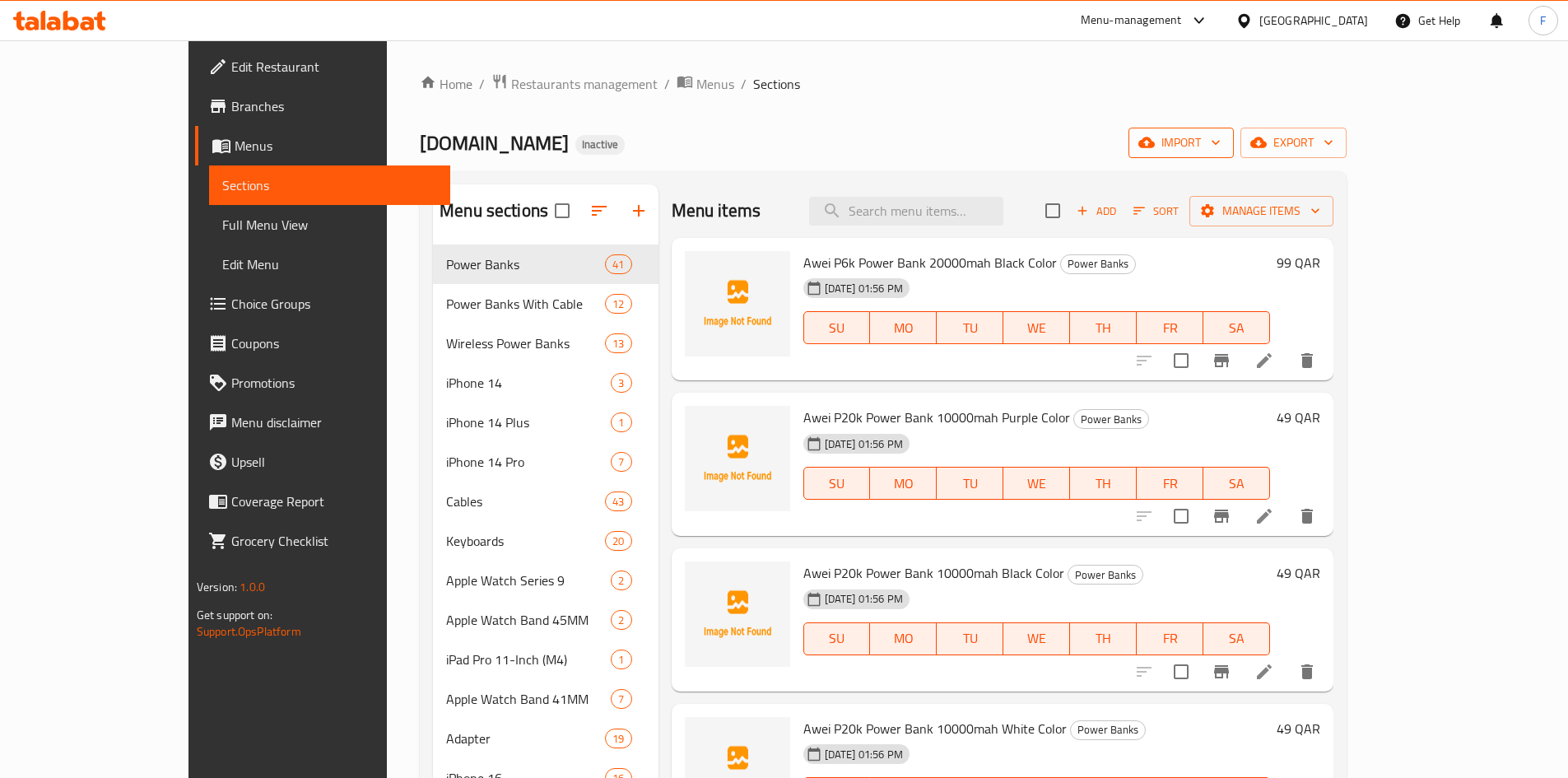
click at [1220, 144] on span "import" at bounding box center [1181, 143] width 79 height 21
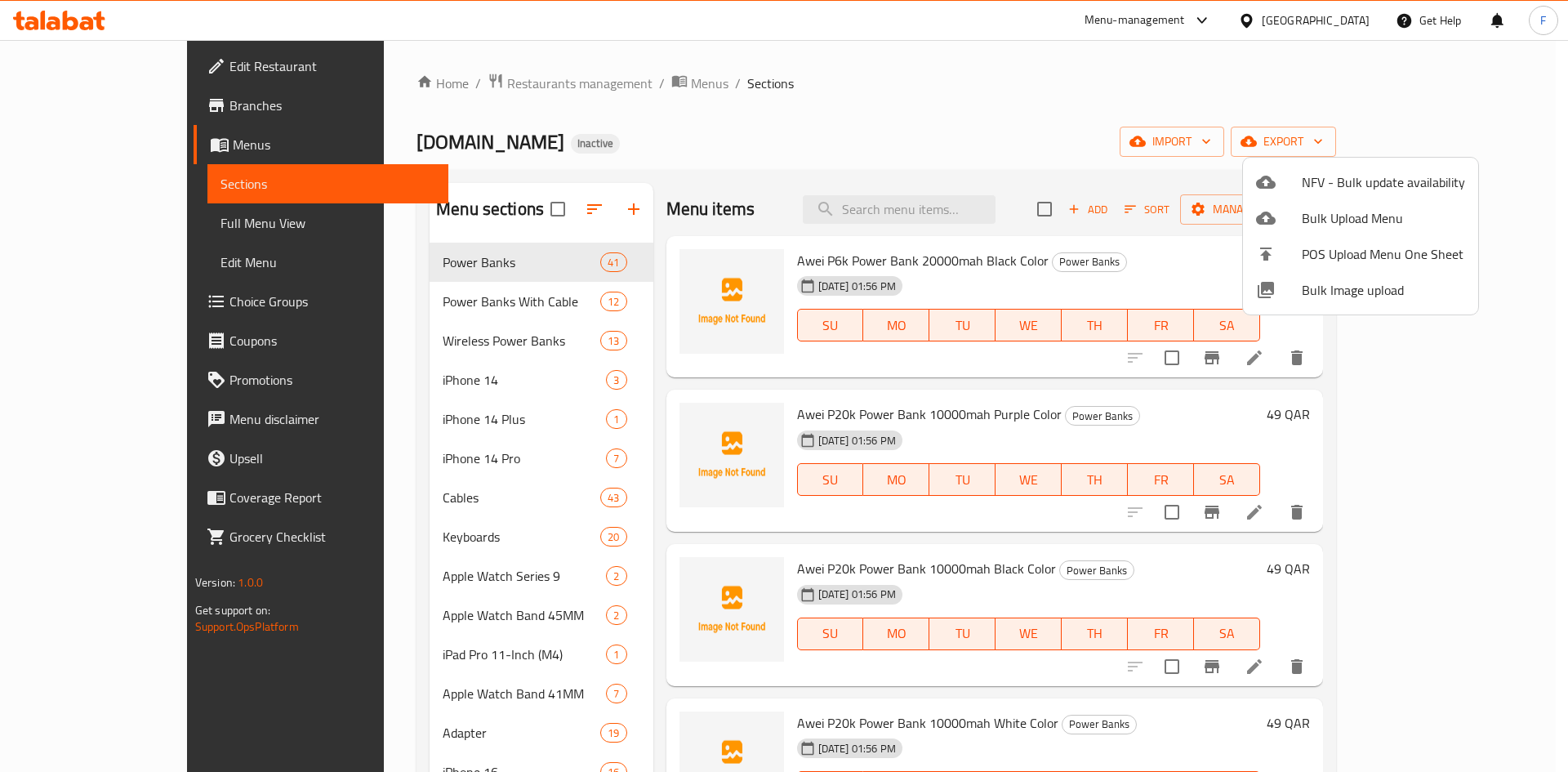
click at [1347, 282] on span "Bulk Image upload" at bounding box center [1383, 290] width 163 height 20
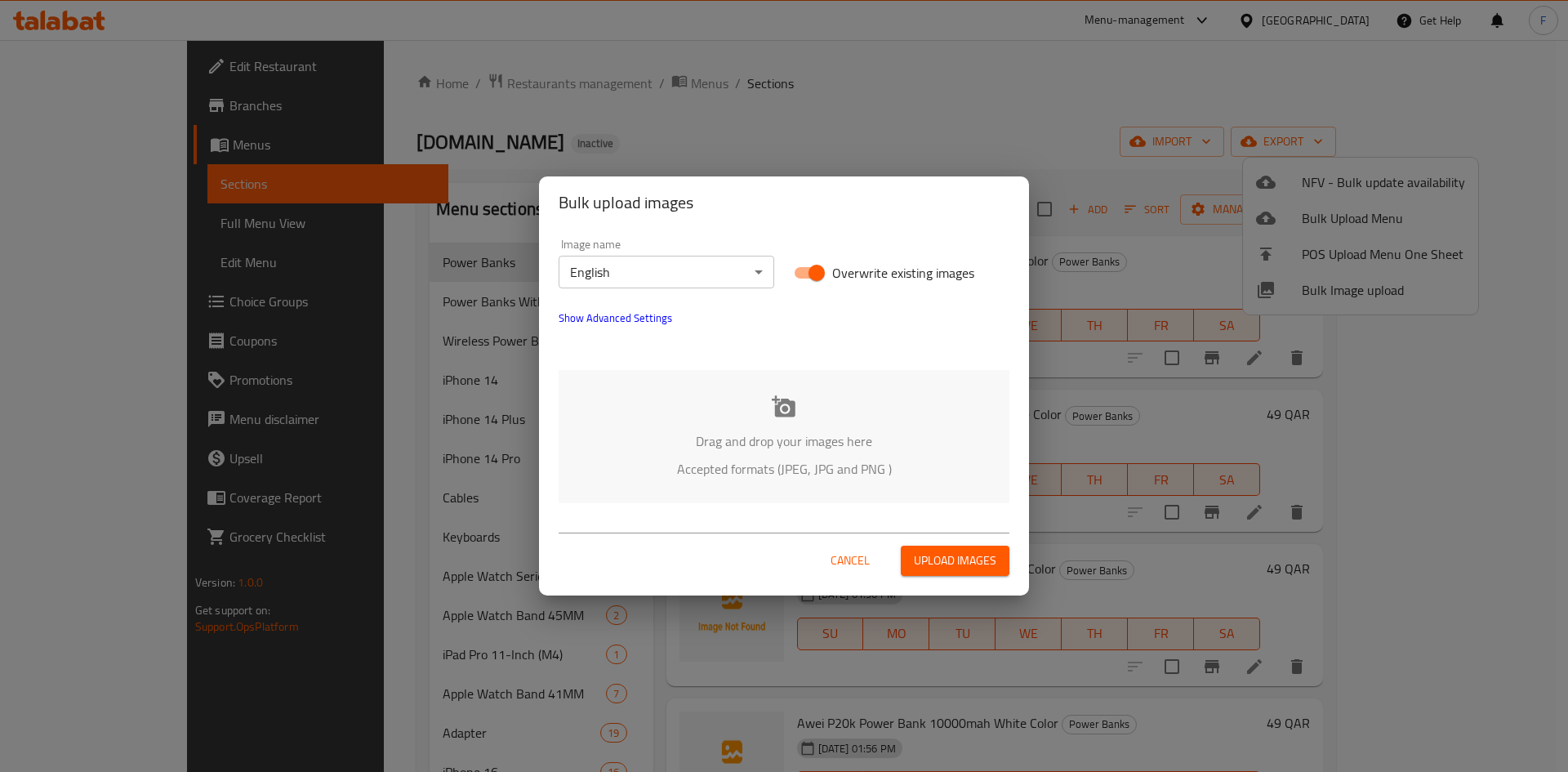
click at [781, 410] on icon at bounding box center [784, 407] width 25 height 25
